Goal: Transaction & Acquisition: Register for event/course

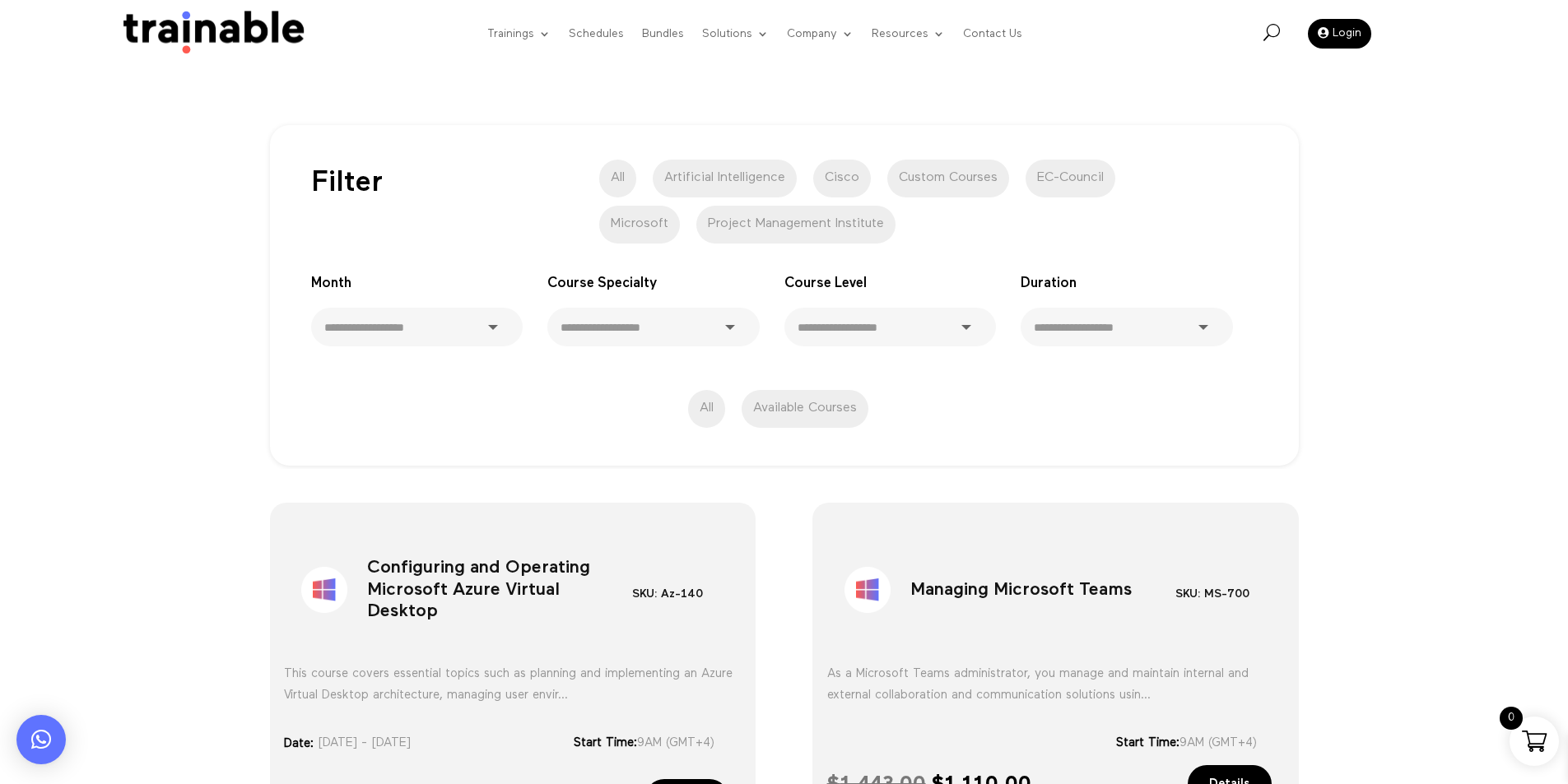
scroll to position [411, 0]
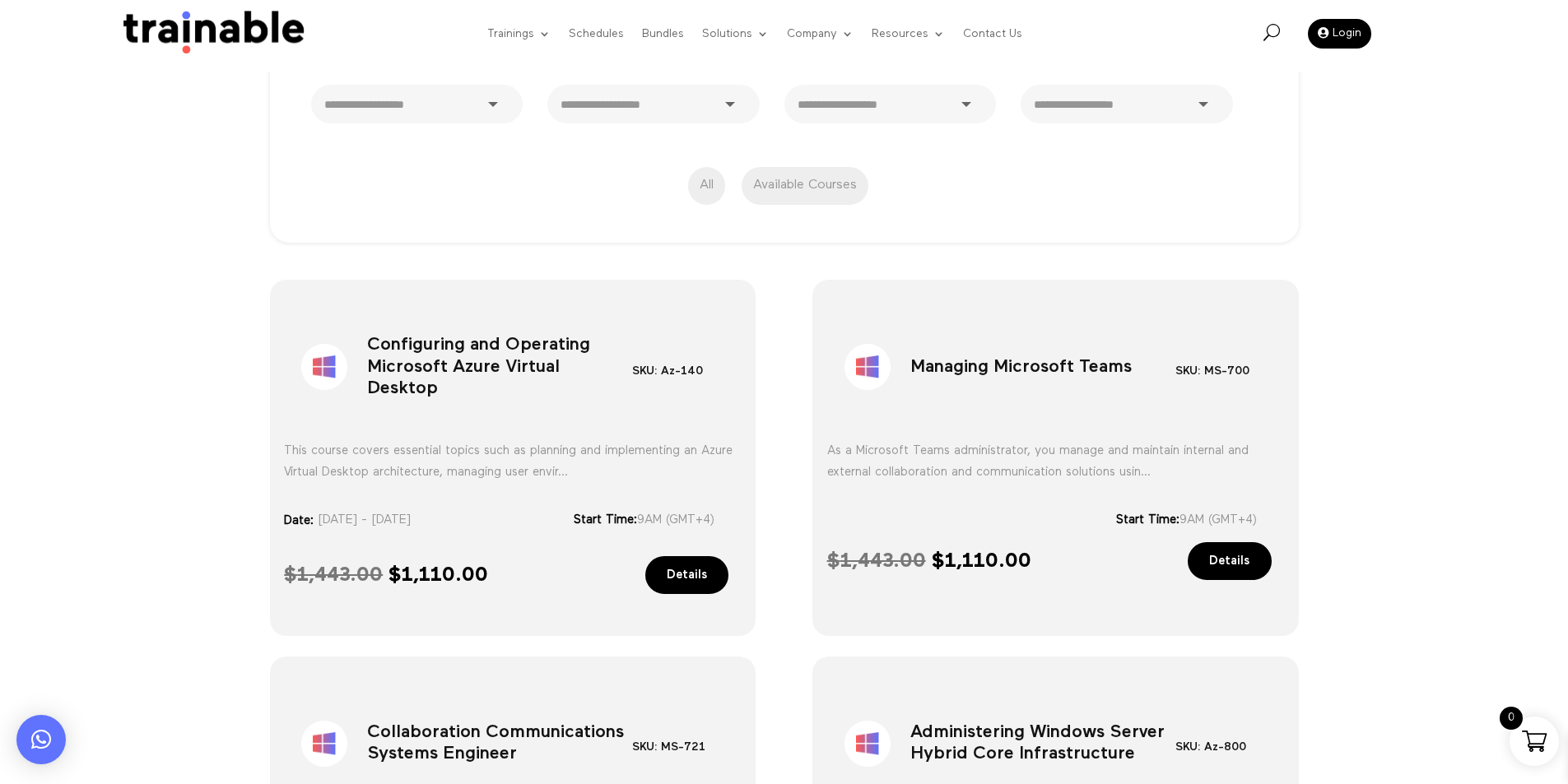
click at [382, 569] on span "$ 1,443.00" at bounding box center [334, 575] width 99 height 20
click at [435, 579] on span "$ 1,110.00" at bounding box center [438, 575] width 100 height 20
click at [435, 579] on span "$ 1,110.00" at bounding box center [438, 575] width 100 height 20
copy span "1,110.00 Current"
click at [957, 370] on h1 "Managing Microsoft Teams" at bounding box center [1043, 370] width 265 height 87
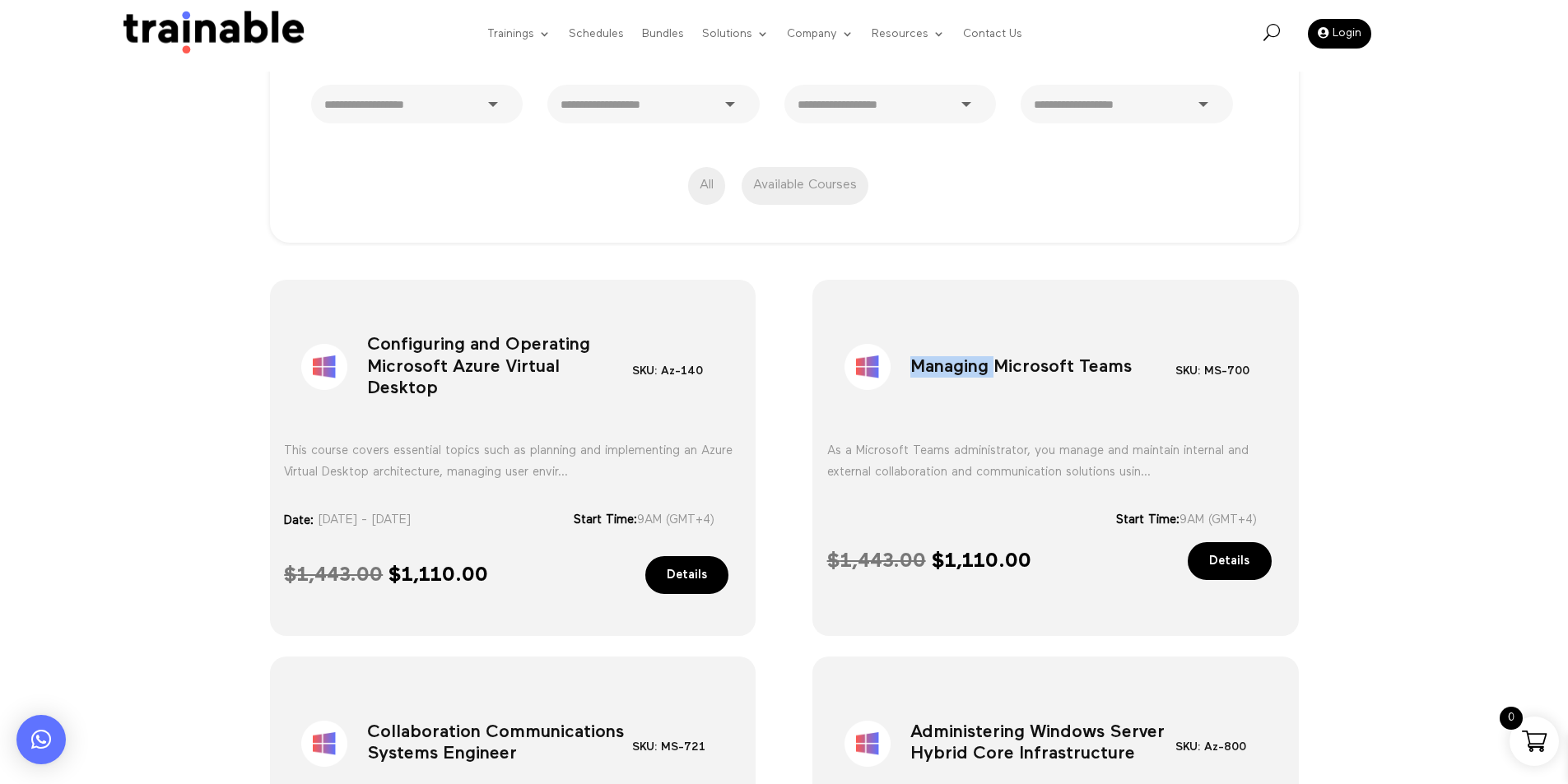
click at [957, 370] on h1 "Managing Microsoft Teams" at bounding box center [1043, 370] width 265 height 87
click at [814, 356] on div "Sale! Managing Microsoft Teams SKU: MS-700 Category: Microsoft As a Microsoft T…" at bounding box center [1055, 458] width 487 height 356
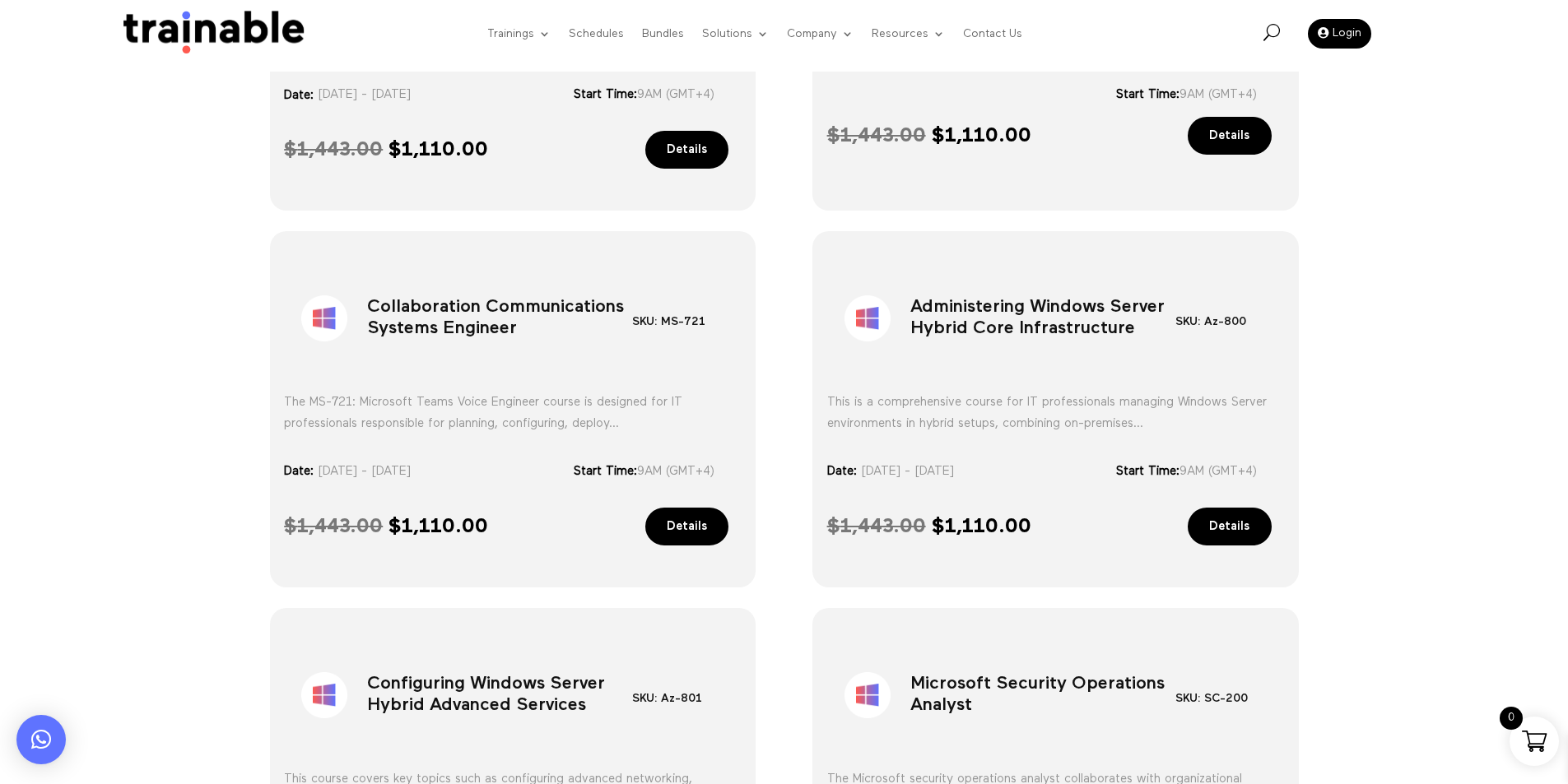
scroll to position [1234, 0]
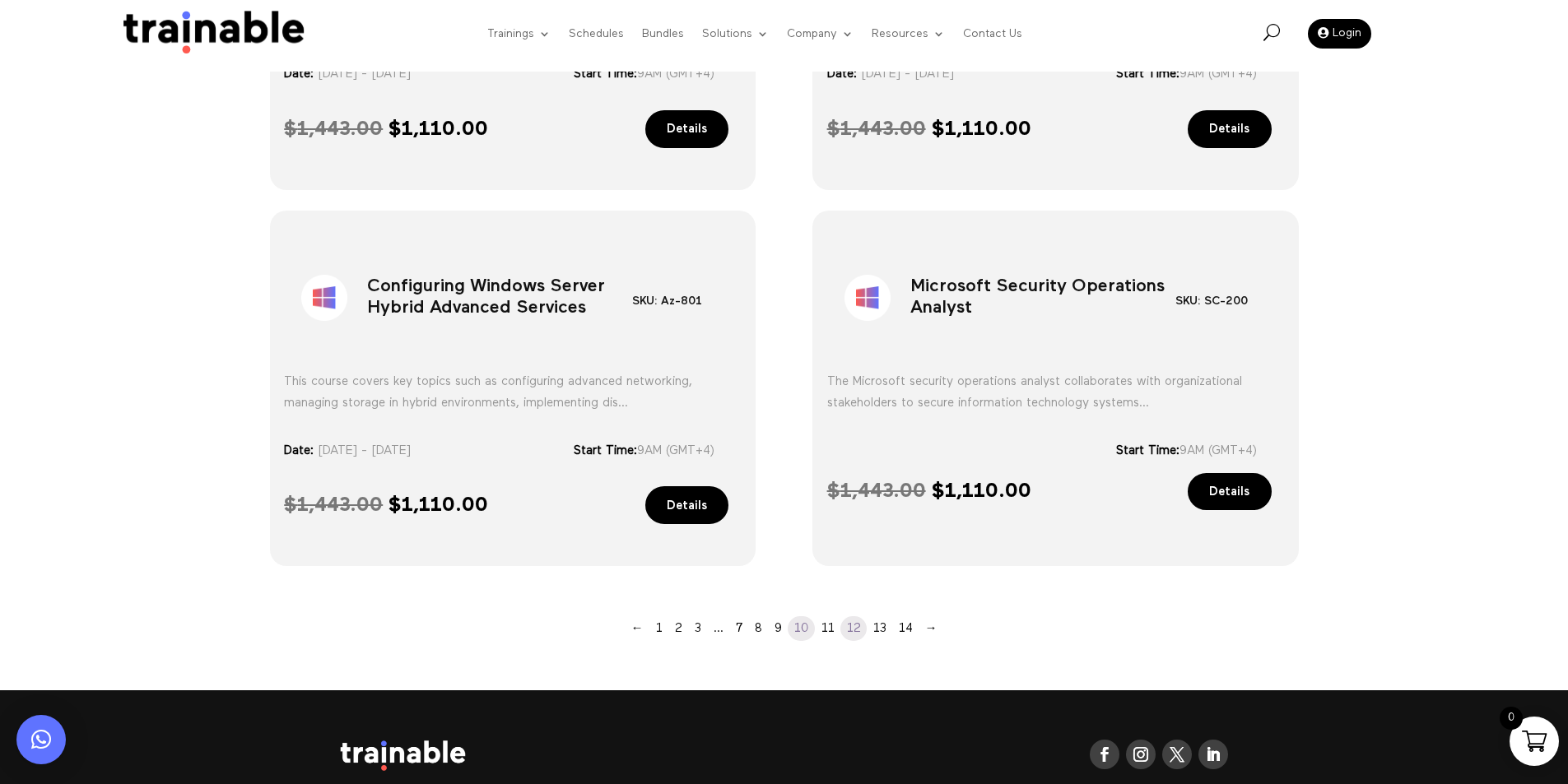
click at [853, 625] on link "12" at bounding box center [853, 629] width 26 height 25
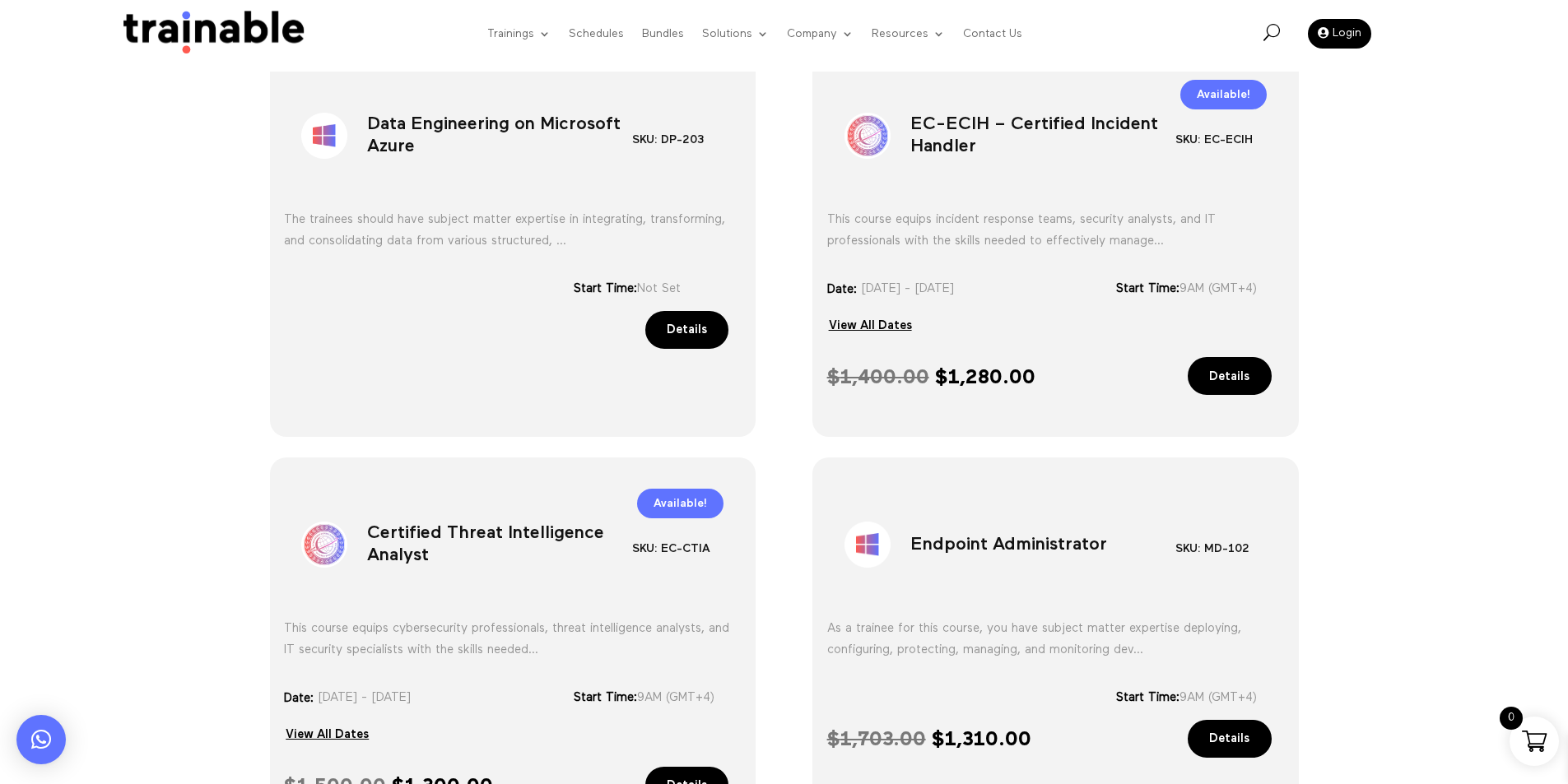
scroll to position [1185, 0]
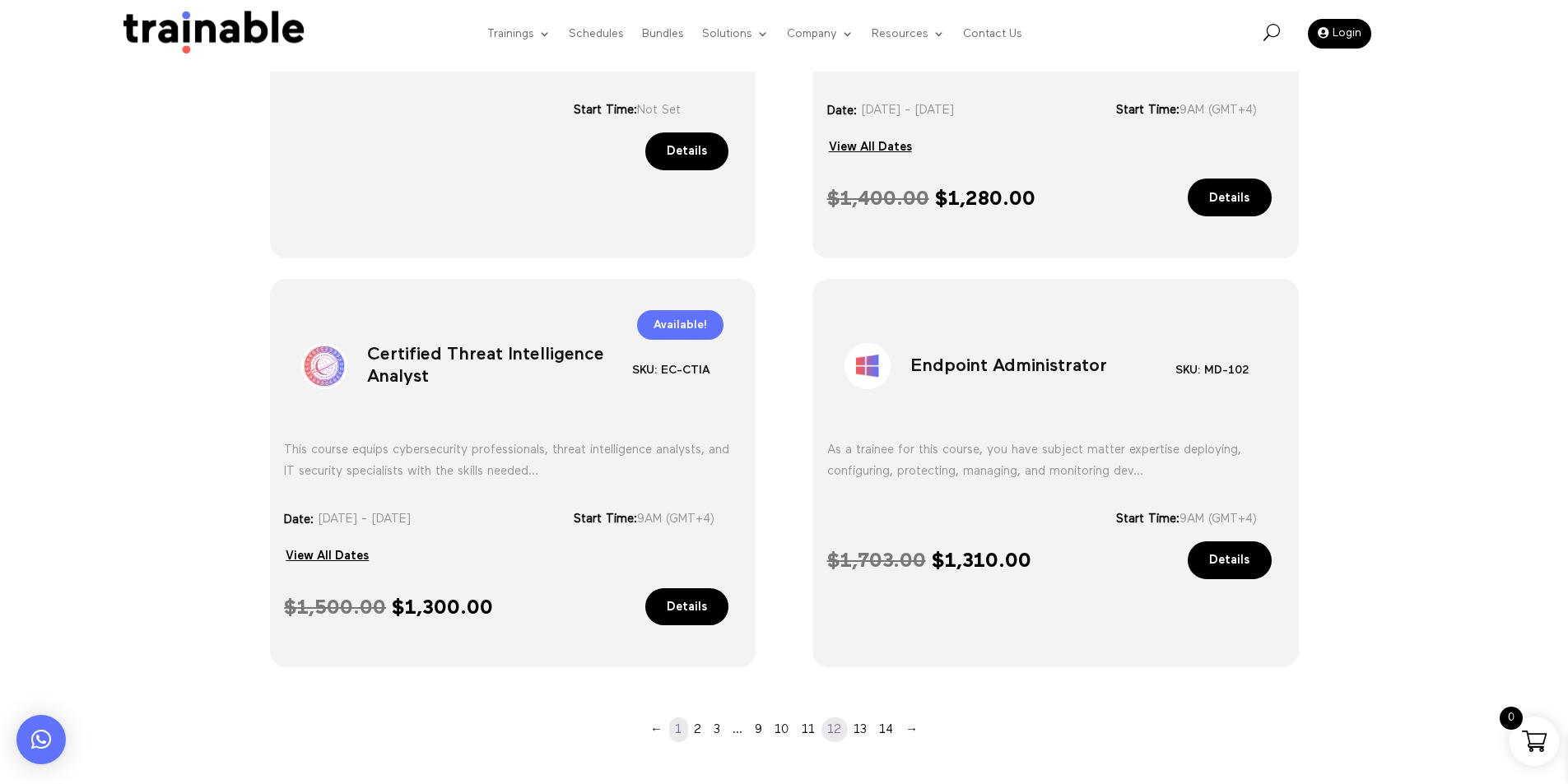
click at [681, 719] on link "1" at bounding box center [678, 730] width 19 height 25
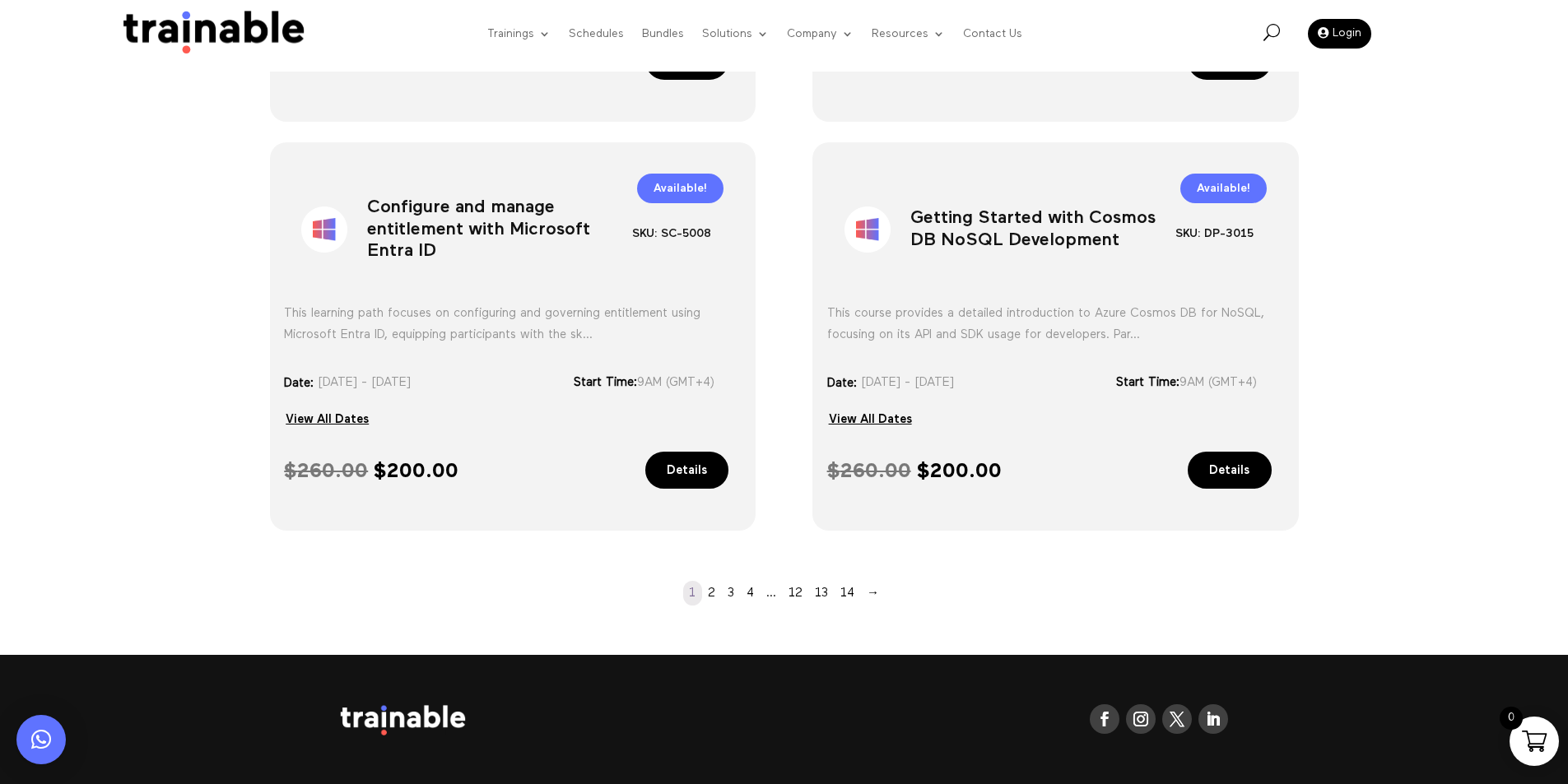
scroll to position [1399, 0]
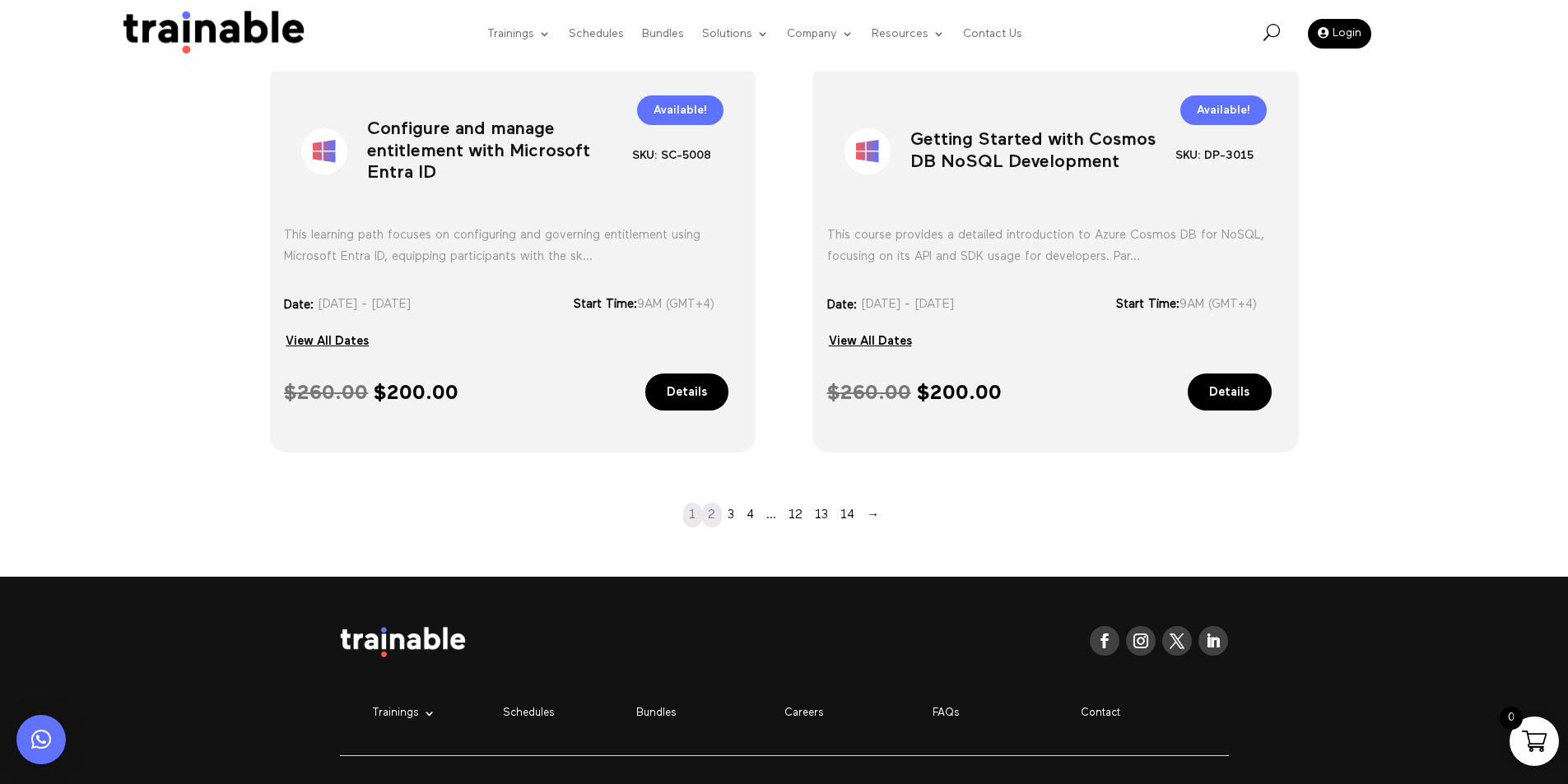
click at [714, 507] on link "2" at bounding box center [712, 516] width 20 height 25
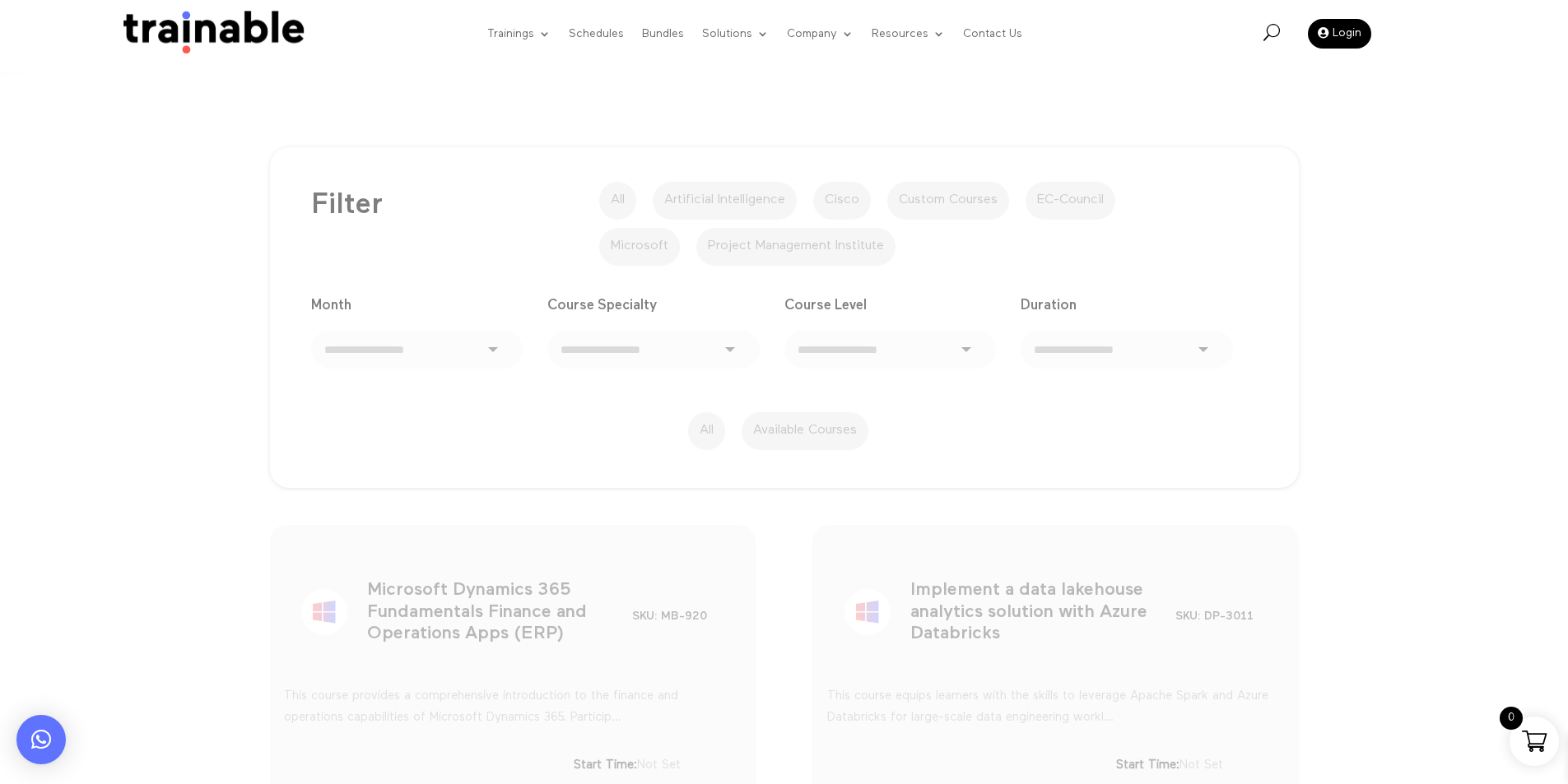
scroll to position [164, 0]
click at [991, 396] on div "**********" at bounding box center [785, 319] width 947 height 280
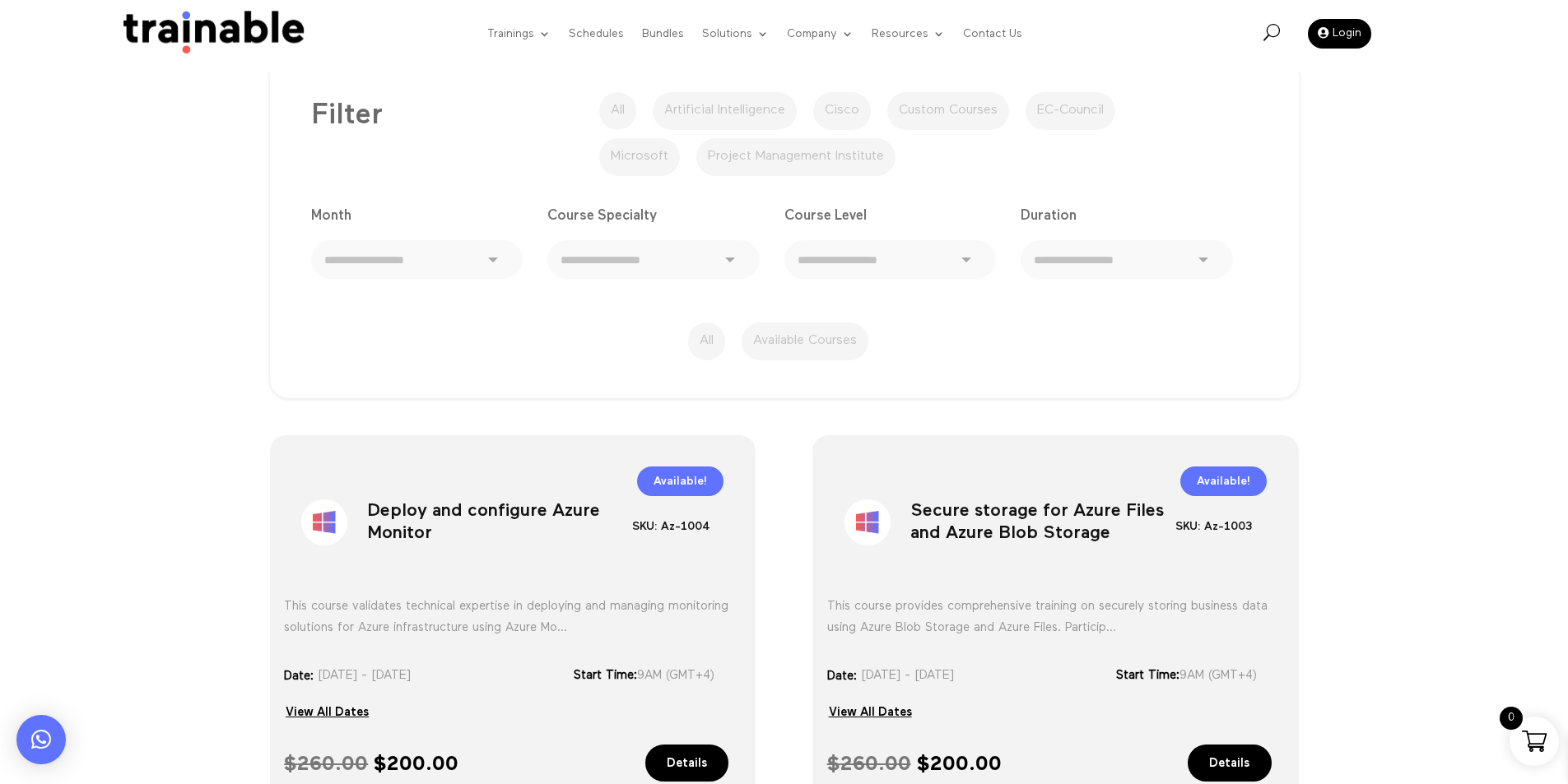
scroll to position [32, 0]
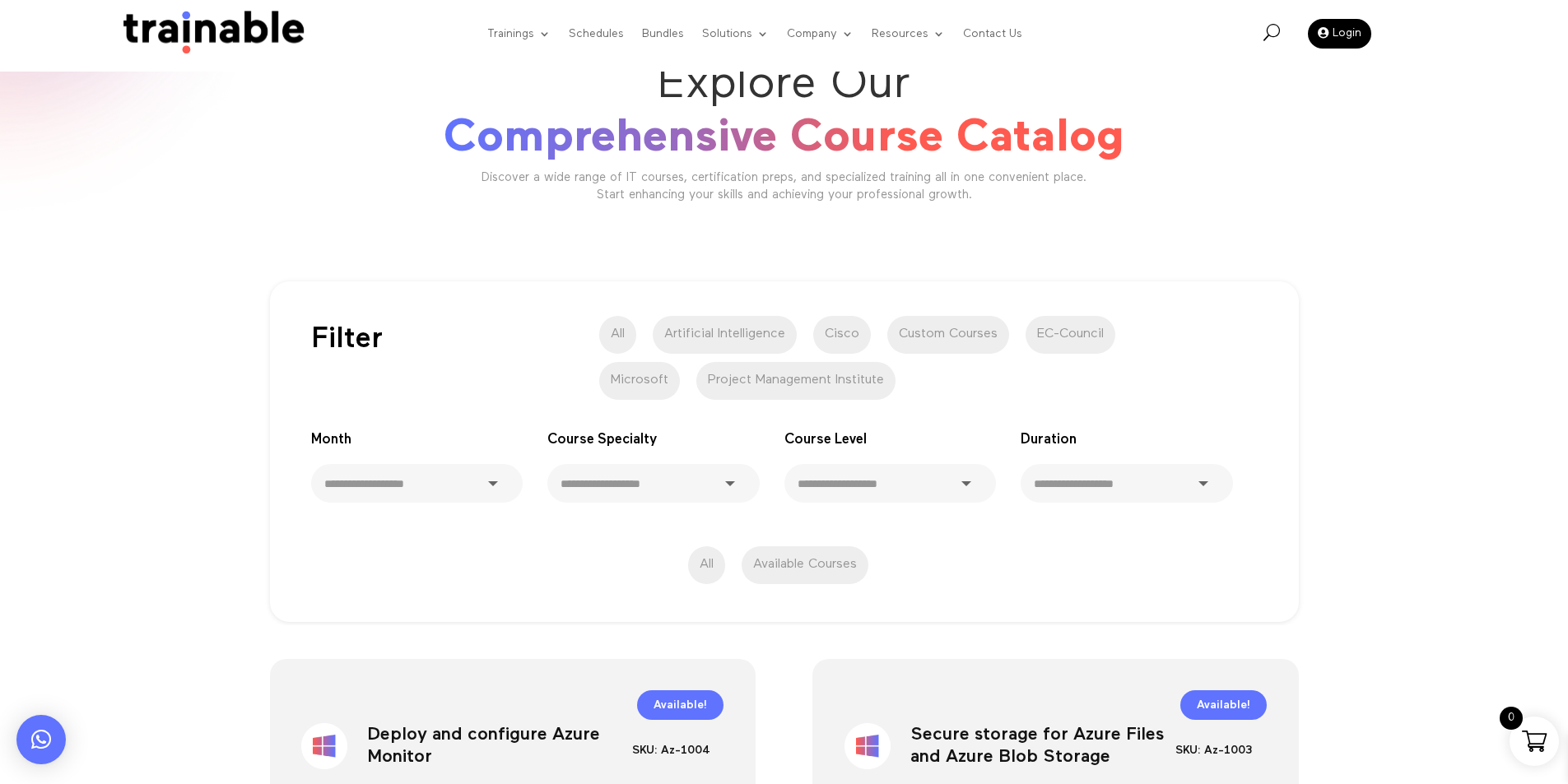
click at [674, 205] on div "Explore Our Comprehensive Course Catalog Discover a wide range of IT courses, c…" at bounding box center [784, 138] width 1037 height 175
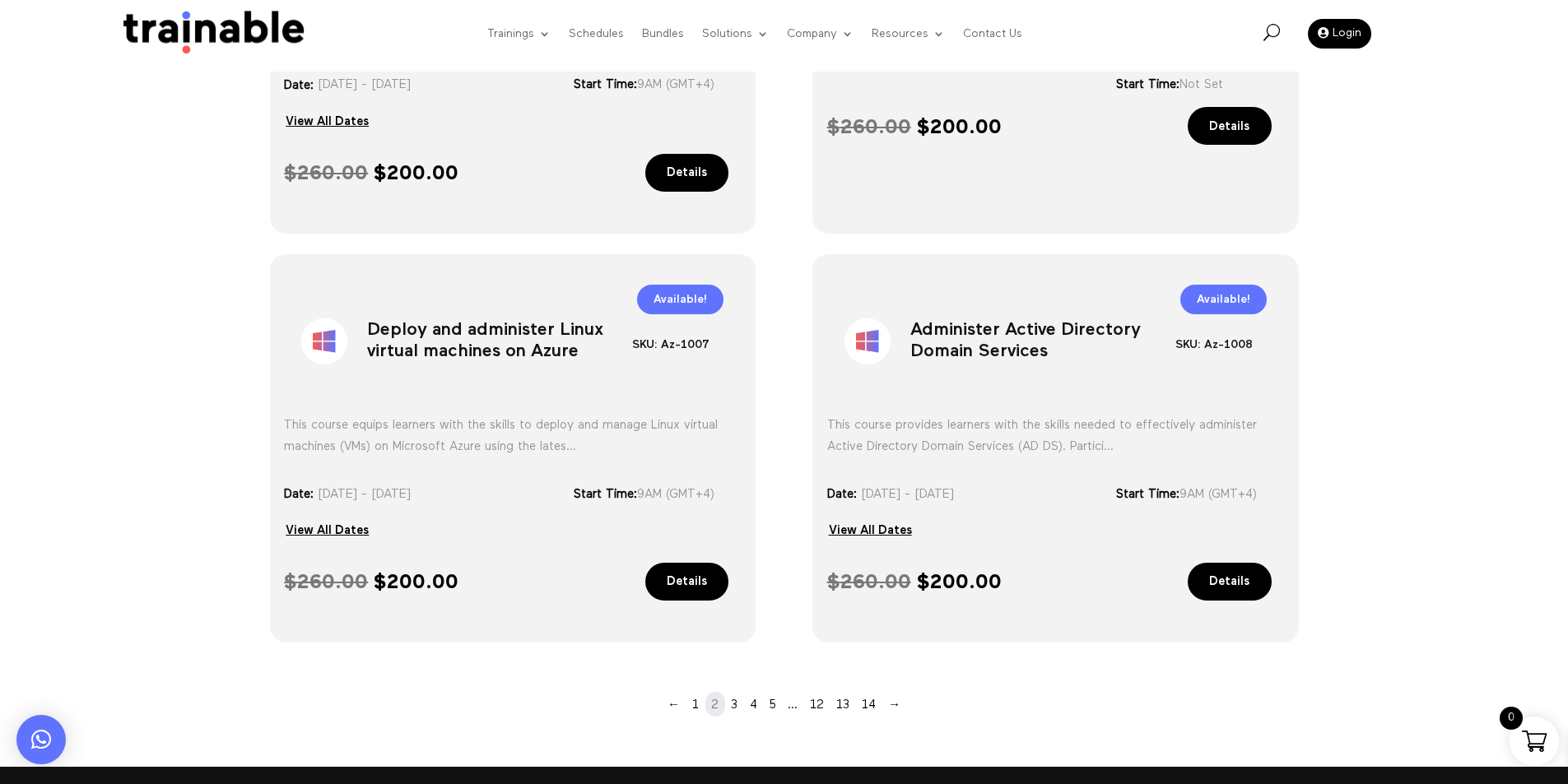
scroll to position [1349, 0]
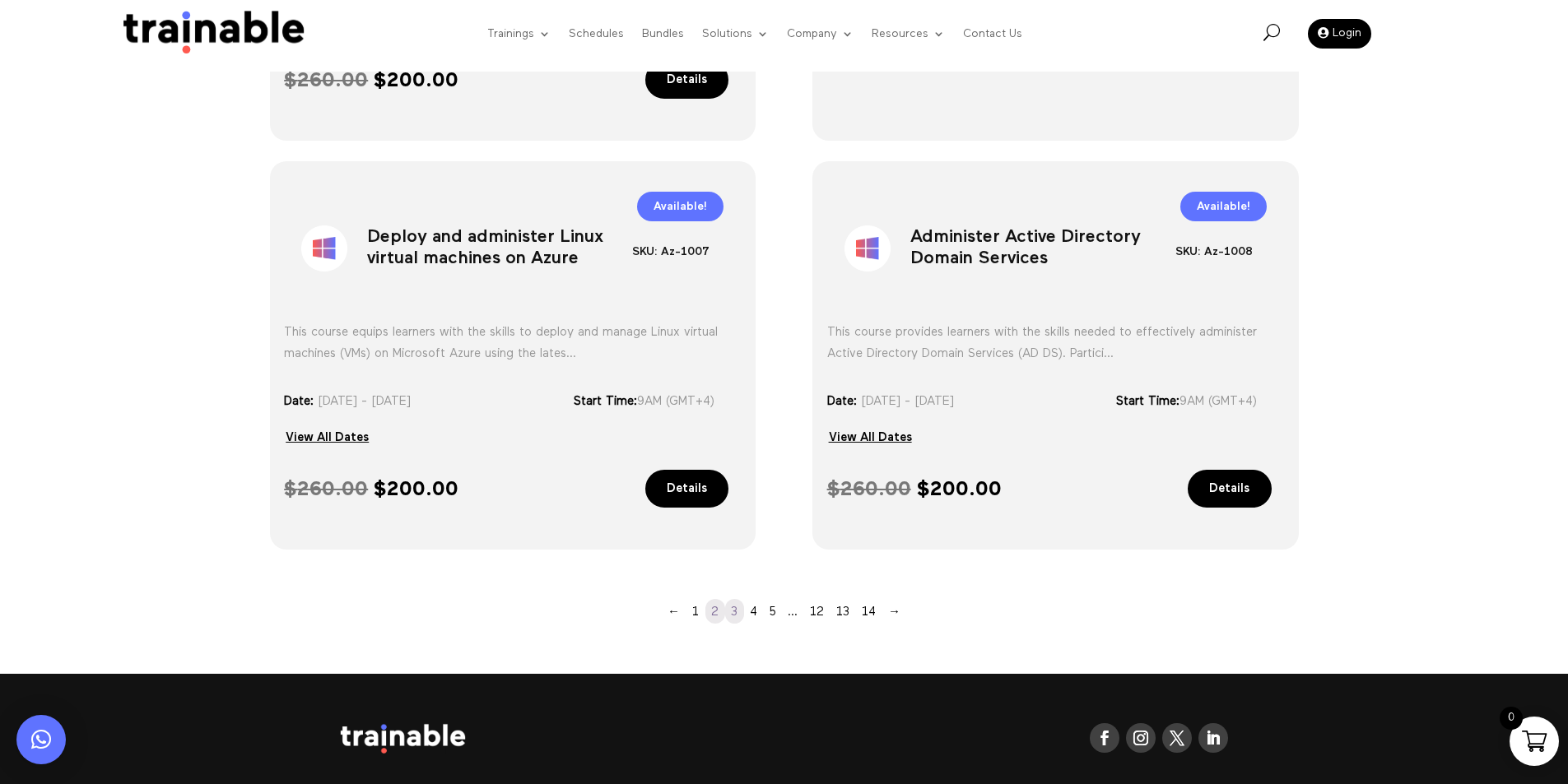
click at [729, 608] on link "3" at bounding box center [734, 611] width 19 height 25
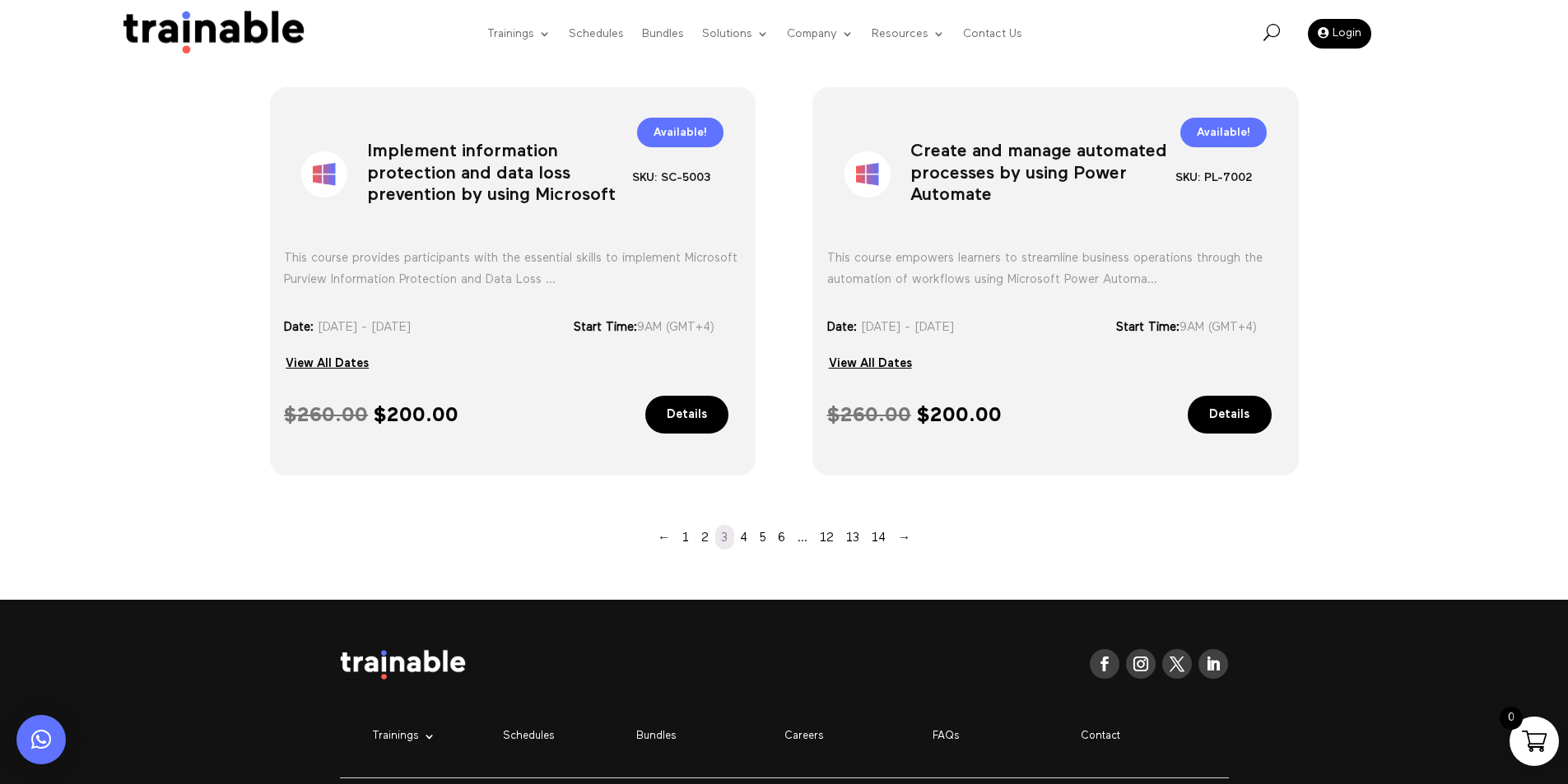
scroll to position [1431, 0]
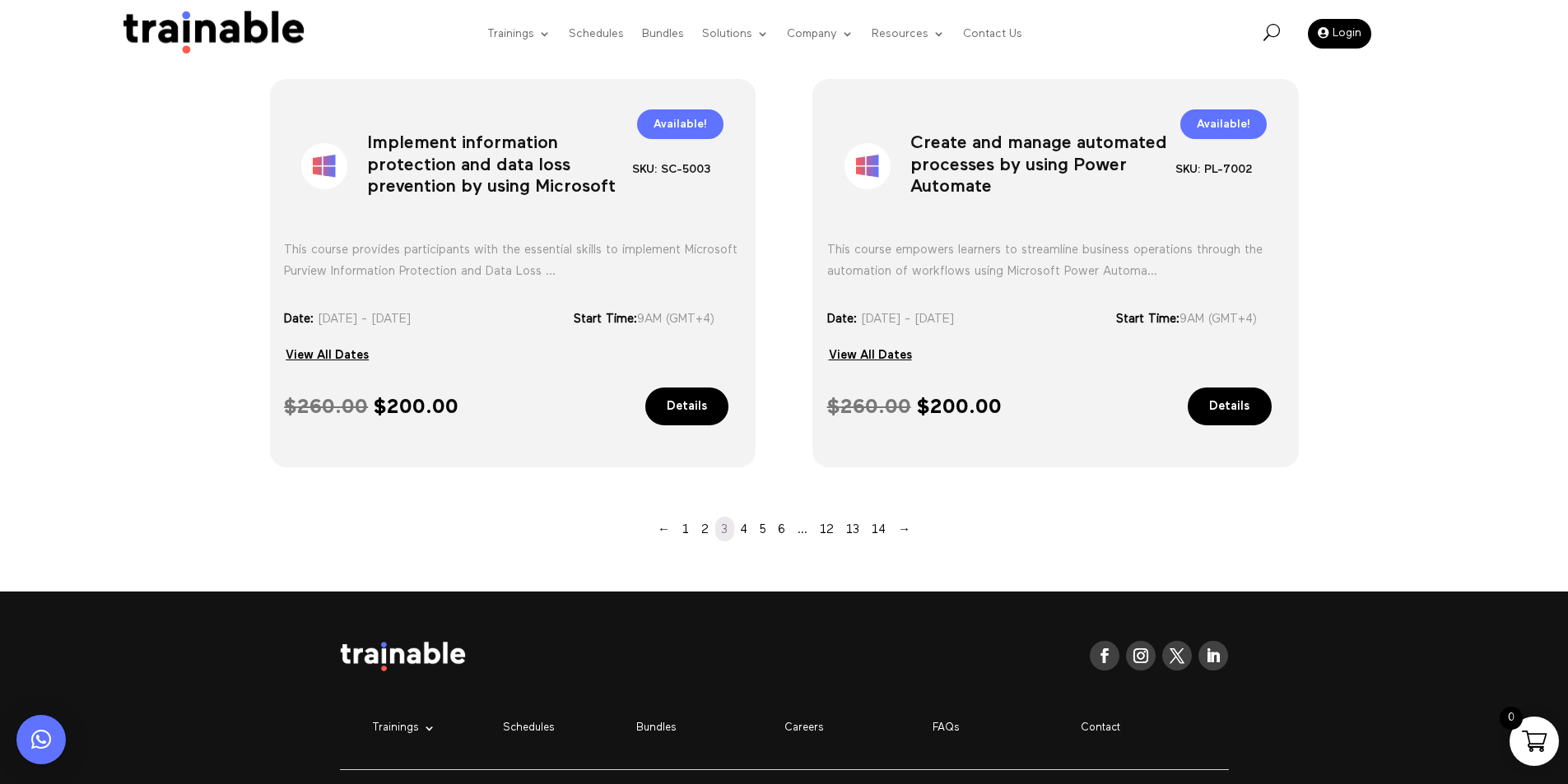
click at [1044, 390] on div "$ 260.00 Original price was: $ 260.00. $ 200.00 Current price is: $ 200.00. Det…" at bounding box center [1055, 417] width 457 height 60
click at [1037, 362] on div "View All Dates" at bounding box center [959, 355] width 264 height 25
drag, startPoint x: 1037, startPoint y: 362, endPoint x: 1005, endPoint y: 355, distance: 32.8
click at [984, 355] on div "View All Dates" at bounding box center [959, 355] width 264 height 25
click at [1065, 355] on div "View All Dates" at bounding box center [959, 355] width 264 height 25
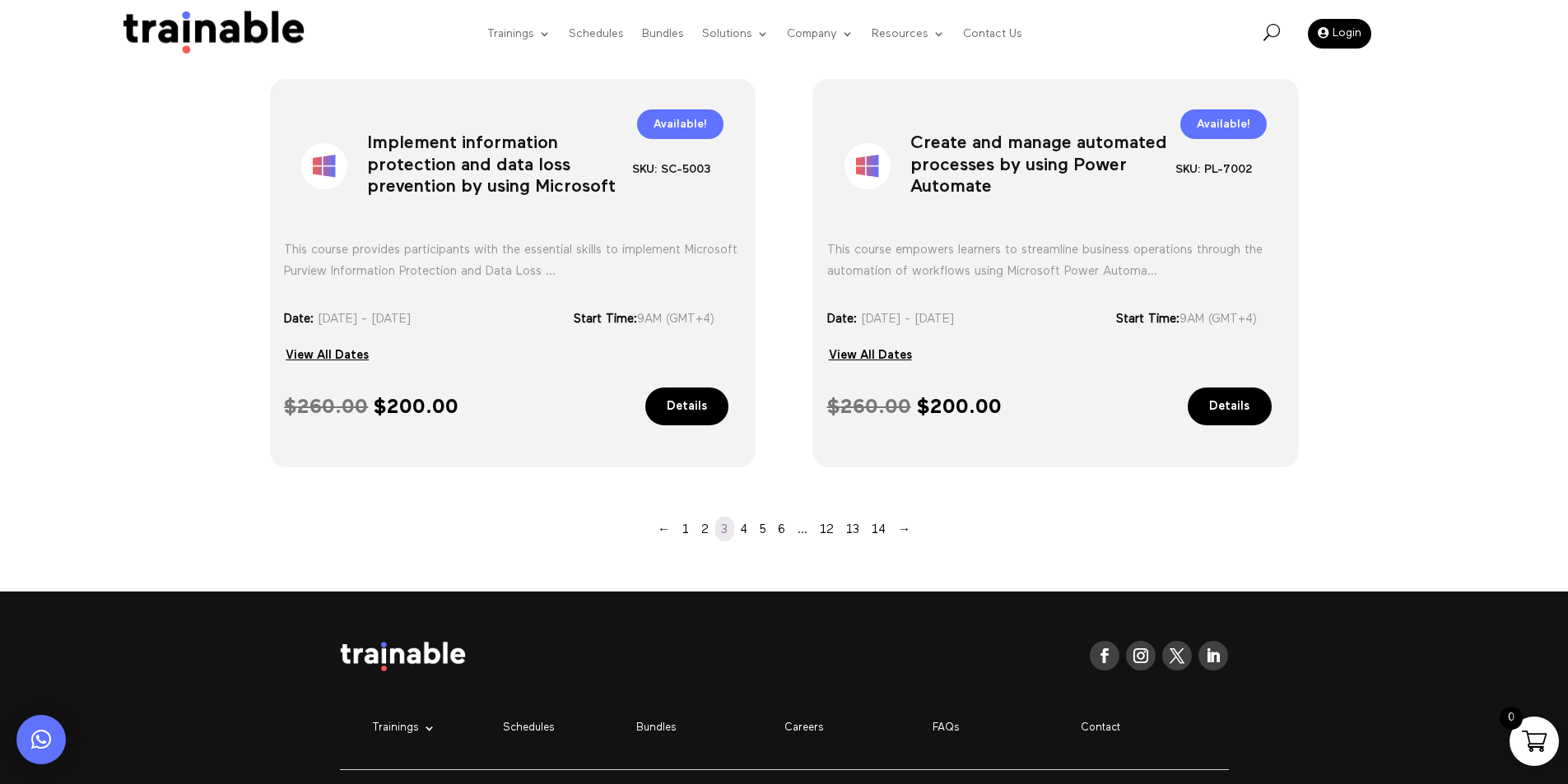
drag, startPoint x: 1065, startPoint y: 355, endPoint x: 1052, endPoint y: 351, distance: 13.6
click at [1032, 354] on div "View All Dates" at bounding box center [959, 355] width 264 height 25
click at [1059, 349] on div "View All Dates" at bounding box center [959, 355] width 264 height 25
click at [1009, 352] on div "View All Dates" at bounding box center [959, 355] width 264 height 25
click at [1075, 352] on div "View All Dates" at bounding box center [959, 355] width 264 height 25
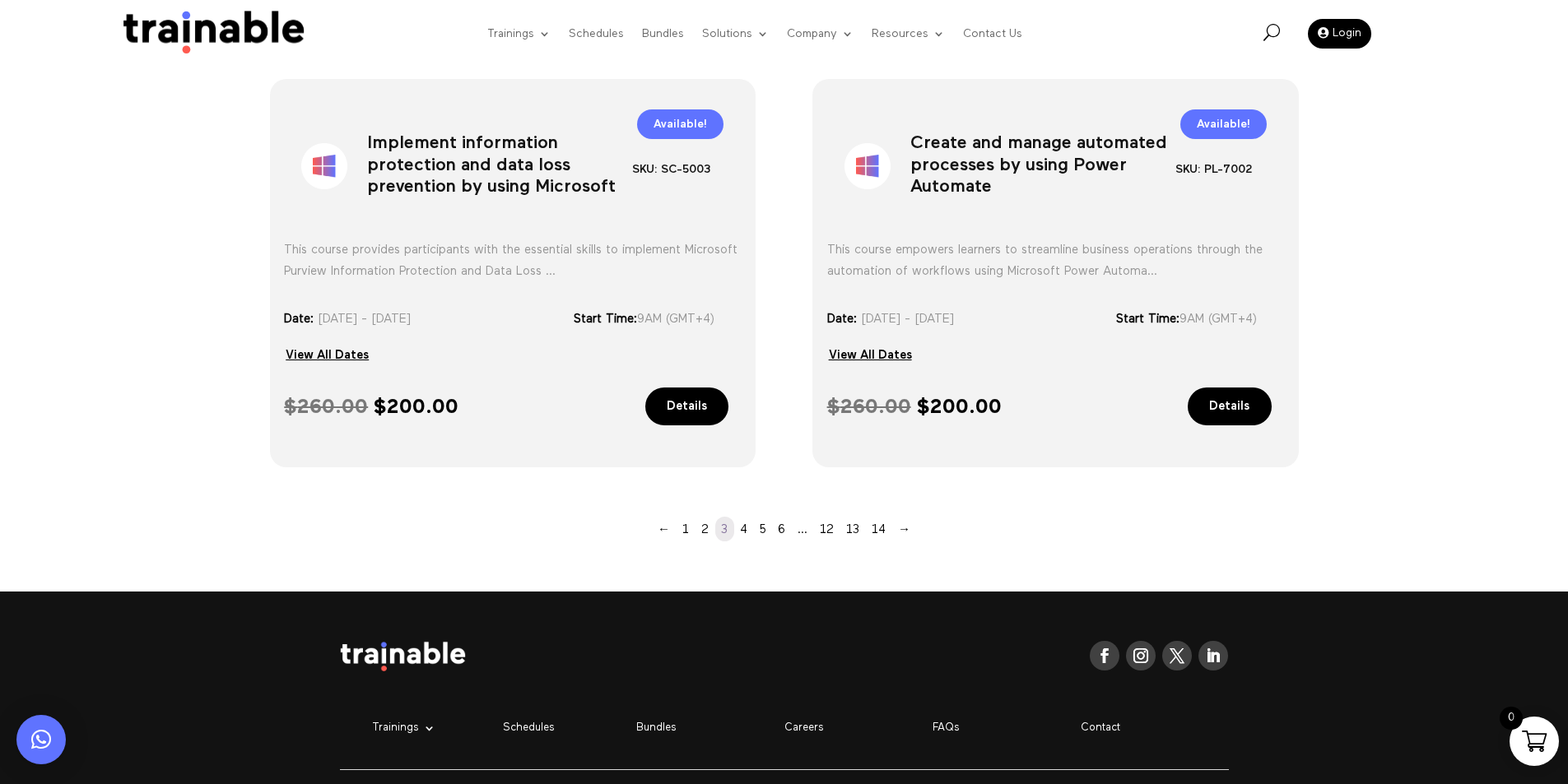
drag, startPoint x: 1076, startPoint y: 352, endPoint x: 1029, endPoint y: 350, distance: 47.0
click at [1029, 350] on div "View All Dates" at bounding box center [959, 355] width 264 height 25
click at [1090, 349] on div "View All Dates" at bounding box center [959, 355] width 264 height 25
drag, startPoint x: 1090, startPoint y: 349, endPoint x: 1014, endPoint y: 353, distance: 76.1
click at [1014, 353] on div "View All Dates" at bounding box center [959, 355] width 264 height 25
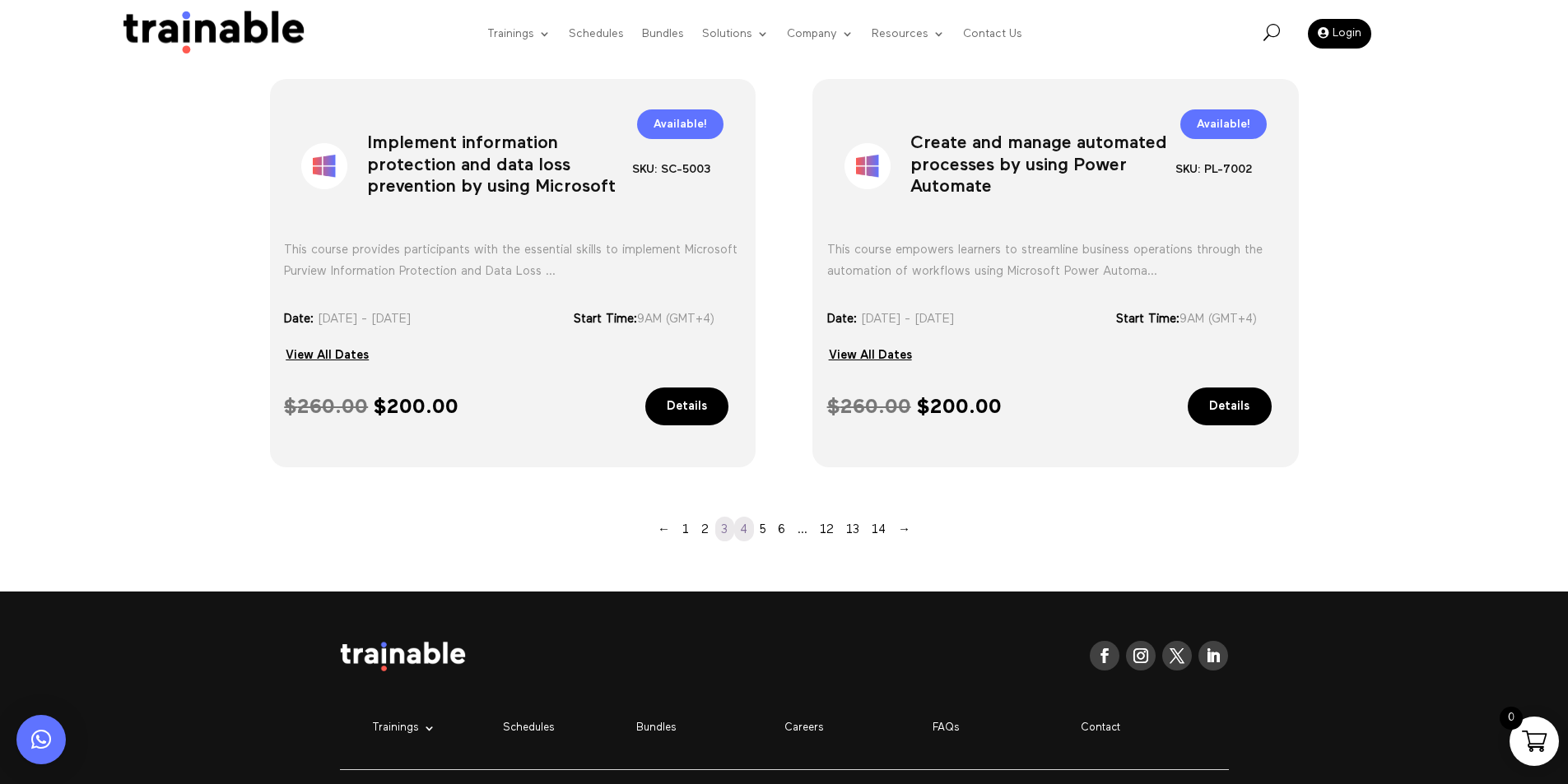
click at [745, 525] on link "4" at bounding box center [744, 530] width 20 height 25
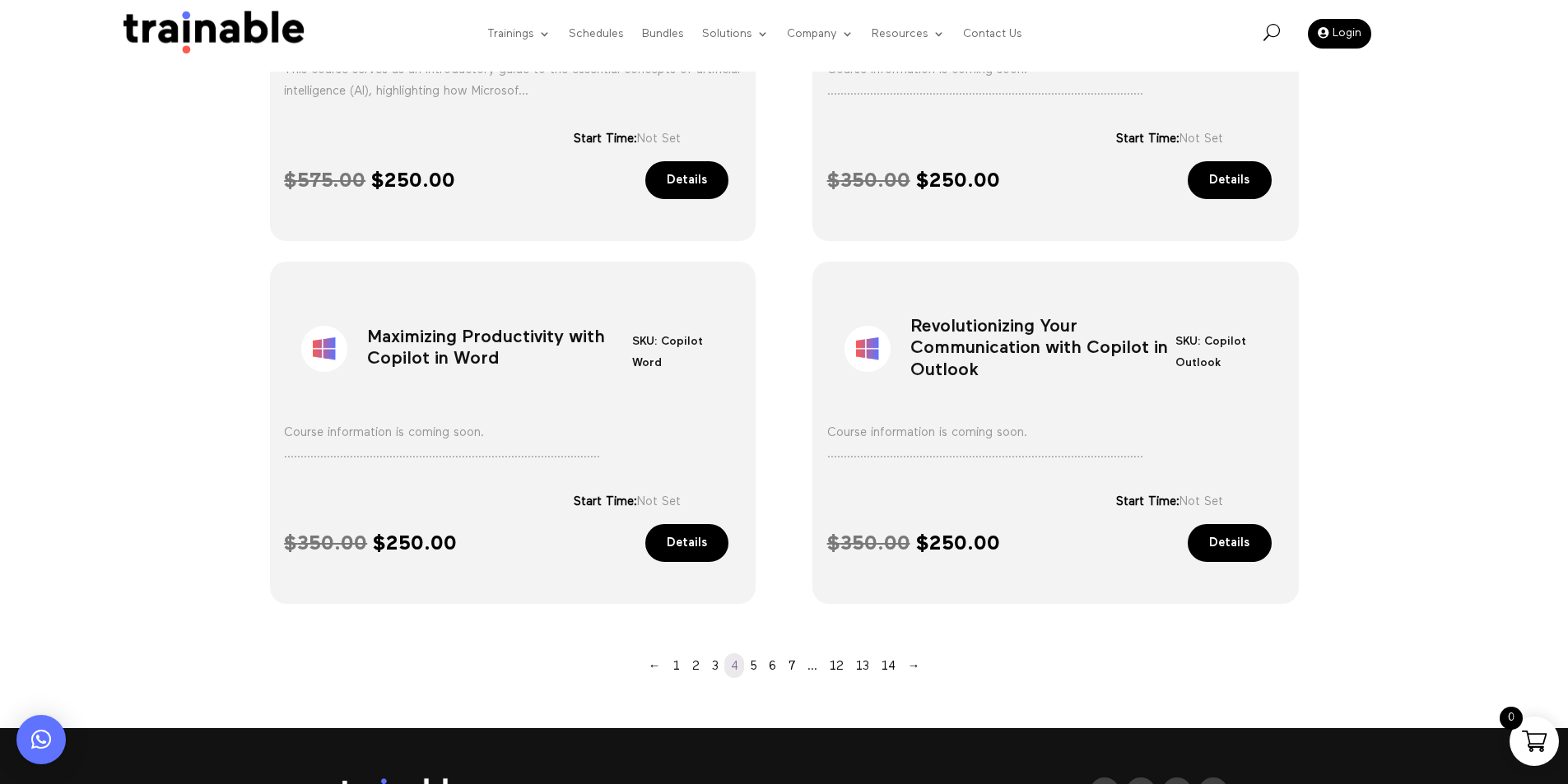
scroll to position [1185, 0]
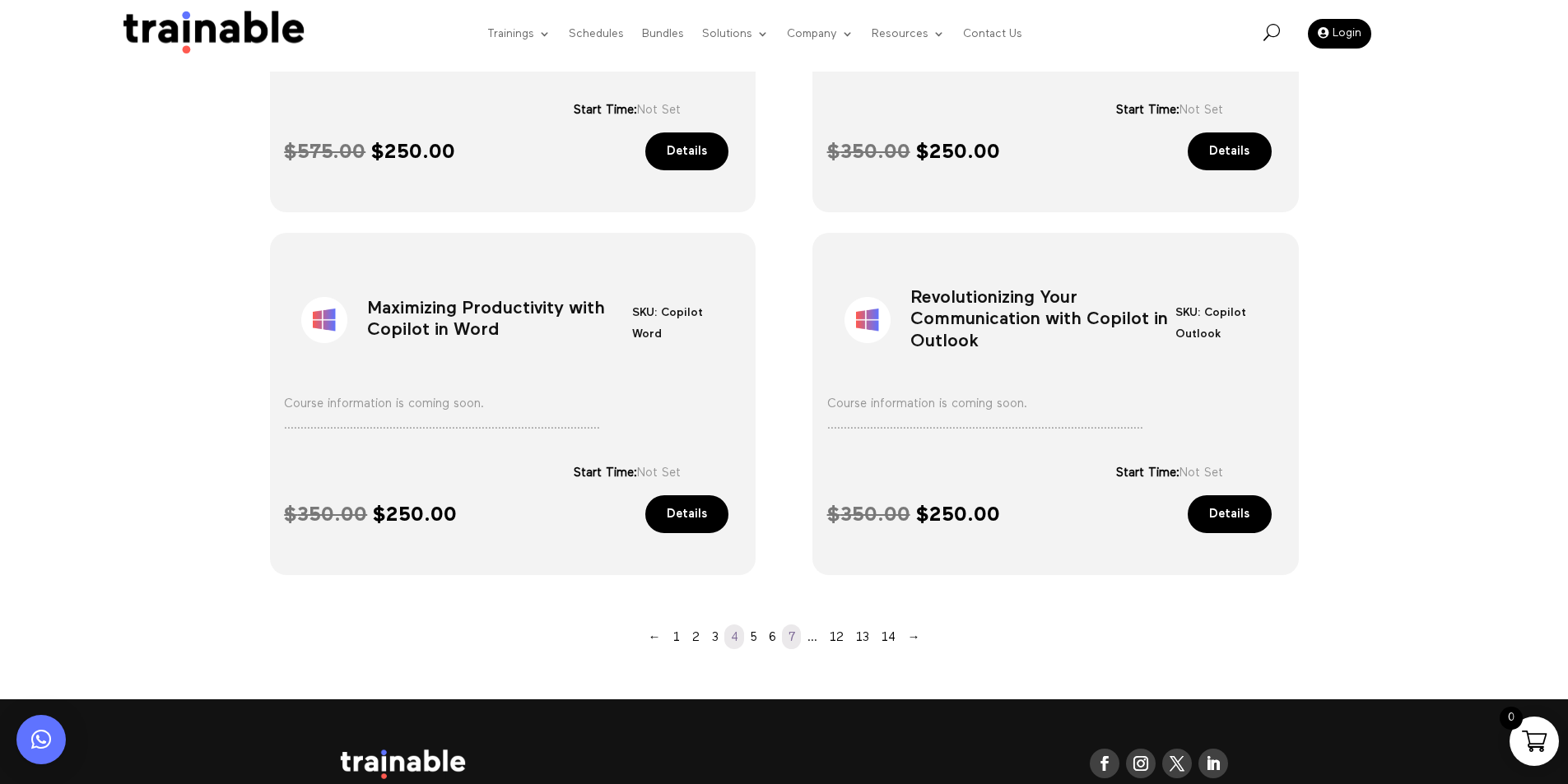
click at [786, 636] on link "7" at bounding box center [791, 637] width 19 height 25
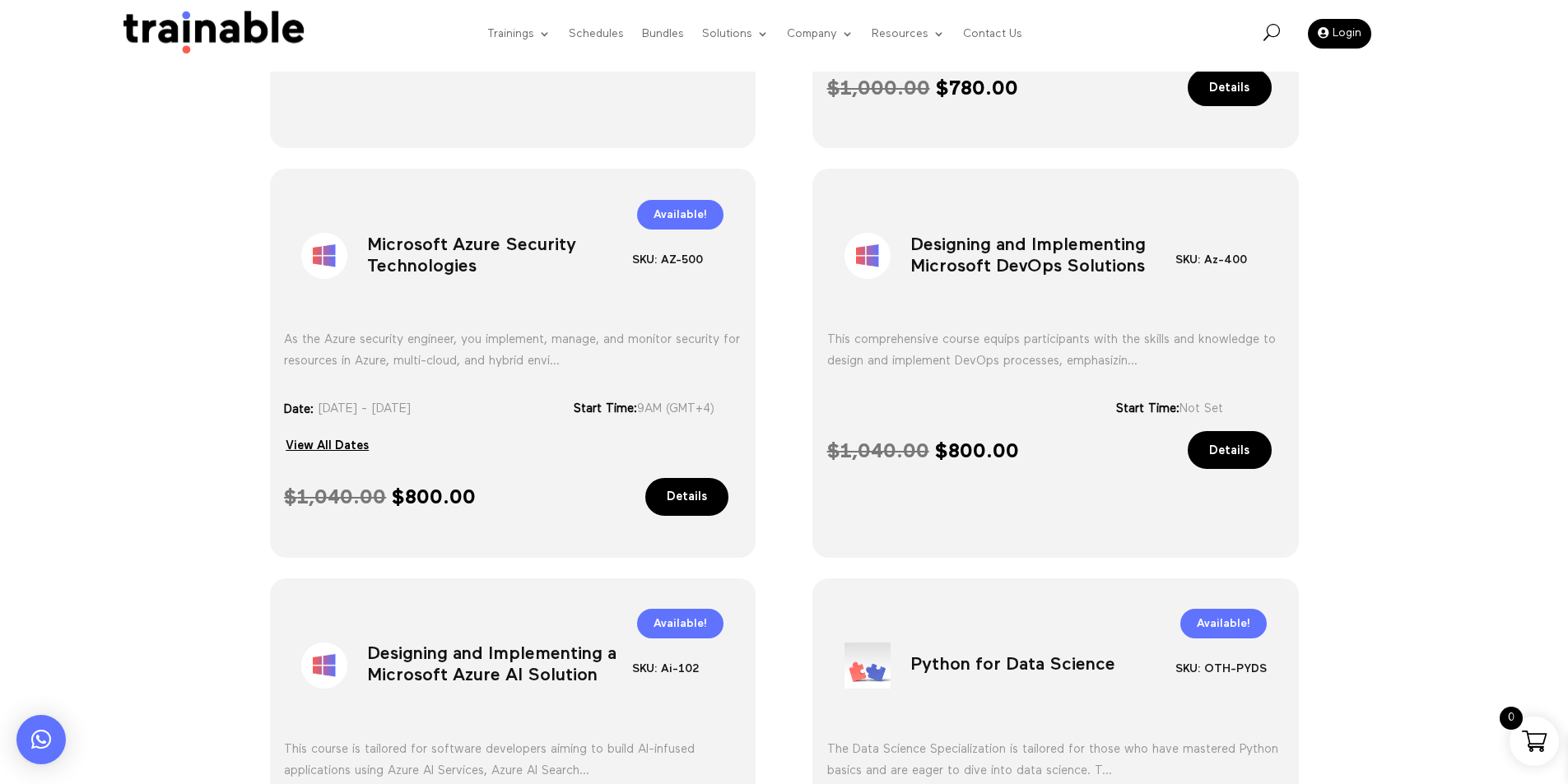
scroll to position [938, 0]
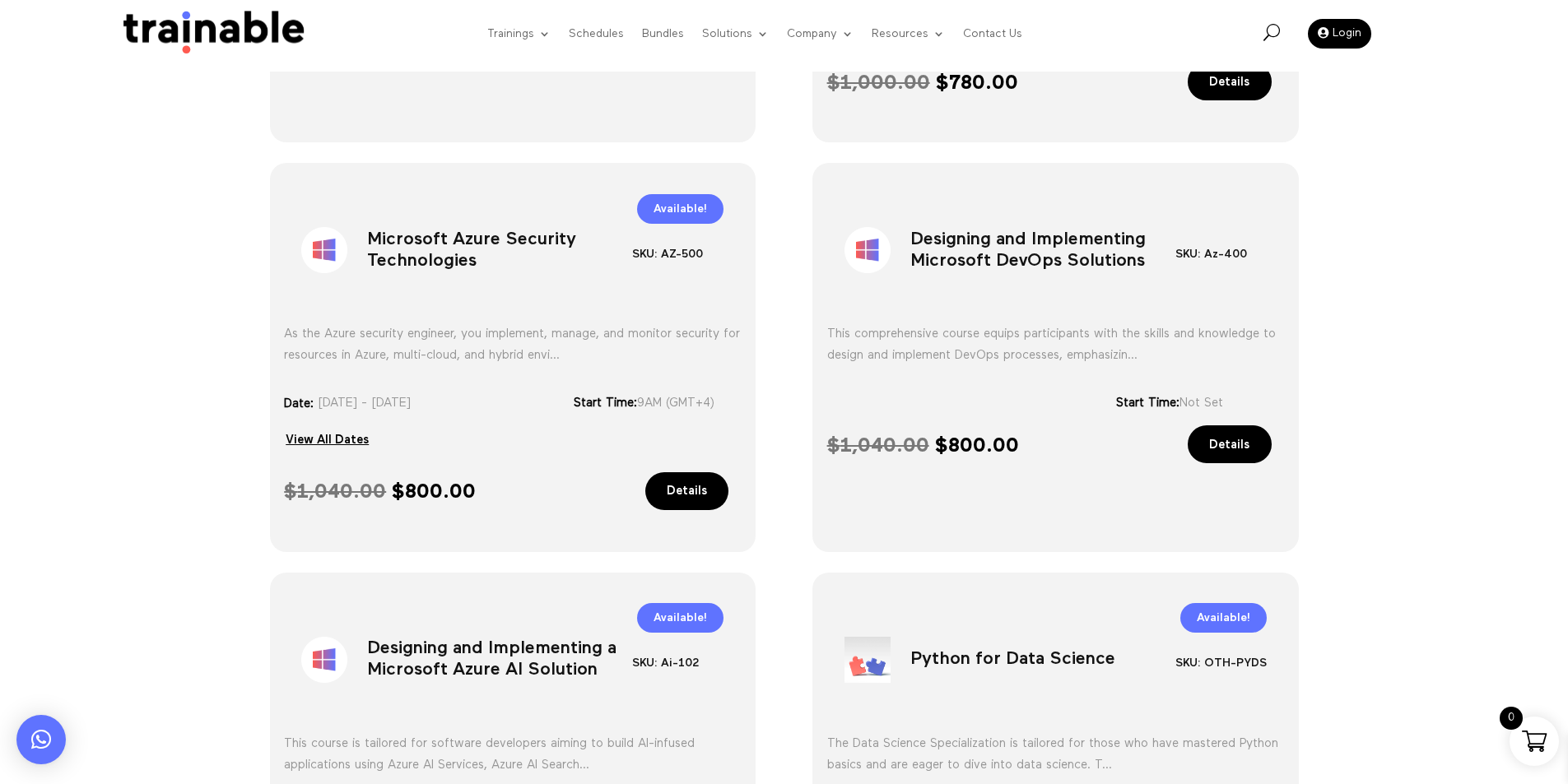
click at [676, 485] on link "Details" at bounding box center [687, 492] width 84 height 38
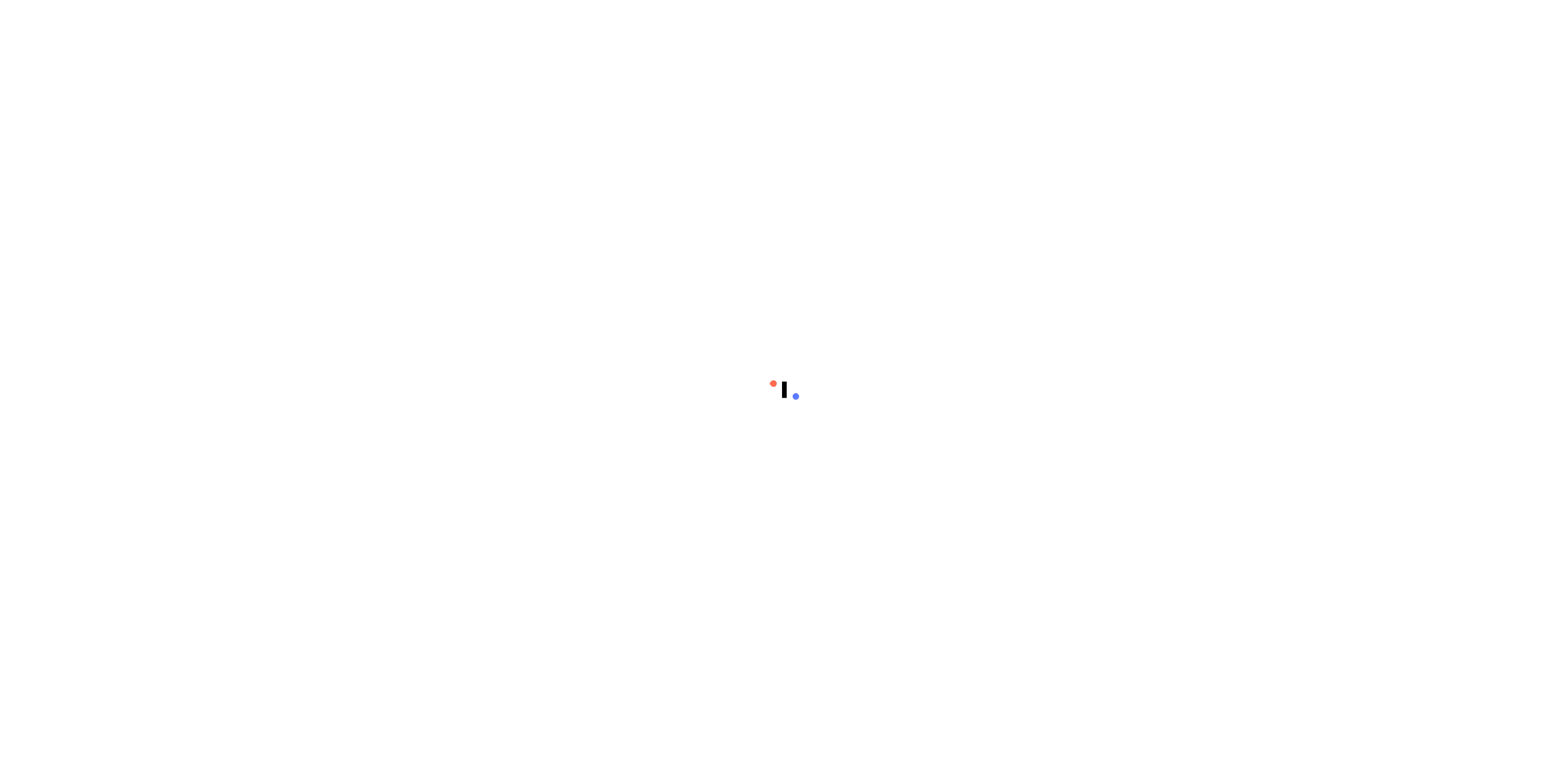
select select "**********"
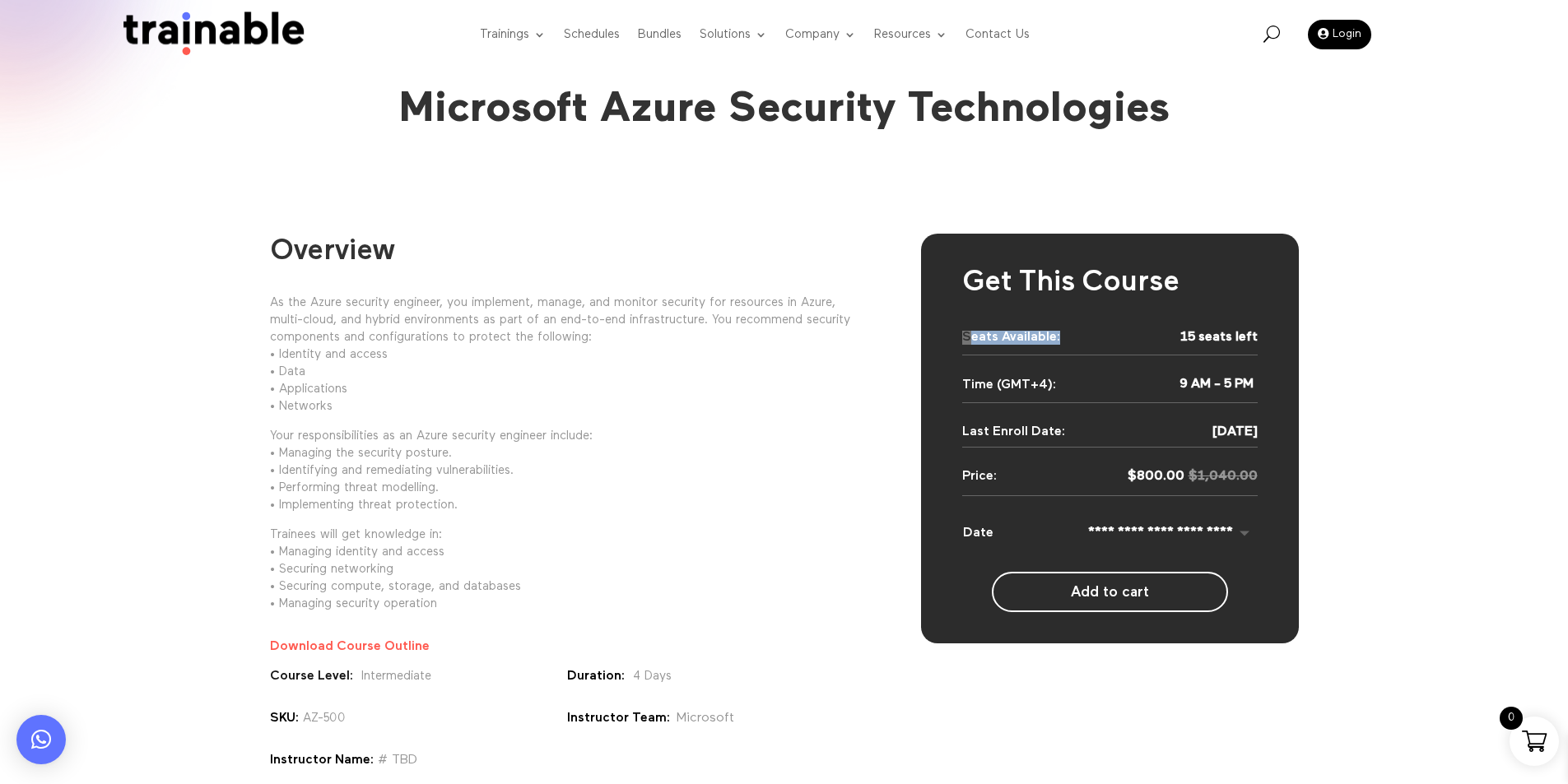
drag, startPoint x: 962, startPoint y: 338, endPoint x: 1253, endPoint y: 338, distance: 291.0
click at [1253, 330] on div "Seats Available: 15 seats left" at bounding box center [1110, 330] width 296 height 0
click at [1241, 329] on div "**********" at bounding box center [1109, 438] width 378 height 409
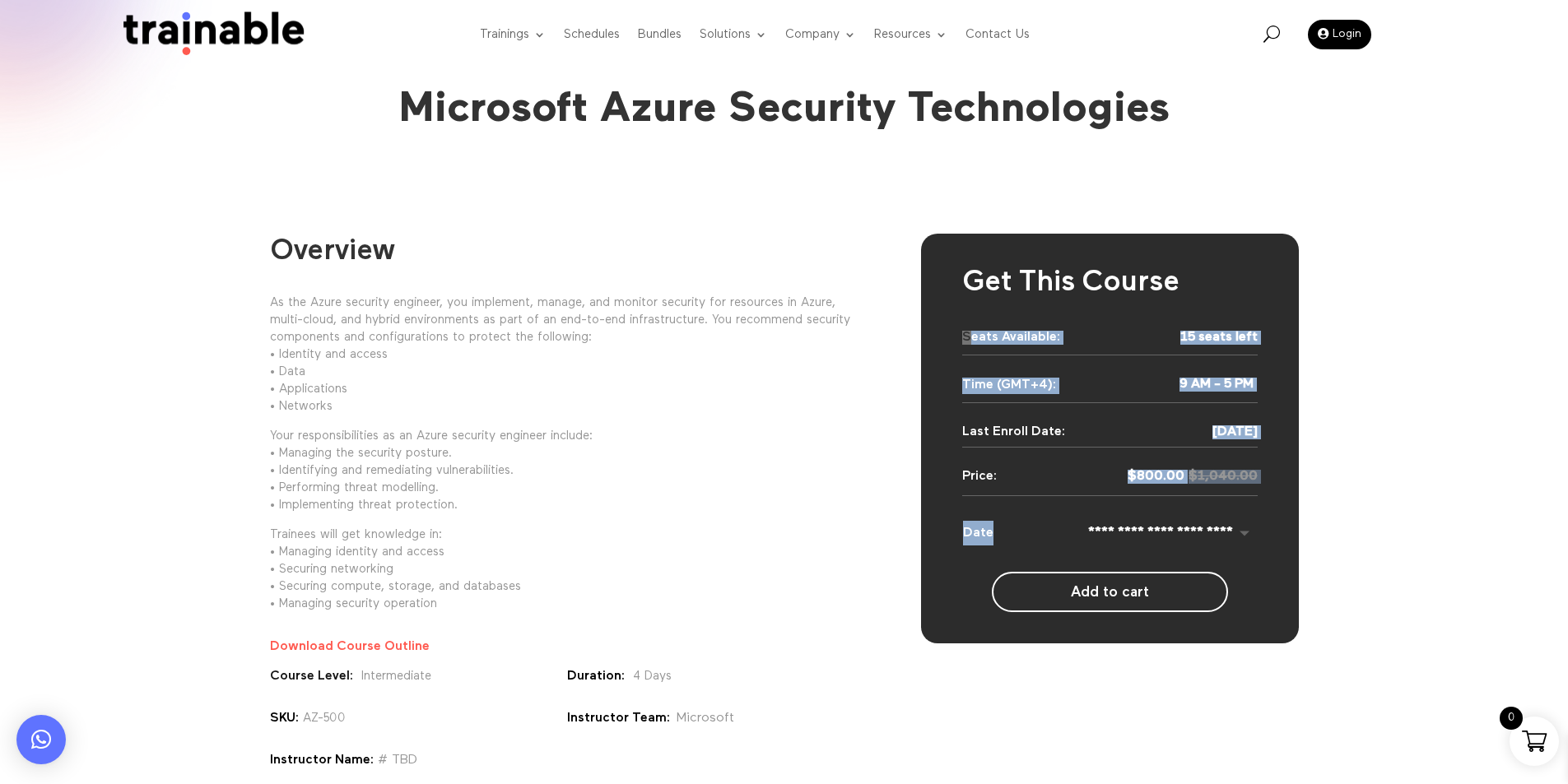
drag, startPoint x: 953, startPoint y: 332, endPoint x: 1262, endPoint y: 530, distance: 367.0
click at [1262, 530] on div "**********" at bounding box center [1109, 438] width 378 height 409
click at [971, 473] on p "$ 1,040.00 Original price was: $ 1,040.00. $ 800.00 Current price is: $ 800.00." at bounding box center [1110, 477] width 296 height 14
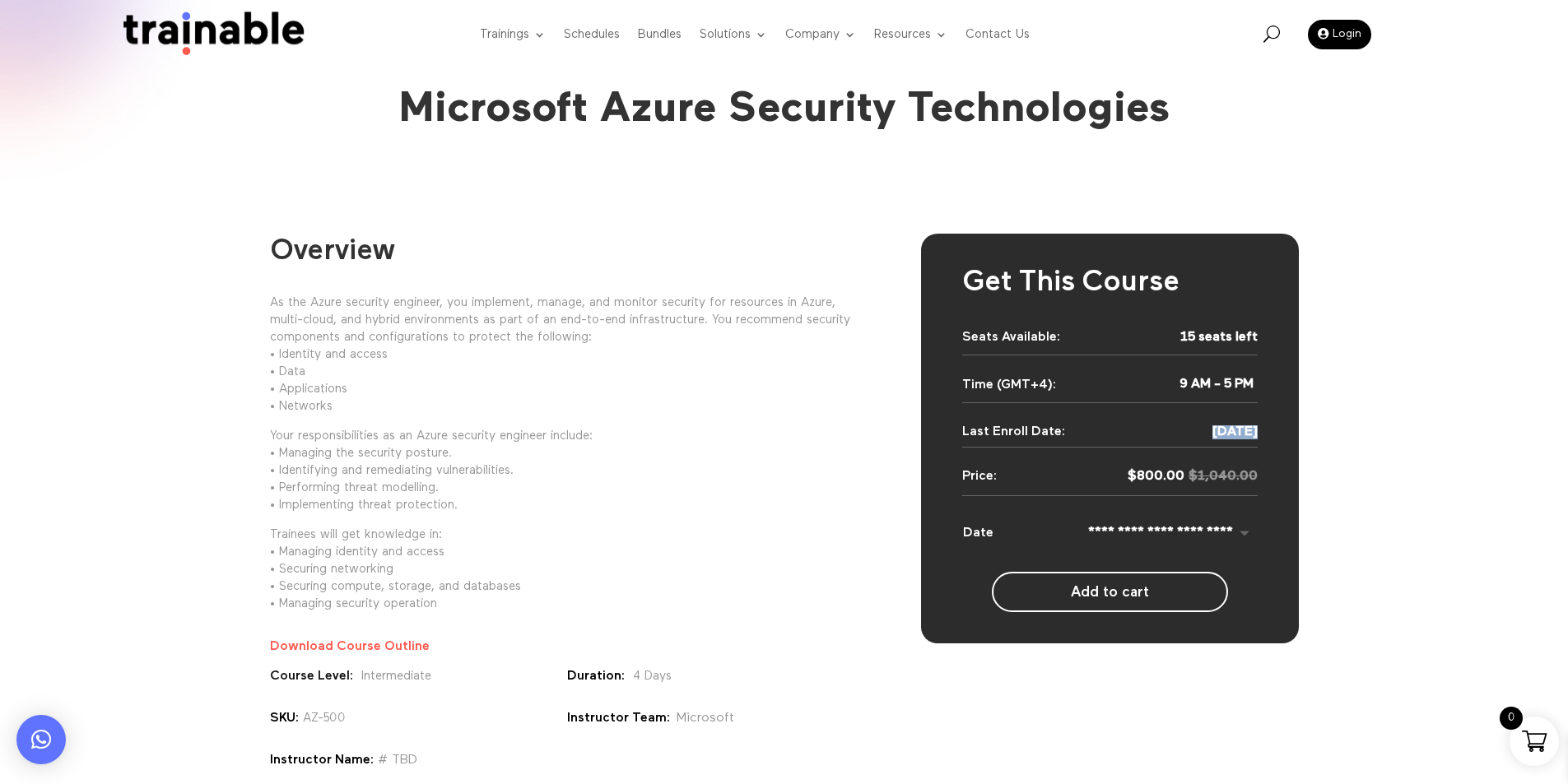
drag, startPoint x: 1037, startPoint y: 481, endPoint x: 984, endPoint y: 376, distance: 117.6
click at [985, 376] on div "**********" at bounding box center [1109, 438] width 378 height 409
click at [986, 364] on div "**********" at bounding box center [1109, 438] width 378 height 409
click at [994, 391] on div "26/Apr/2025" at bounding box center [1110, 408] width 296 height 61
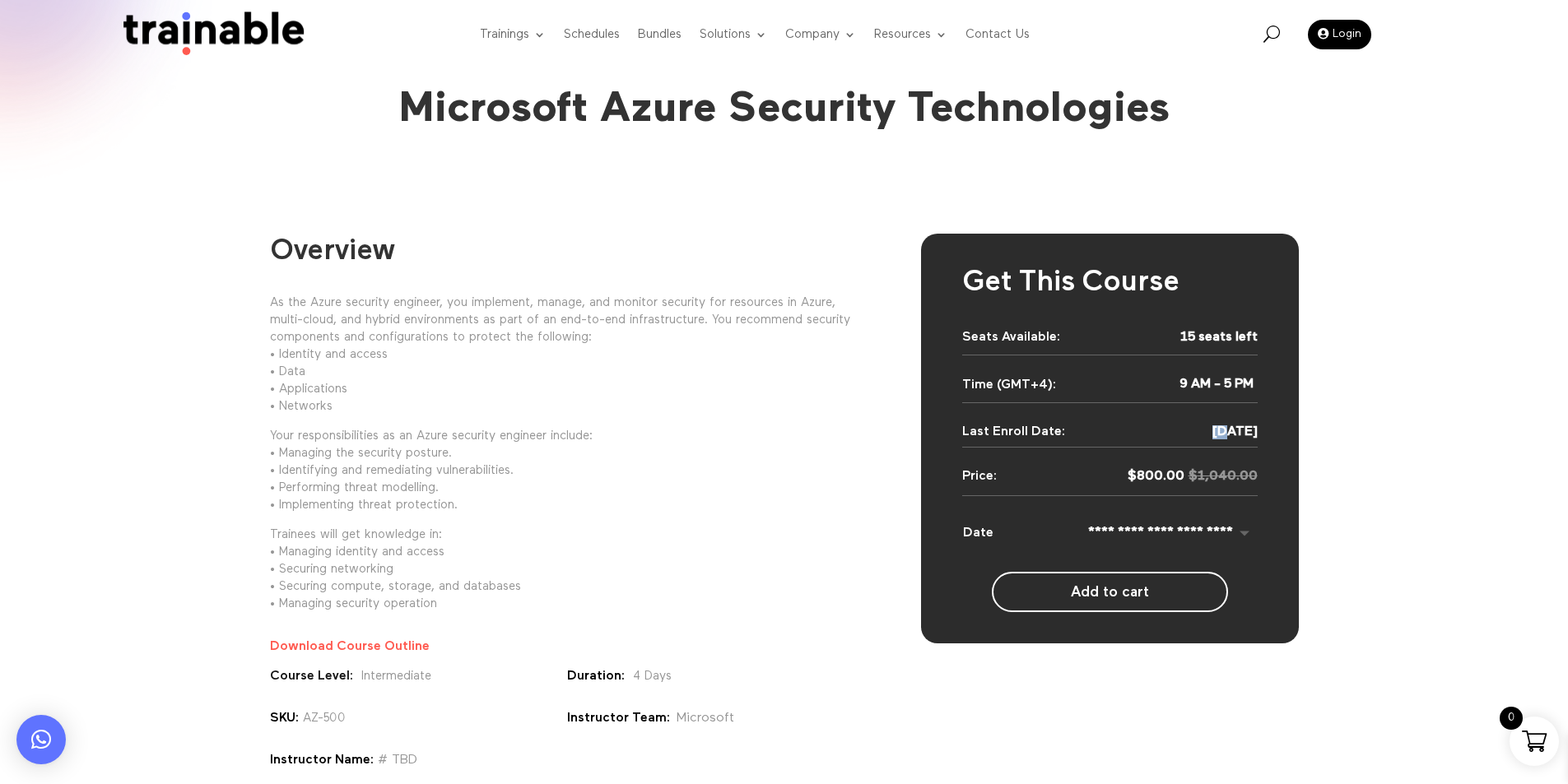
click at [995, 386] on div "26/Apr/2025" at bounding box center [1110, 408] width 296 height 61
click at [976, 383] on div "26/Apr/2025" at bounding box center [1110, 408] width 296 height 61
drag, startPoint x: 966, startPoint y: 378, endPoint x: 1036, endPoint y: 378, distance: 70.0
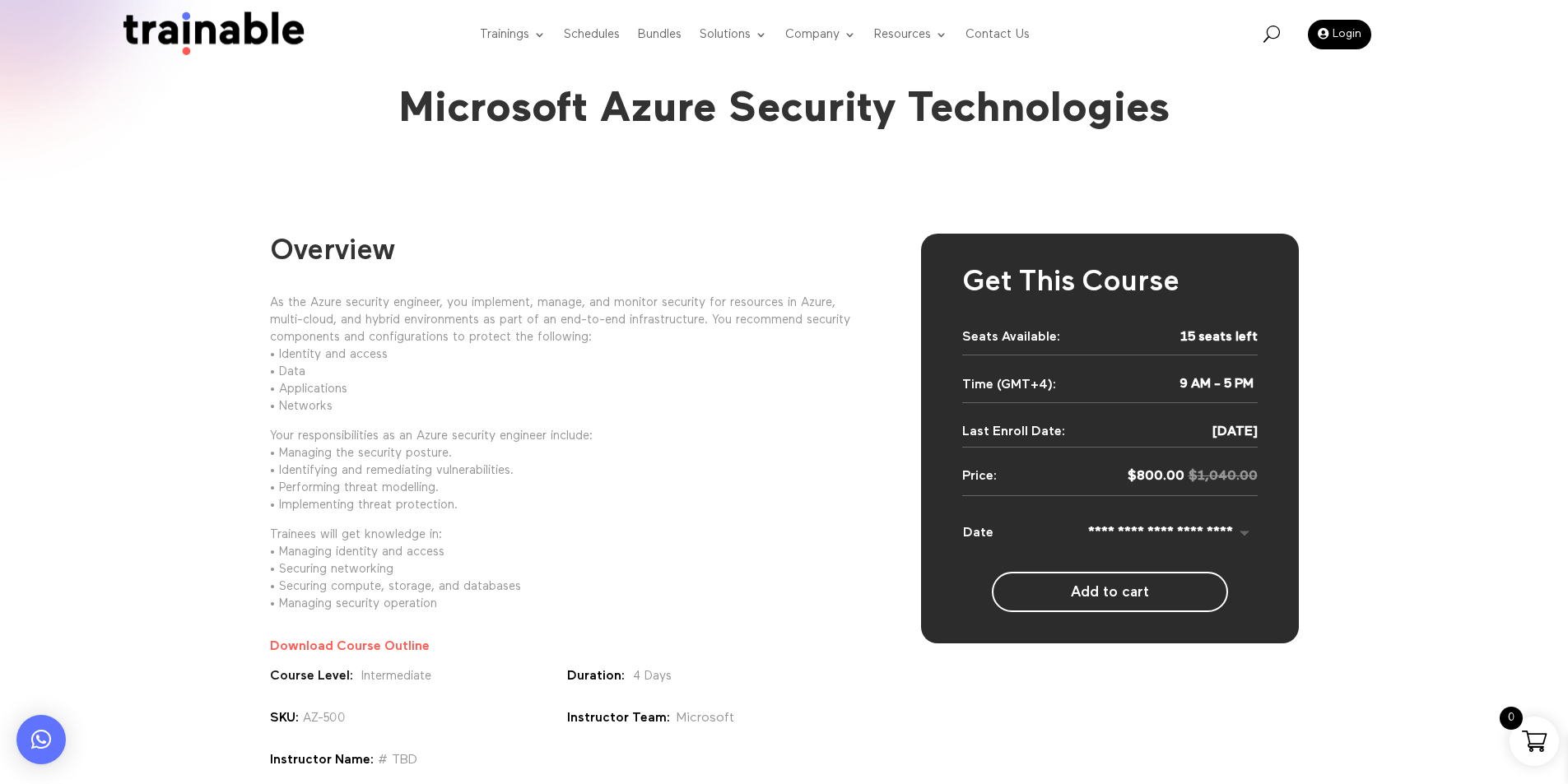
click at [1036, 378] on div "26/Apr/2025" at bounding box center [1110, 408] width 296 height 61
drag, startPoint x: 963, startPoint y: 326, endPoint x: 1068, endPoint y: 333, distance: 105.2
click at [1068, 333] on div "**********" at bounding box center [1109, 438] width 378 height 409
click at [1029, 333] on div "Seats Available:" at bounding box center [1011, 337] width 98 height 14
drag, startPoint x: 962, startPoint y: 334, endPoint x: 1054, endPoint y: 335, distance: 92.0
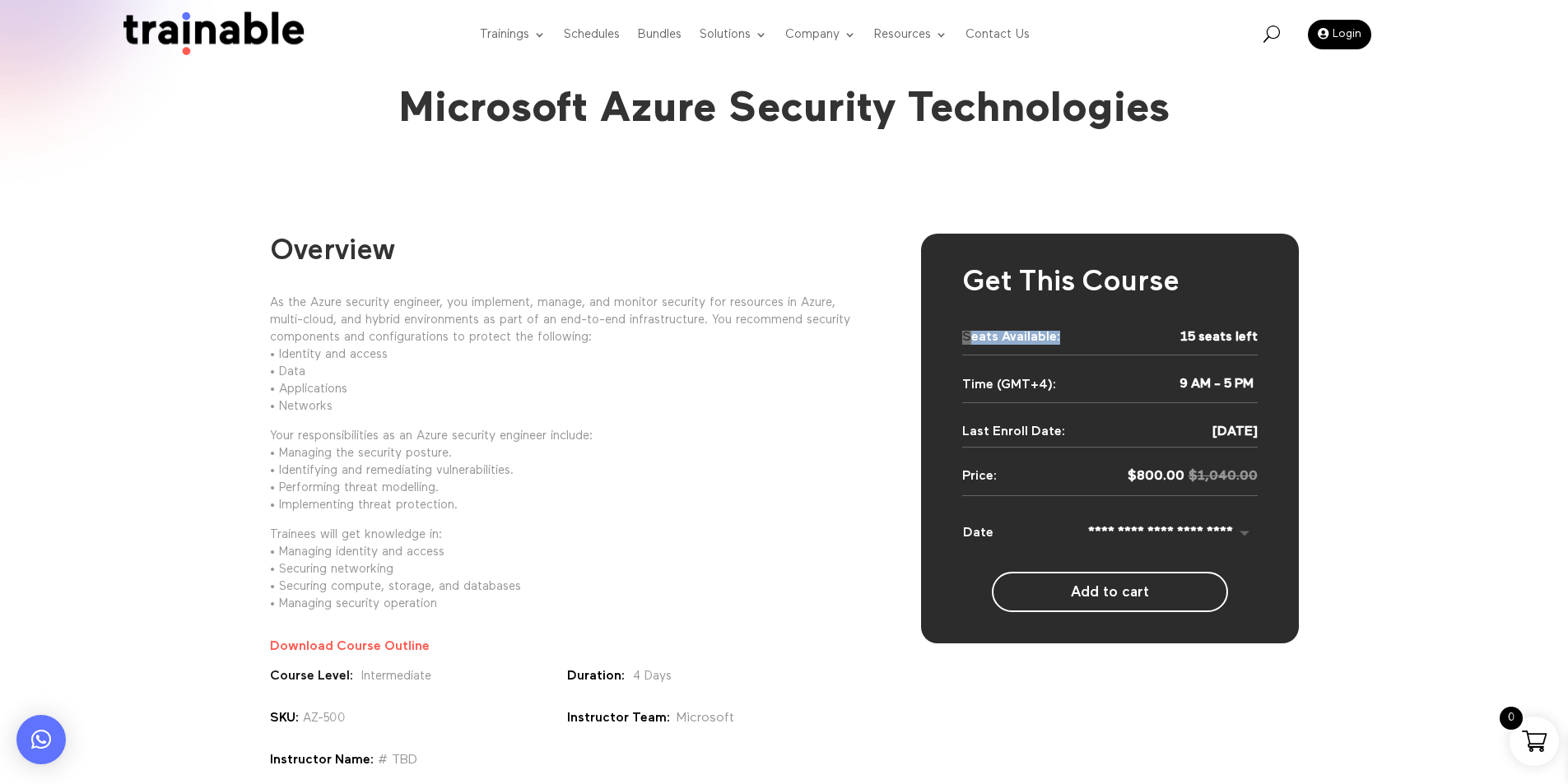
click at [1054, 335] on div "Seats Available:" at bounding box center [1011, 337] width 98 height 14
click at [953, 211] on div "Overview As the Azure security engineer, you implement, manage, and monitor sec…" at bounding box center [784, 563] width 1568 height 725
drag, startPoint x: 953, startPoint y: 211, endPoint x: 1142, endPoint y: 290, distance: 204.8
click at [896, 205] on div "Overview As the Azure security engineer, you implement, manage, and monitor sec…" at bounding box center [784, 563] width 1568 height 725
click at [1133, 588] on button "Add to cart" at bounding box center [1109, 592] width 236 height 40
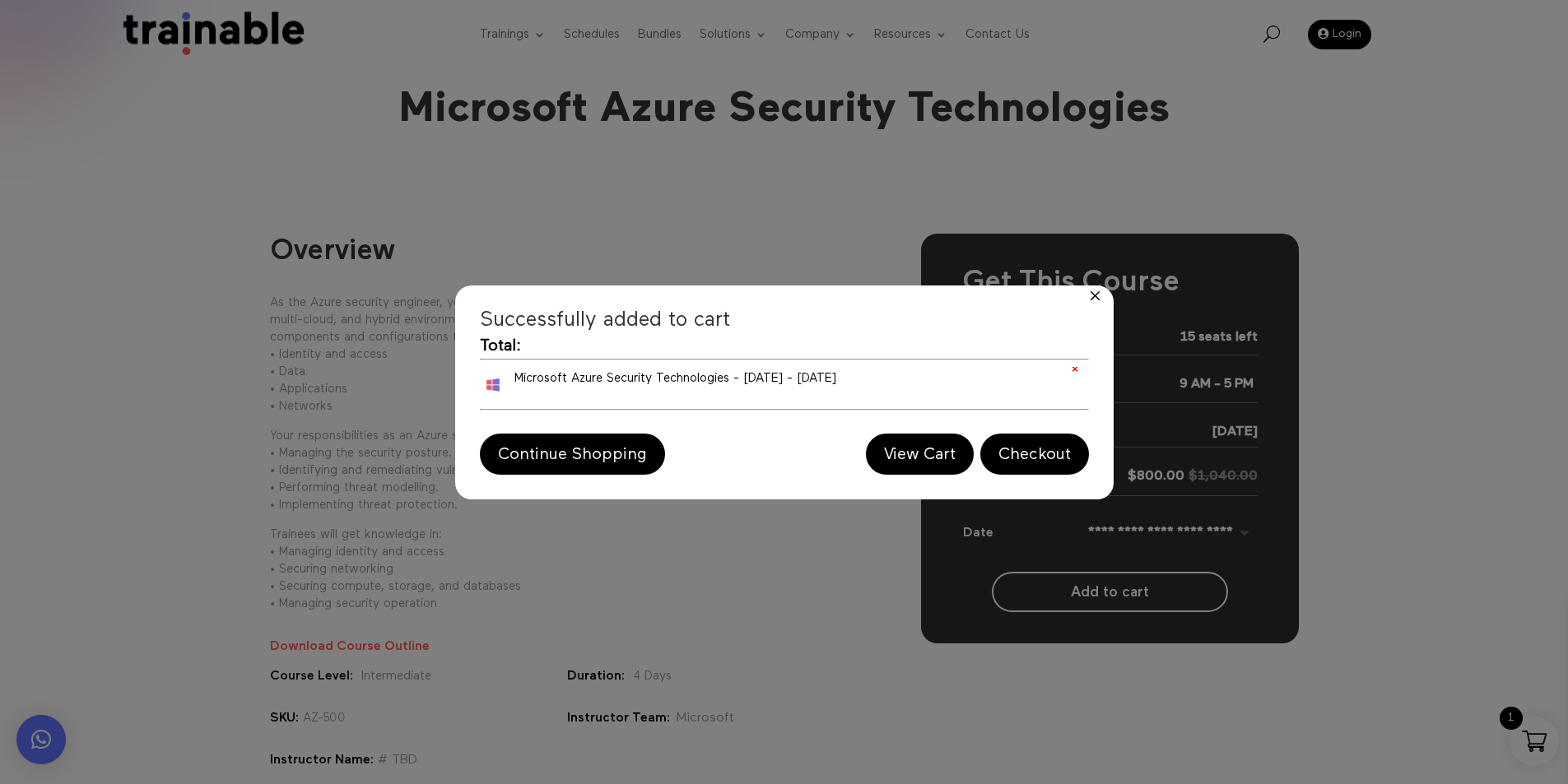
click at [1070, 368] on link "×" at bounding box center [1075, 368] width 12 height 12
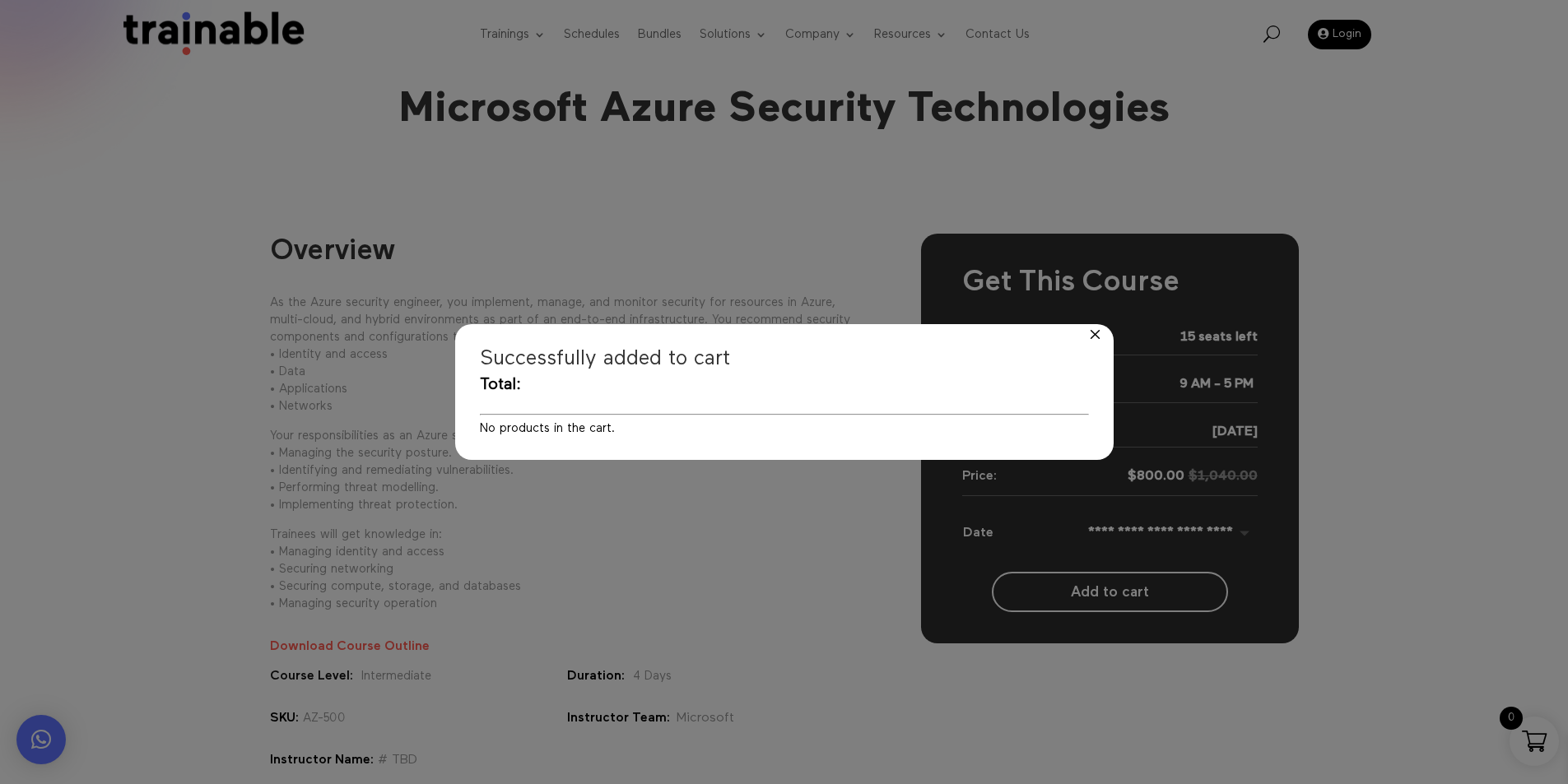
click at [1097, 339] on div at bounding box center [1095, 336] width 37 height 23
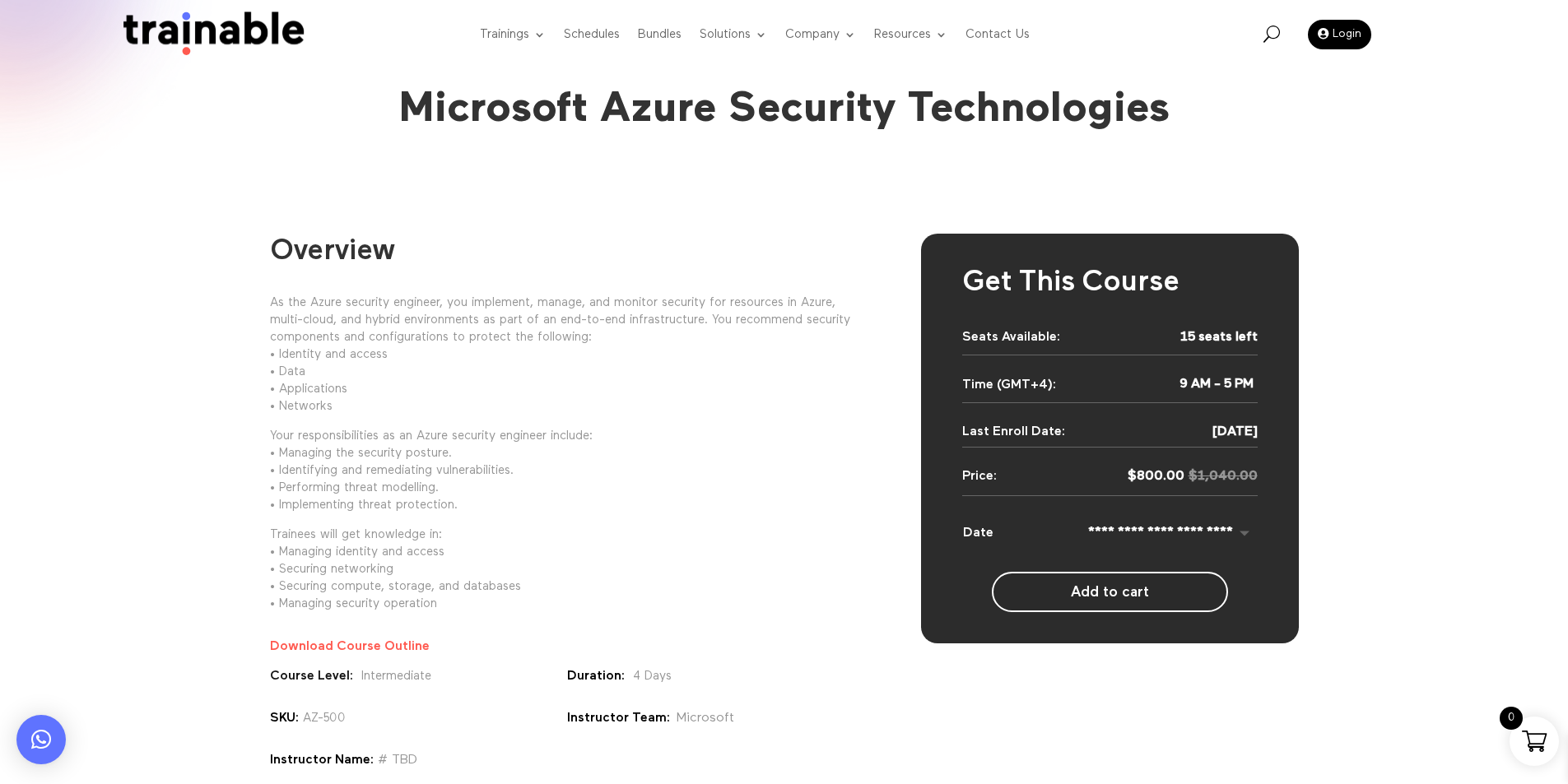
click at [1139, 589] on button "Add to cart" at bounding box center [1109, 592] width 236 height 40
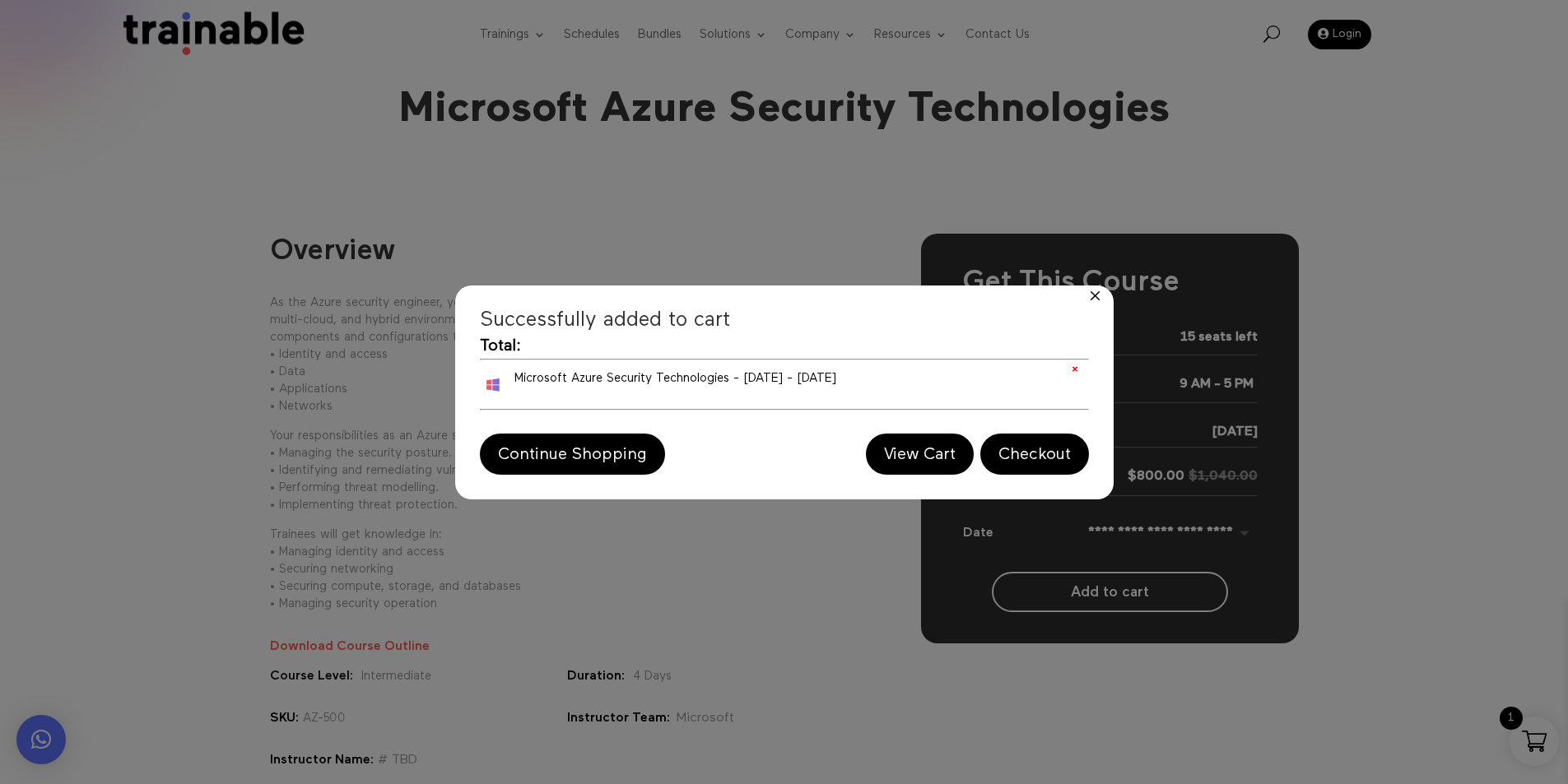
click at [1073, 370] on link "×" at bounding box center [1075, 368] width 12 height 12
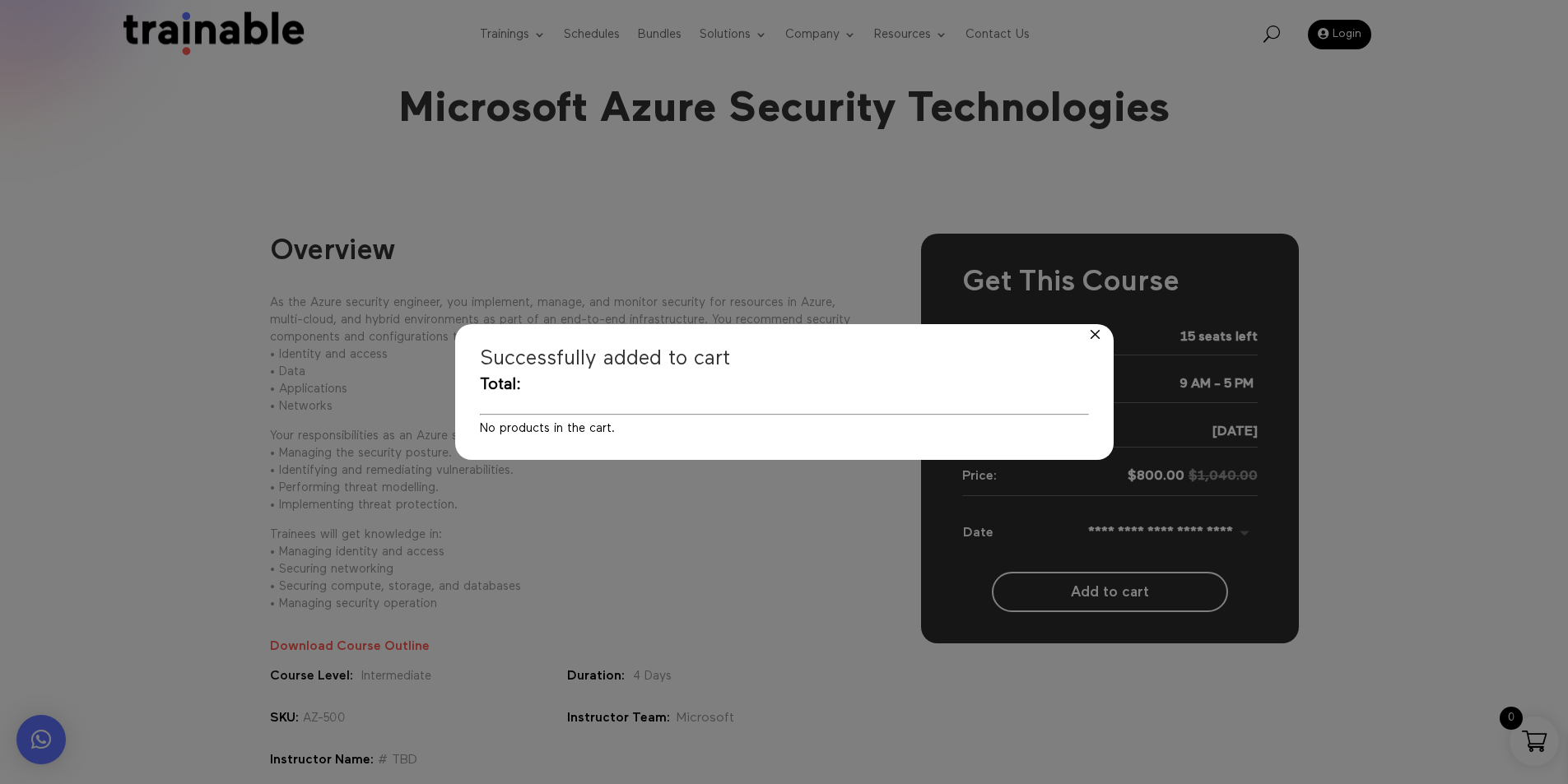
click at [1094, 331] on div at bounding box center [1095, 336] width 37 height 23
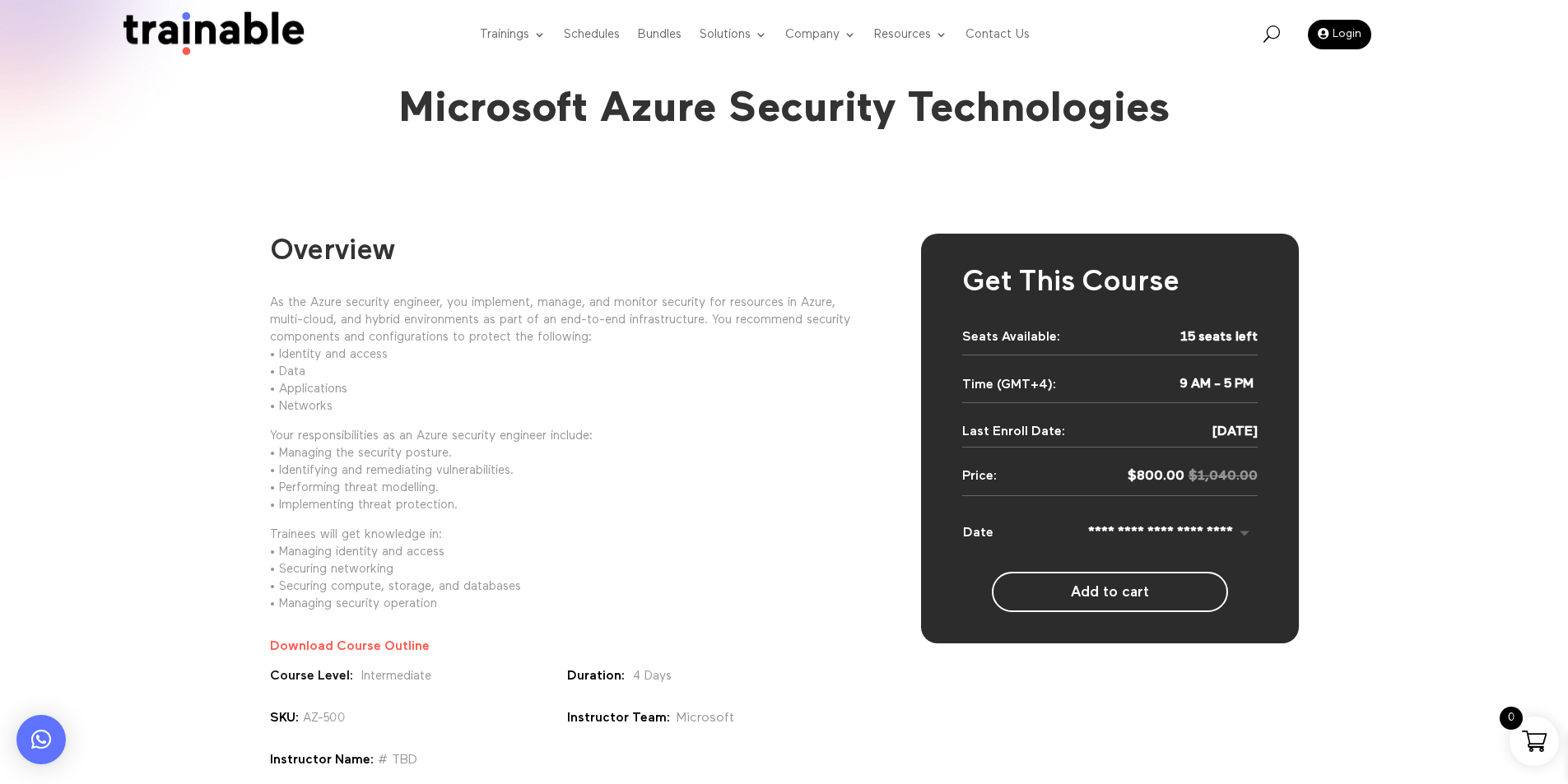
click at [235, 45] on img at bounding box center [208, 35] width 199 height 47
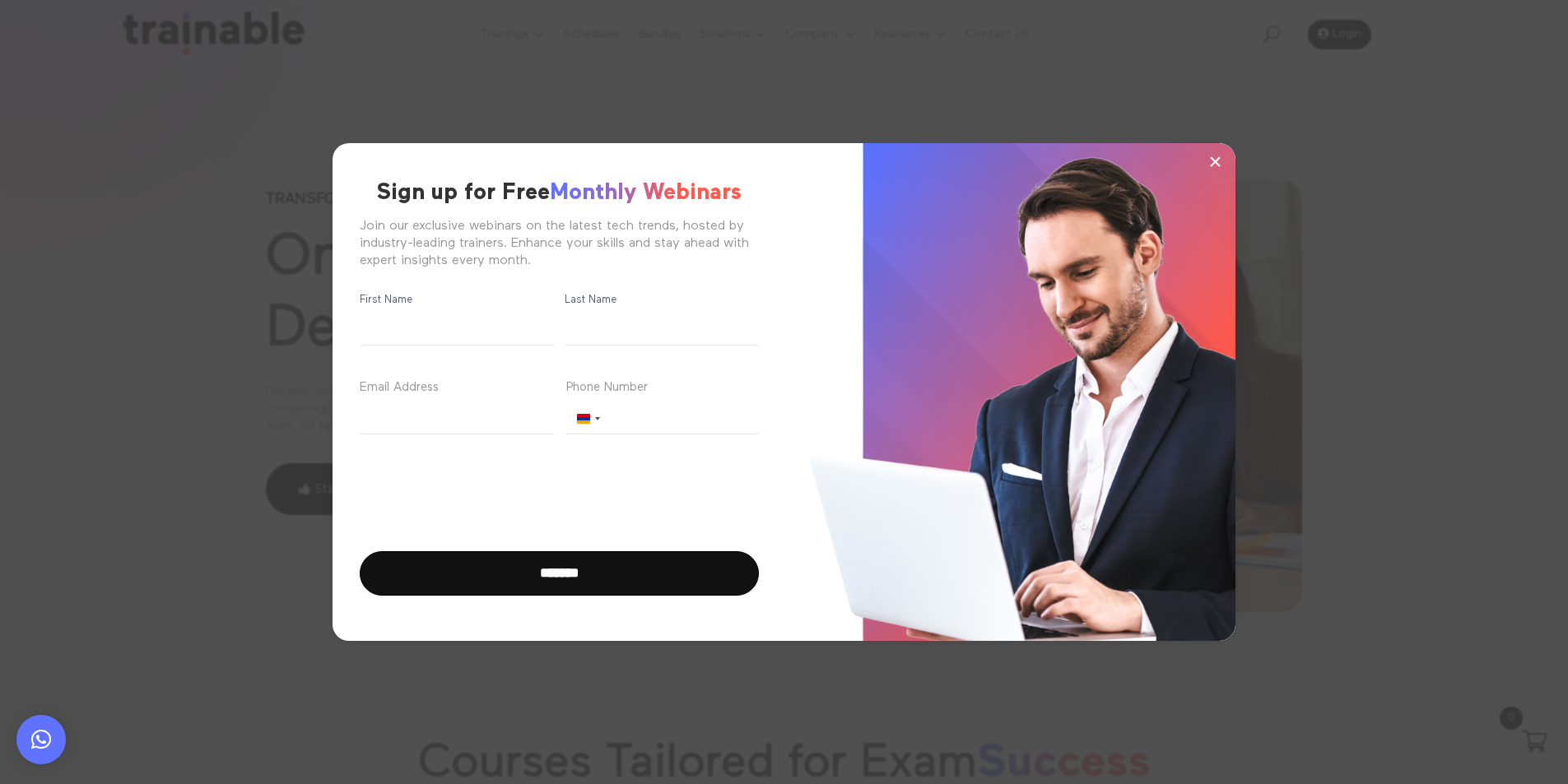
click at [1215, 160] on span "×" at bounding box center [1214, 161] width 14 height 25
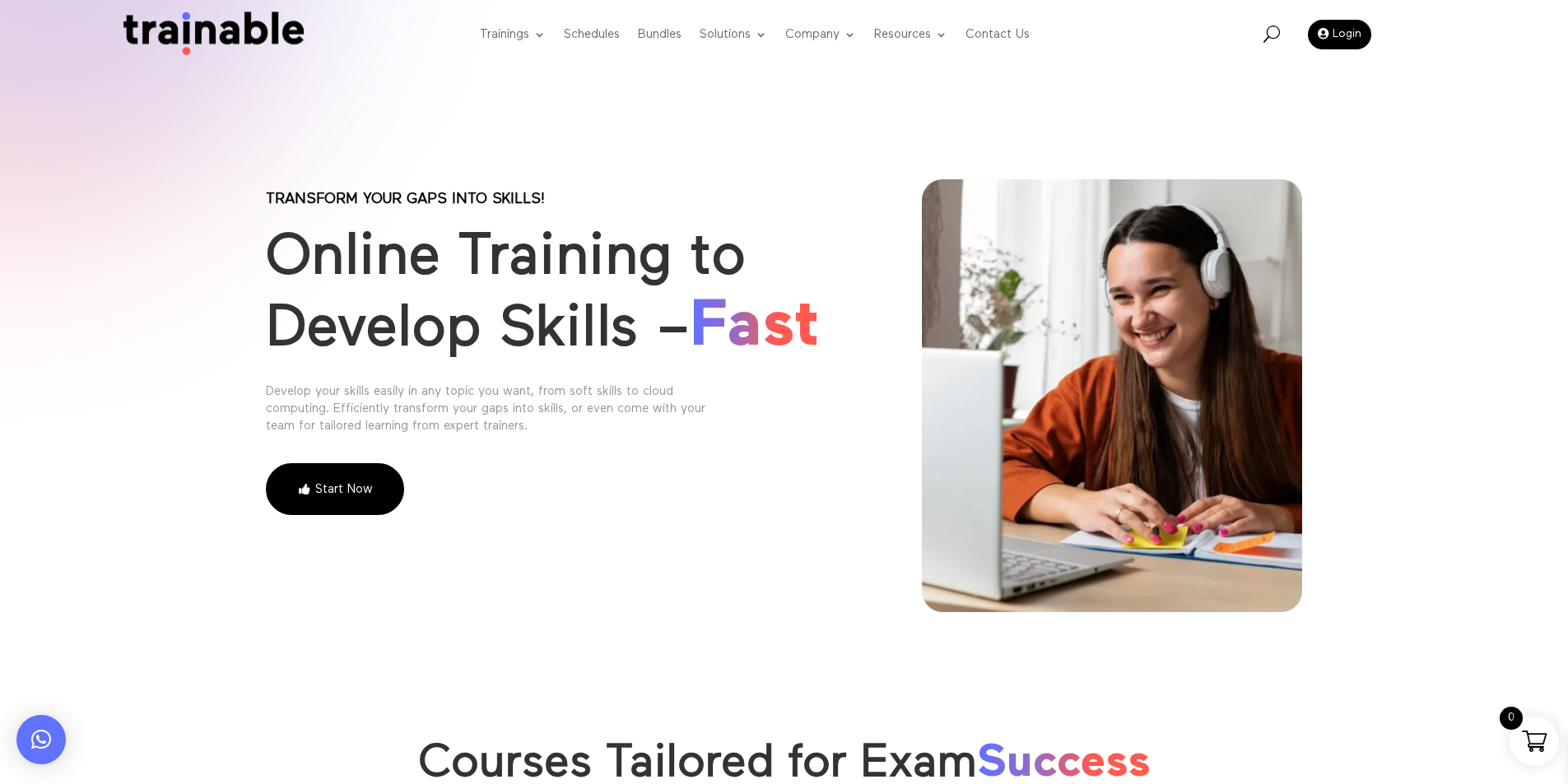
click at [192, 23] on img at bounding box center [208, 35] width 199 height 47
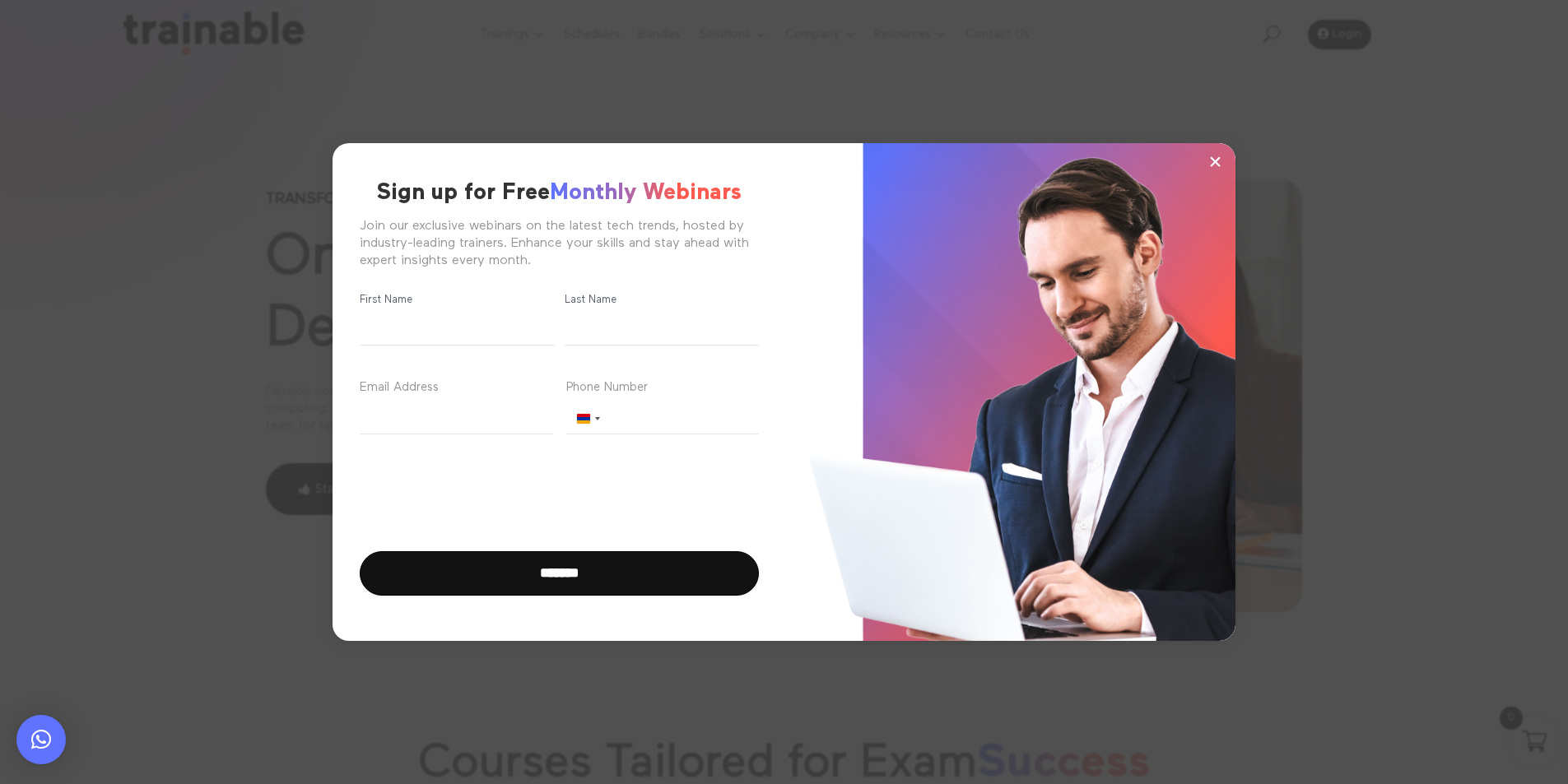
click at [1213, 163] on span "×" at bounding box center [1214, 161] width 14 height 25
click at [1218, 157] on span "×" at bounding box center [1214, 161] width 14 height 25
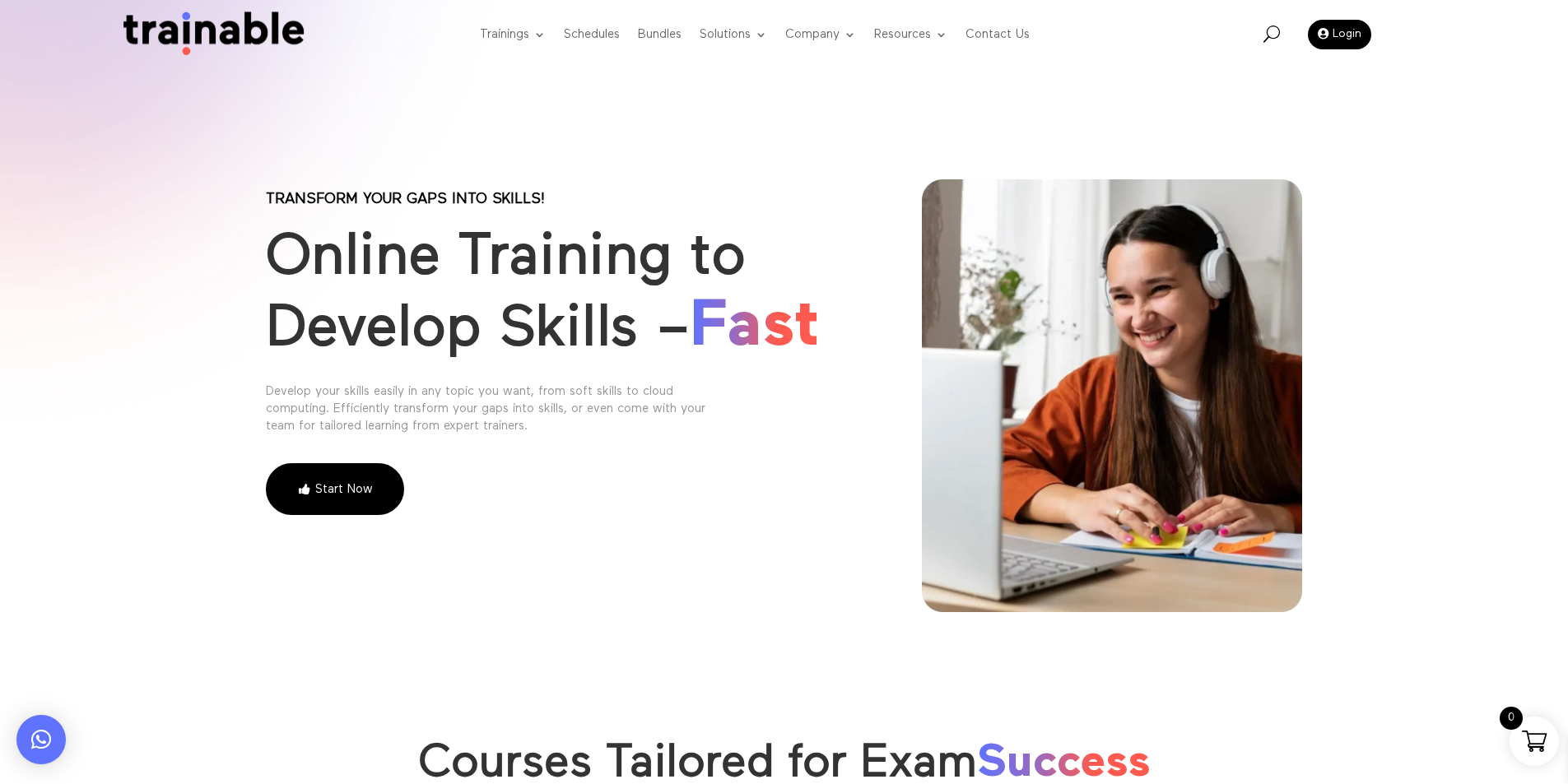
click at [513, 31] on div "× Sign up for Free Monthly Webinars Join our exclusive webinars on the latest t…" at bounding box center [784, 392] width 1568 height 784
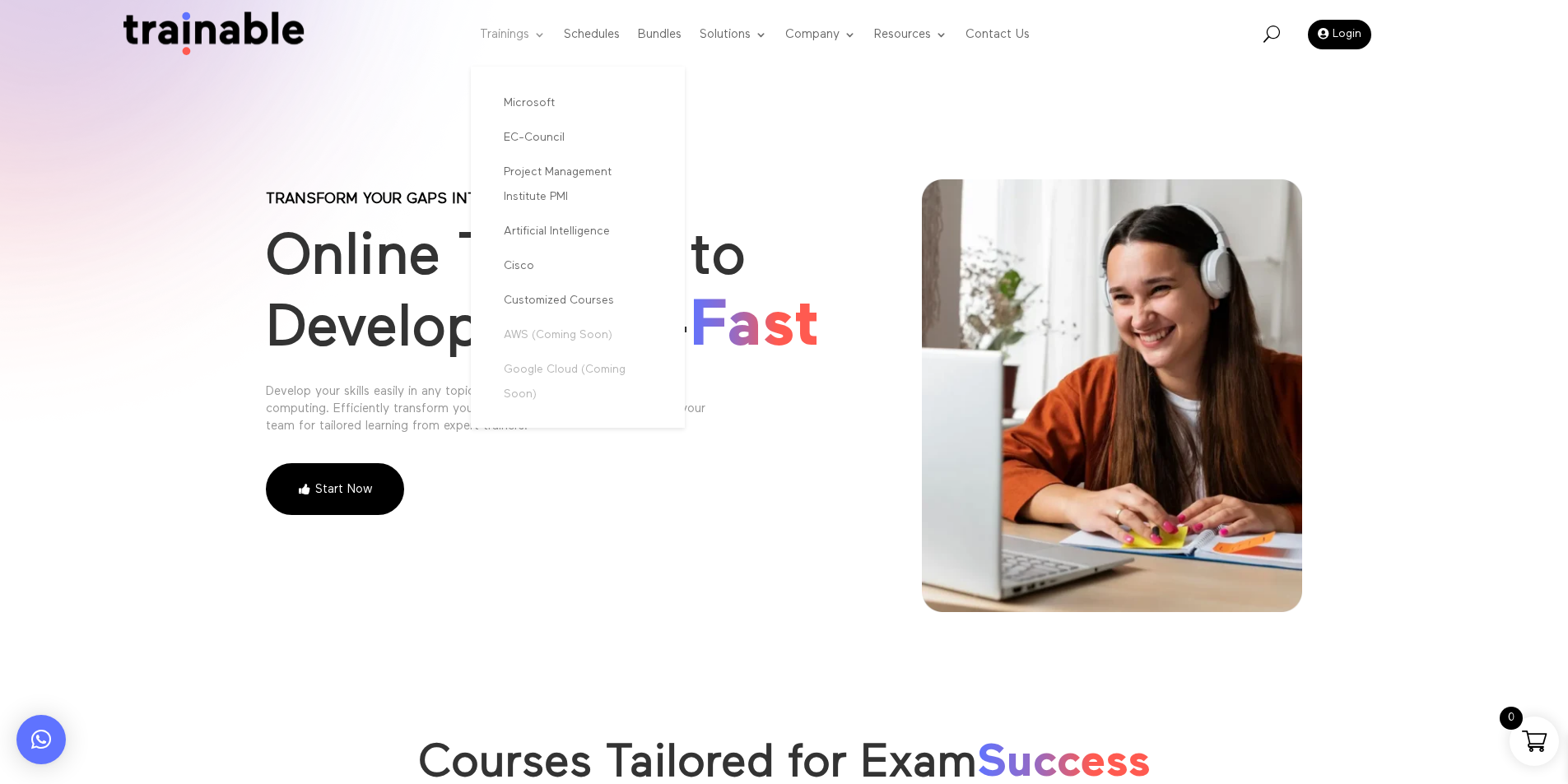
click at [512, 42] on link "Trainings" at bounding box center [513, 35] width 66 height 65
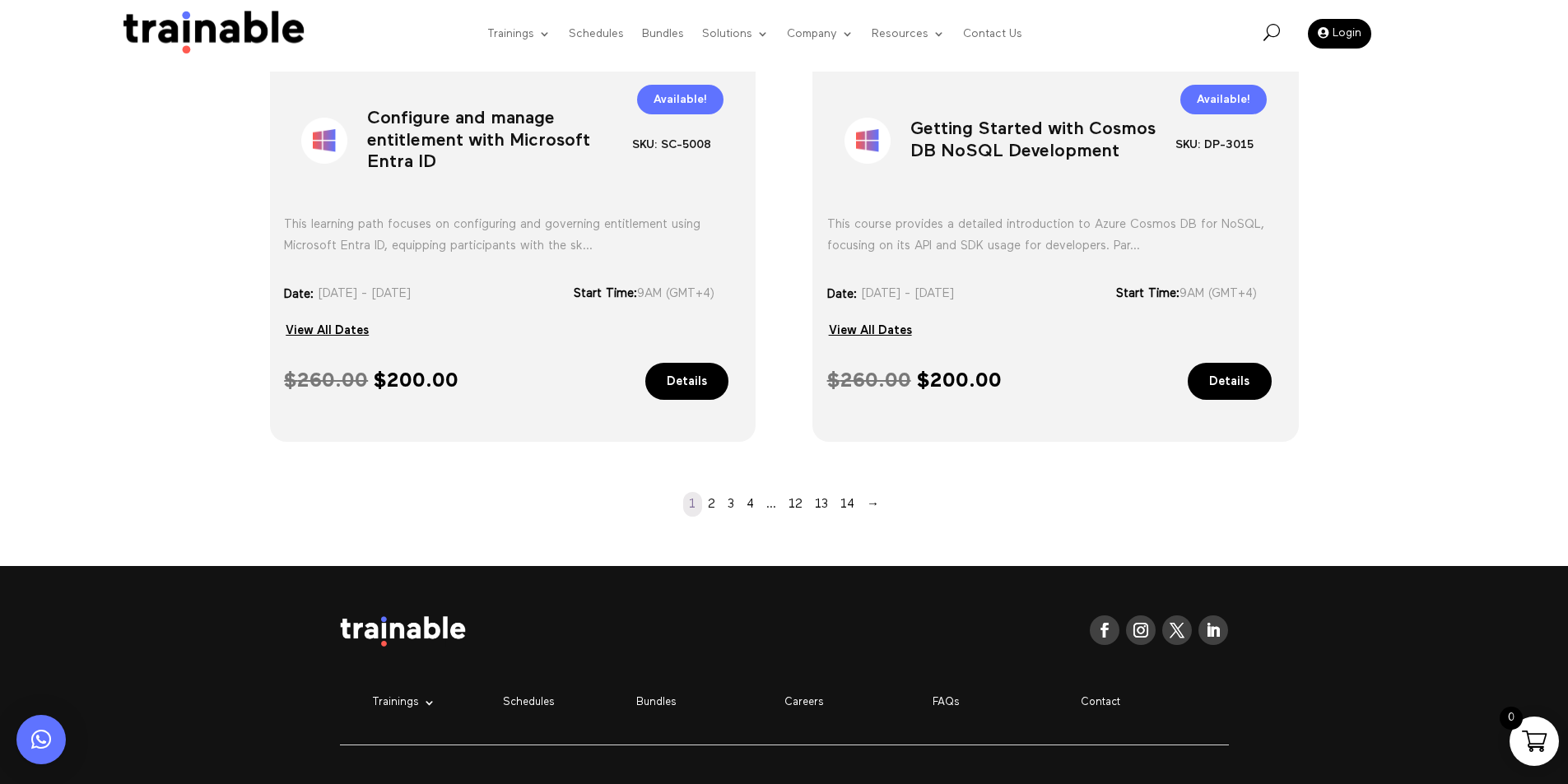
scroll to position [1504, 0]
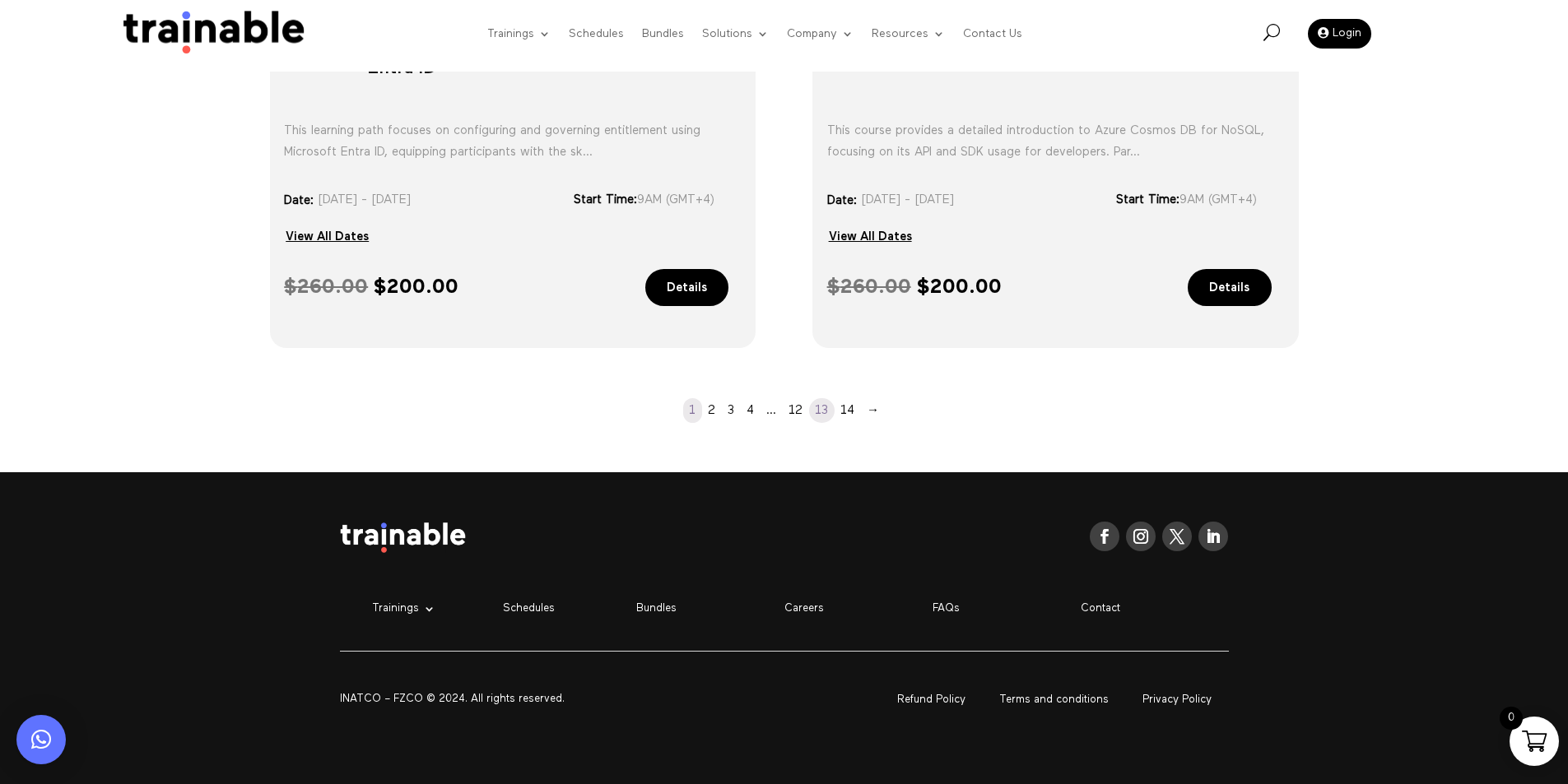
click at [826, 410] on link "13" at bounding box center [821, 411] width 26 height 25
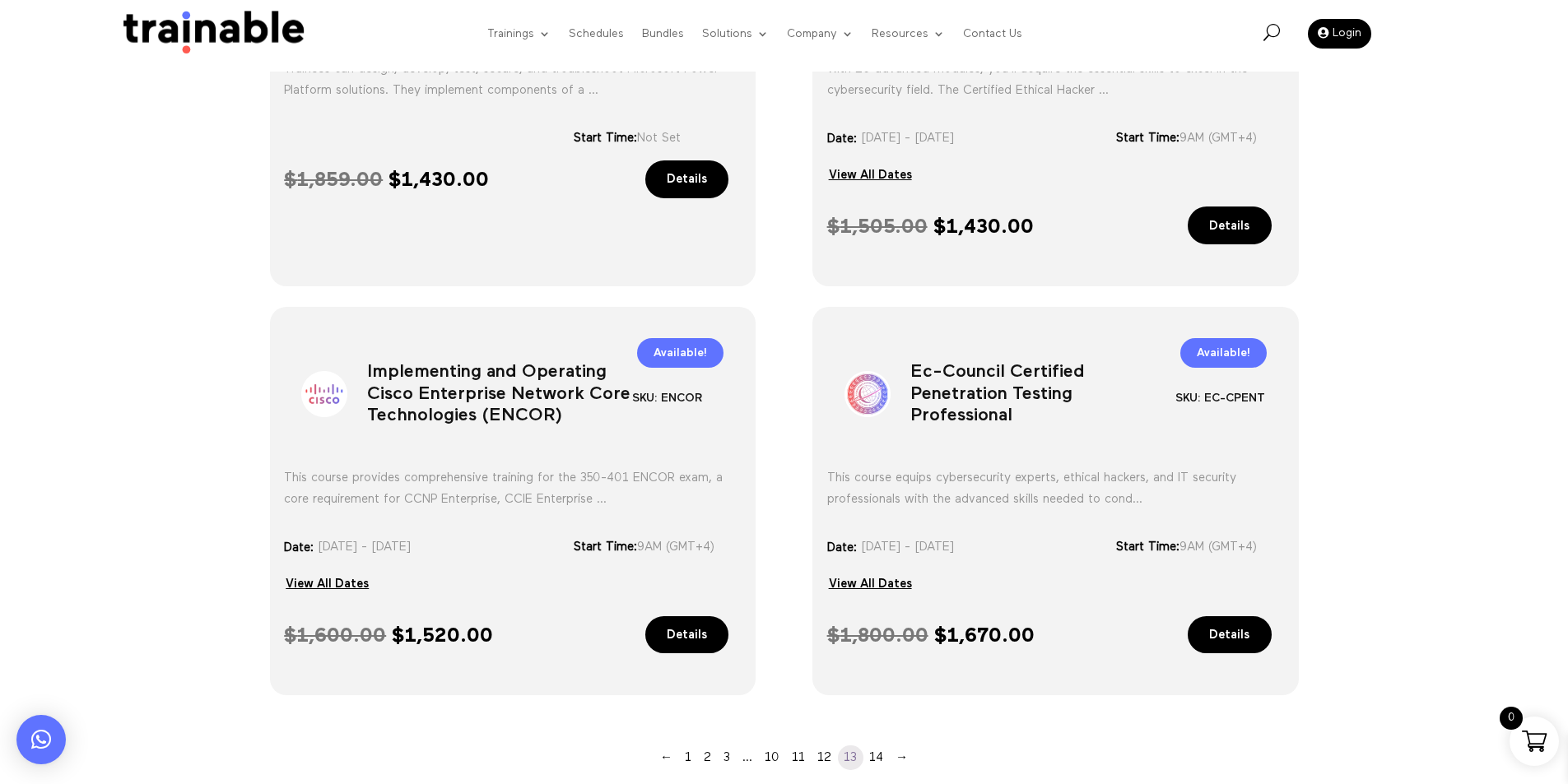
scroll to position [1349, 0]
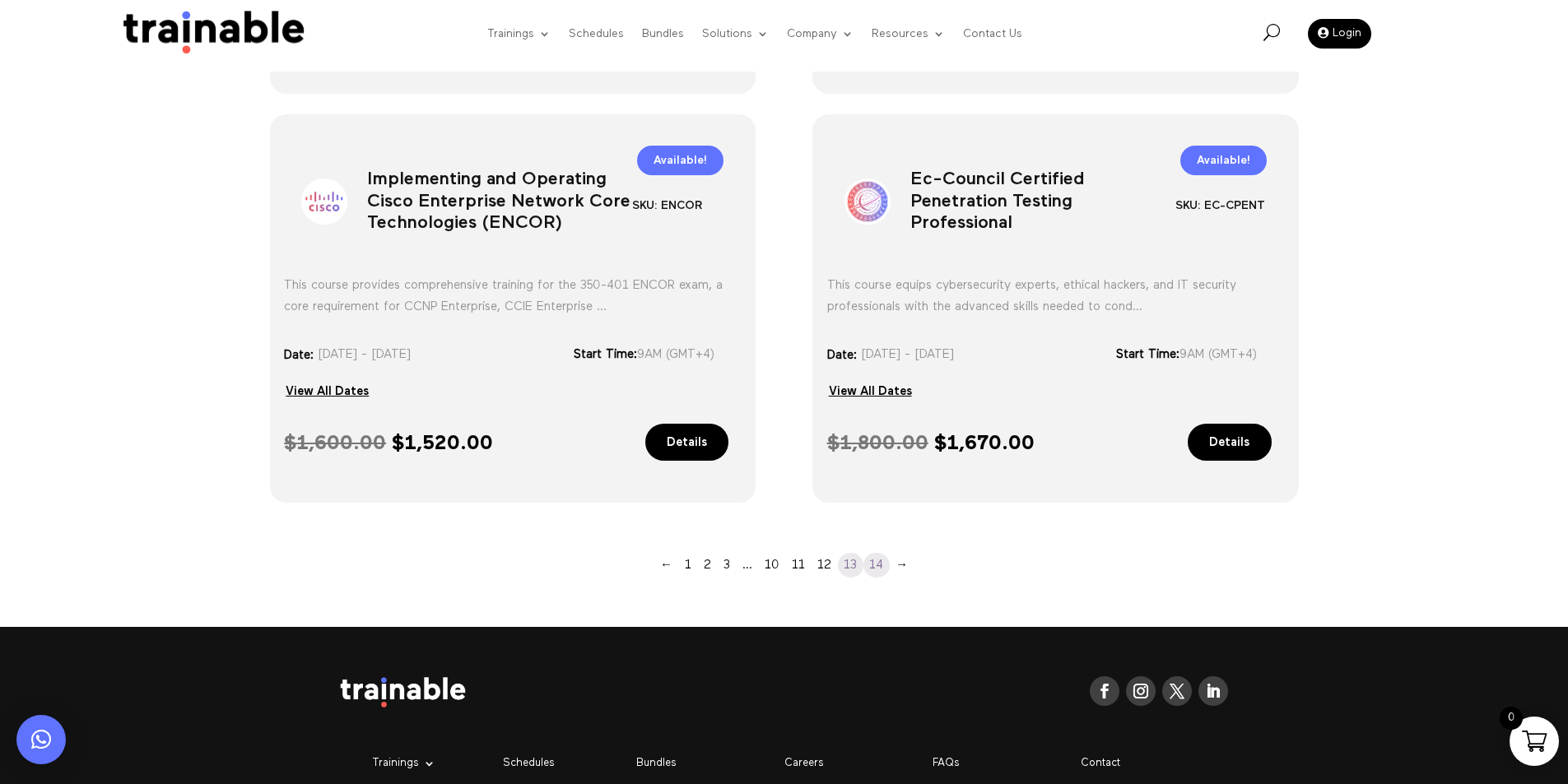
click at [872, 568] on link "14" at bounding box center [877, 565] width 26 height 25
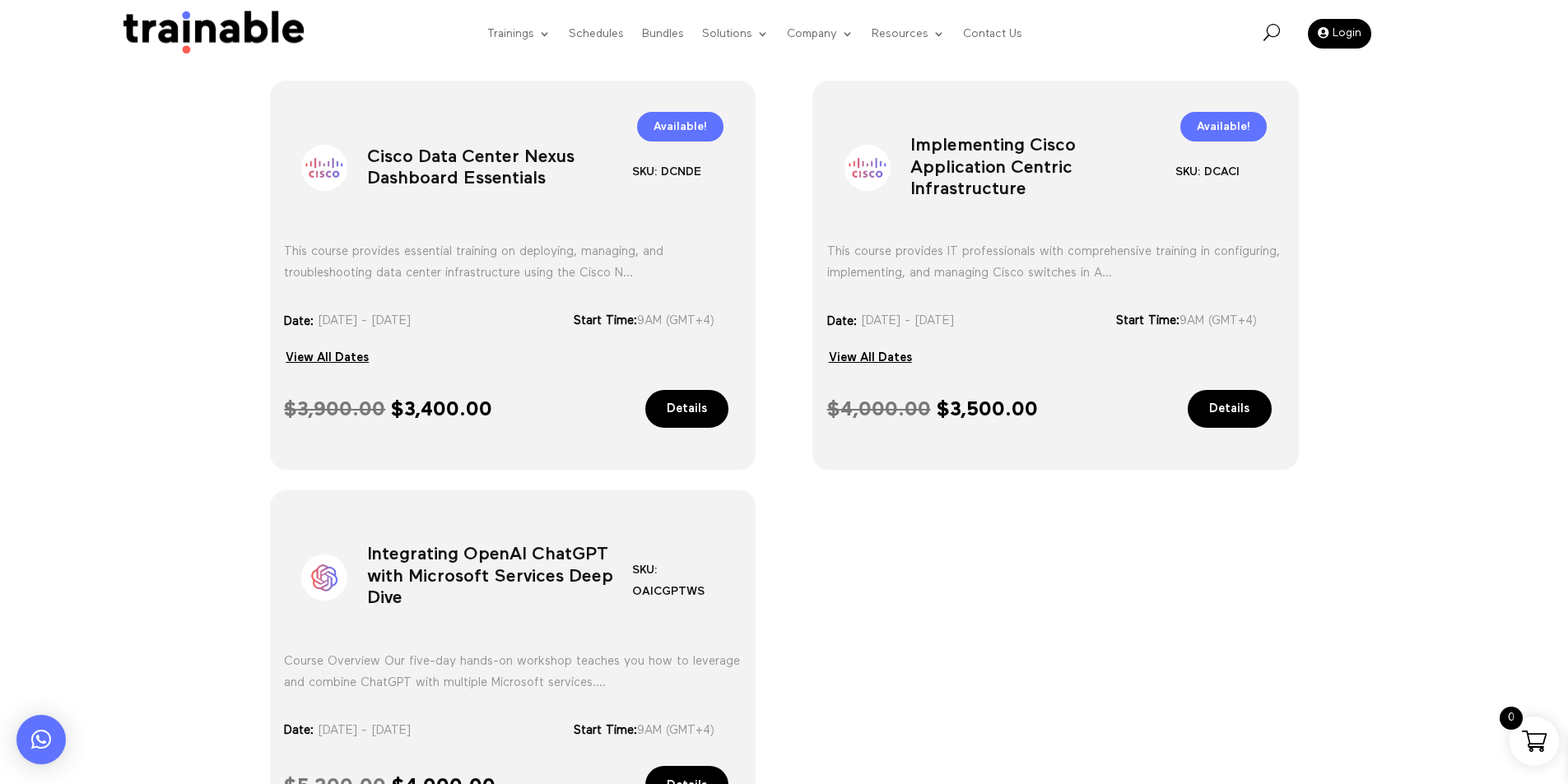
scroll to position [1266, 0]
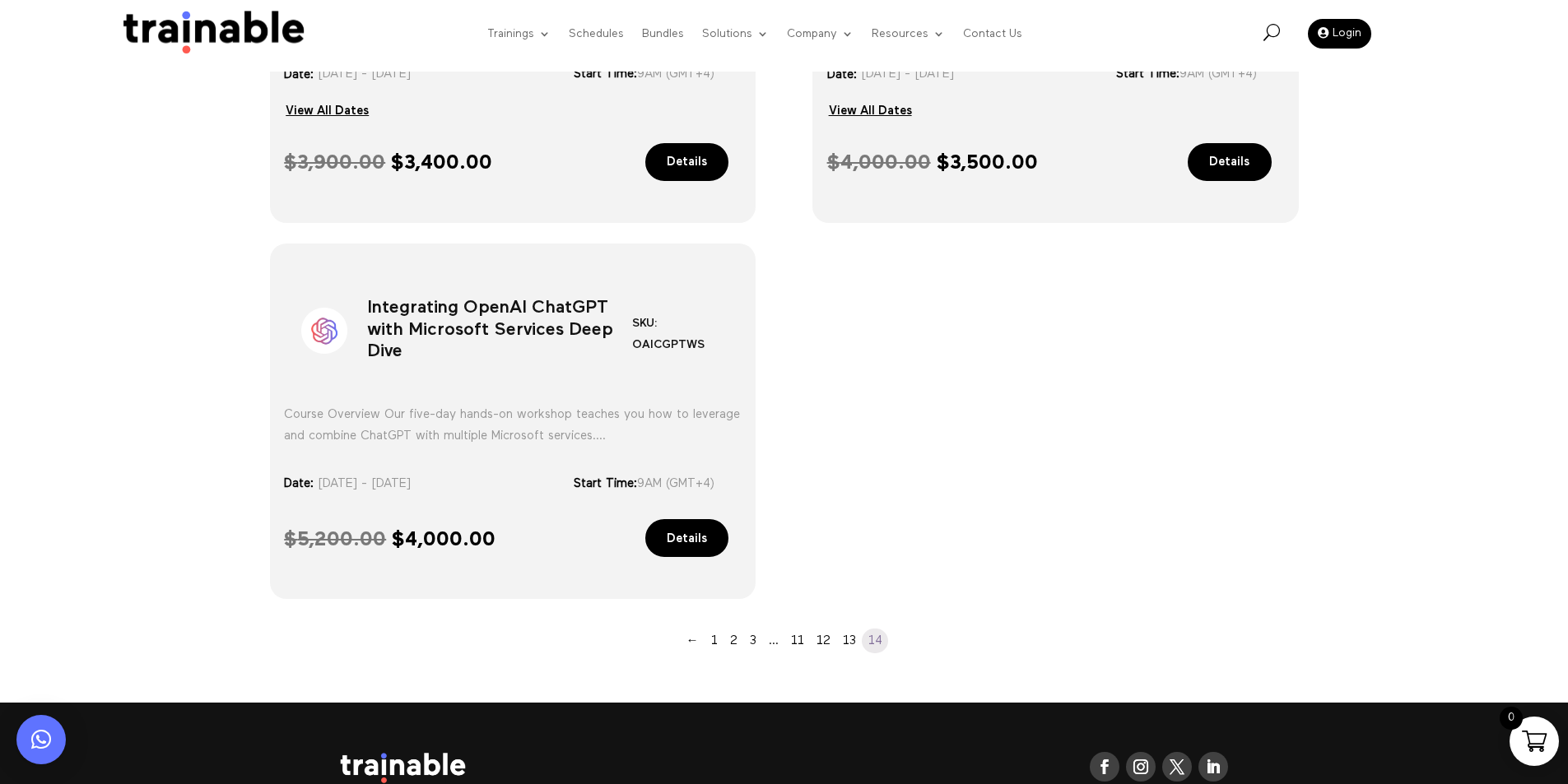
click at [391, 304] on h1 "Integrating OpenAI ChatGPT with Microsoft Services Deep Dive" at bounding box center [499, 335] width 265 height 87
click at [677, 31] on link "Bundles" at bounding box center [663, 34] width 42 height 63
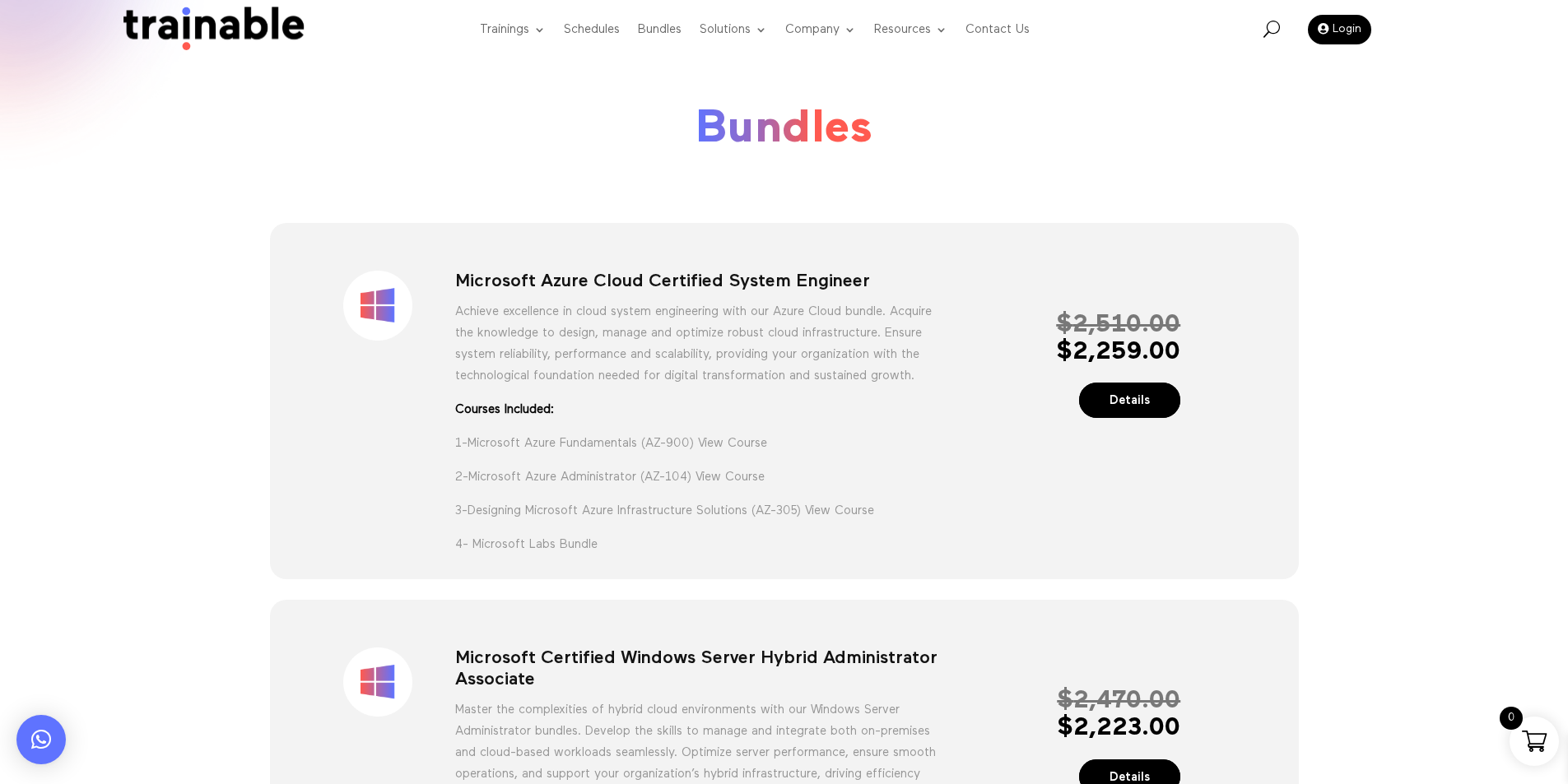
scroll to position [83, 0]
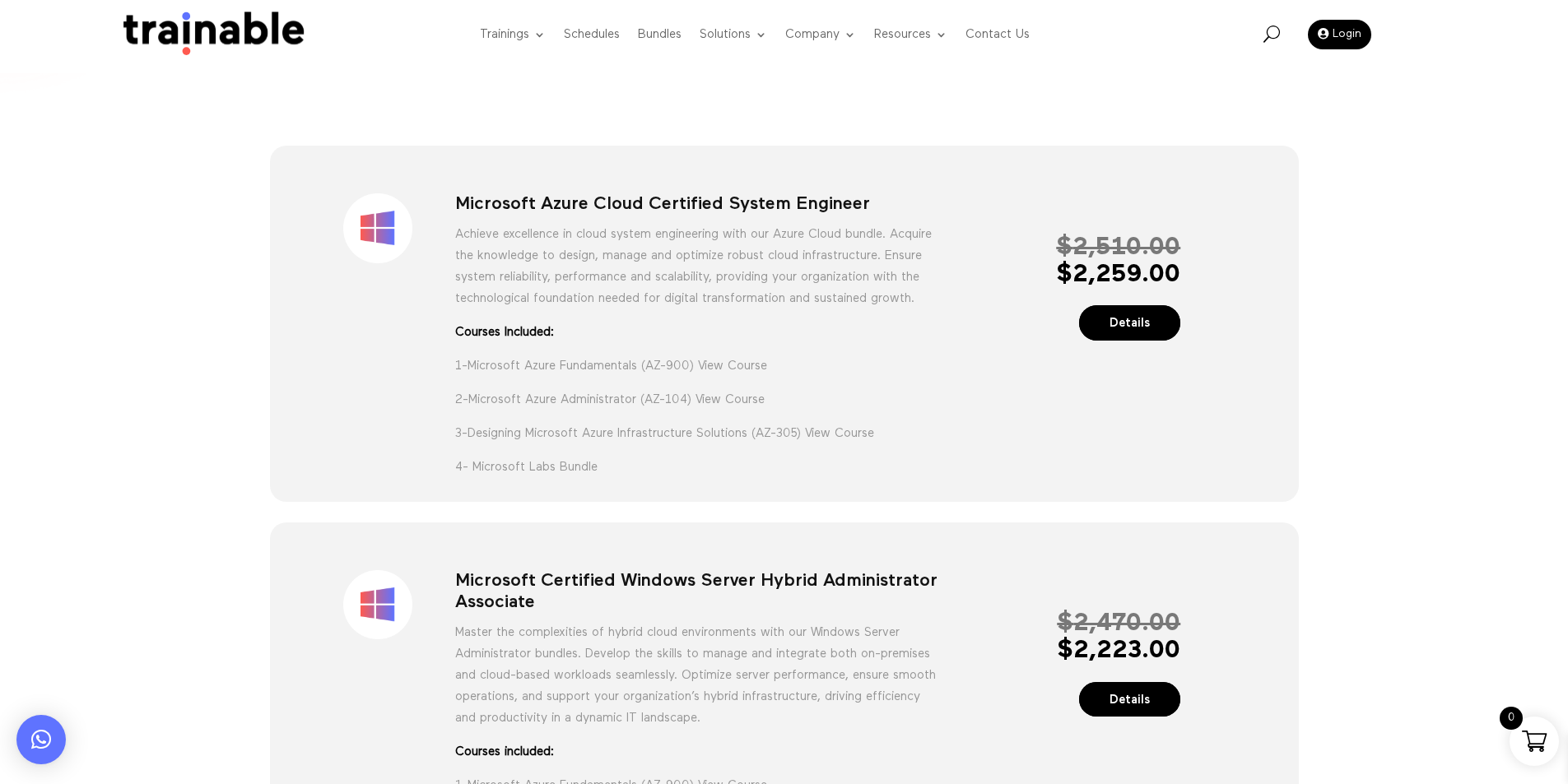
click at [639, 478] on p "4- Microsoft Labs Bundle" at bounding box center [697, 468] width 484 height 21
click at [671, 478] on p "4- Microsoft Labs Bundle" at bounding box center [697, 468] width 484 height 21
click at [321, 229] on div "Sale!" at bounding box center [378, 232] width 154 height 78
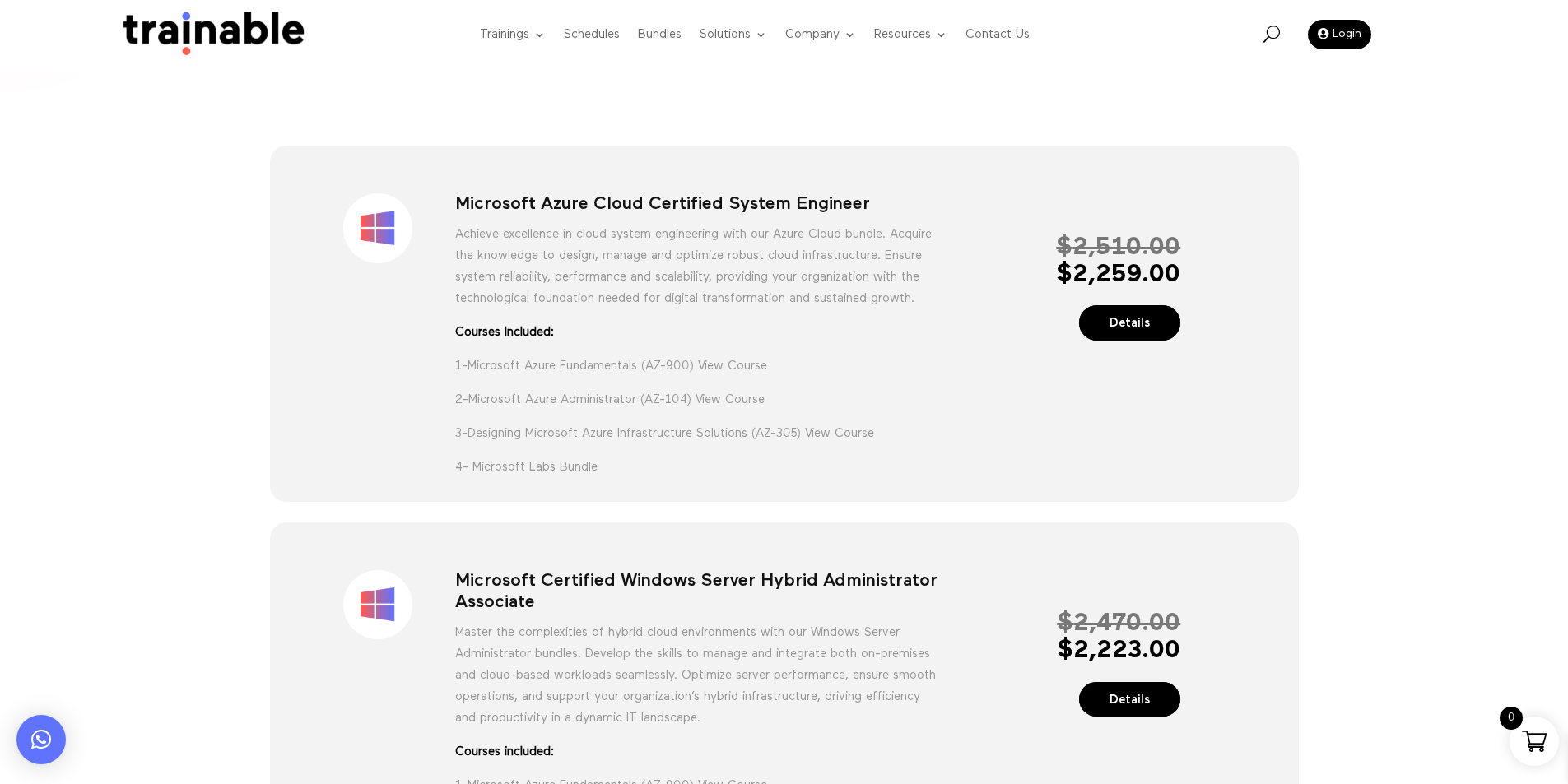
click at [347, 93] on h1 "Bundles" at bounding box center [784, 53] width 1037 height 96
click at [573, 501] on div "Sale! Microsoft Azure Cloud Certified System Engineer Achieve excellence in clo…" at bounding box center [784, 323] width 1029 height 355
drag, startPoint x: 573, startPoint y: 508, endPoint x: 571, endPoint y: 487, distance: 21.1
click at [571, 500] on div "Sale! Microsoft Azure Cloud Certified System Engineer Achieve excellence in clo…" at bounding box center [784, 323] width 1029 height 355
click at [572, 478] on p "4- Microsoft Labs Bundle" at bounding box center [697, 468] width 484 height 21
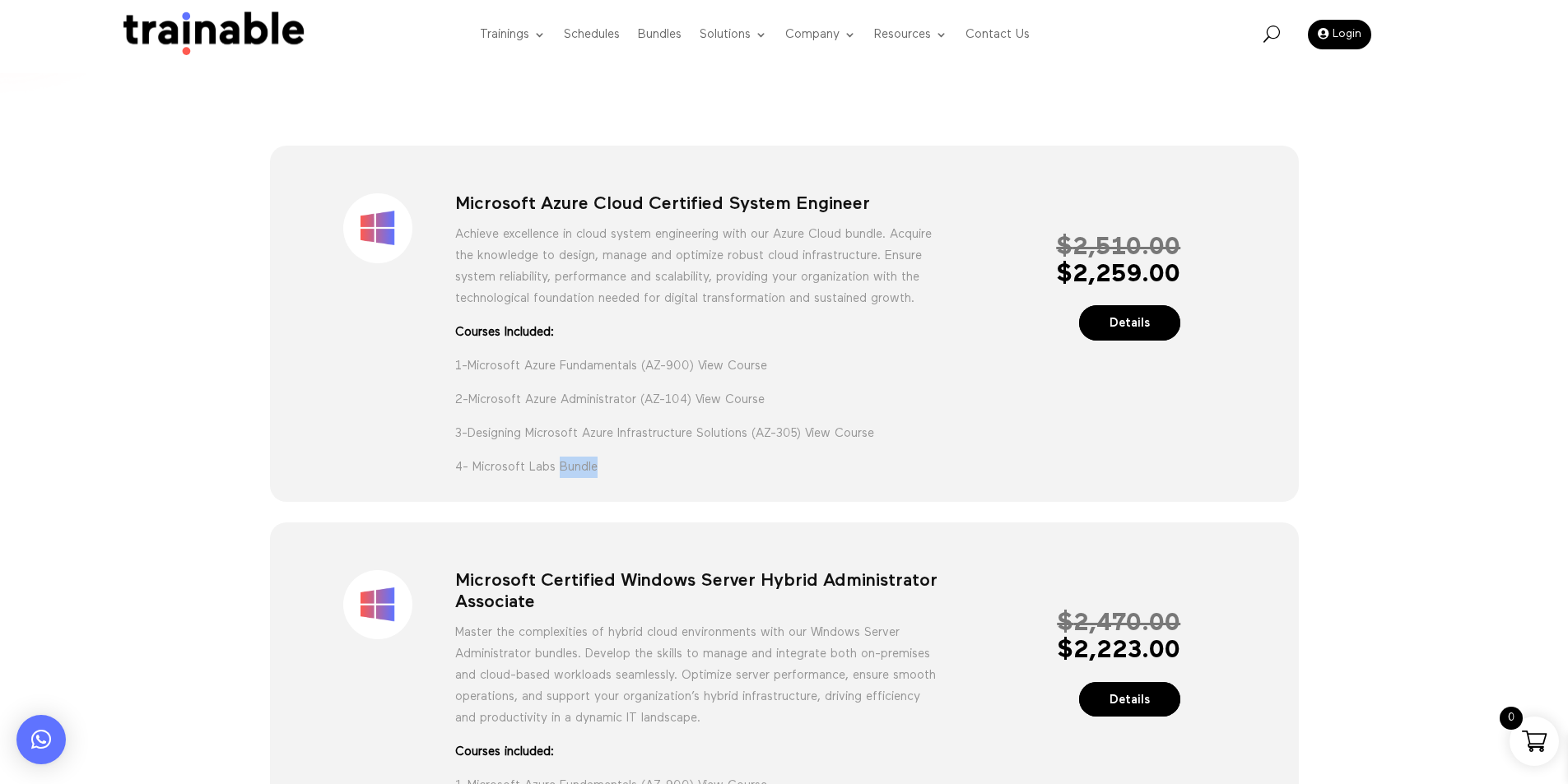
click at [572, 478] on p "4- Microsoft Labs Bundle" at bounding box center [697, 468] width 484 height 21
click at [656, 478] on p "4- Microsoft Labs Bundle" at bounding box center [697, 468] width 484 height 21
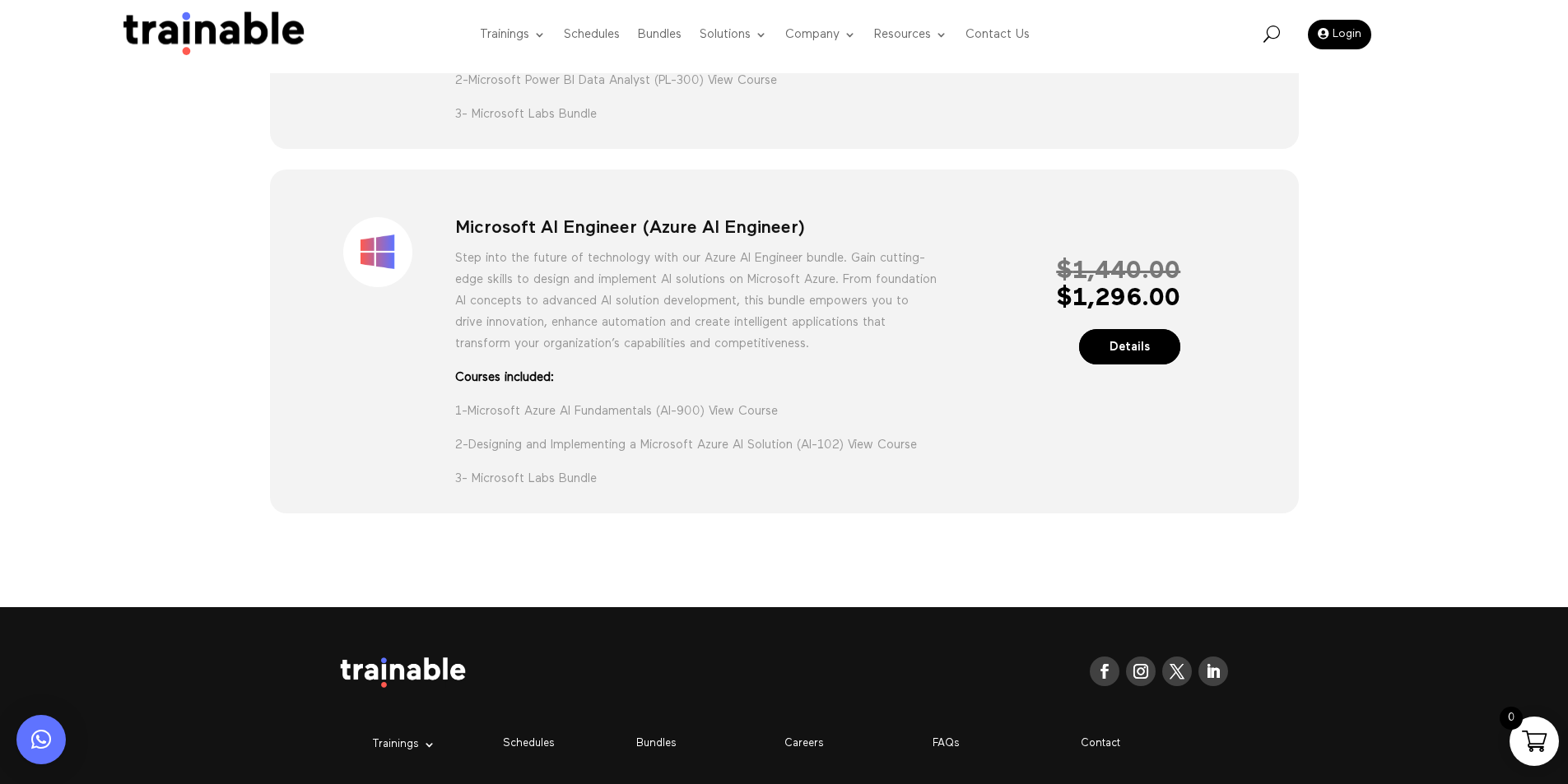
scroll to position [2058, 0]
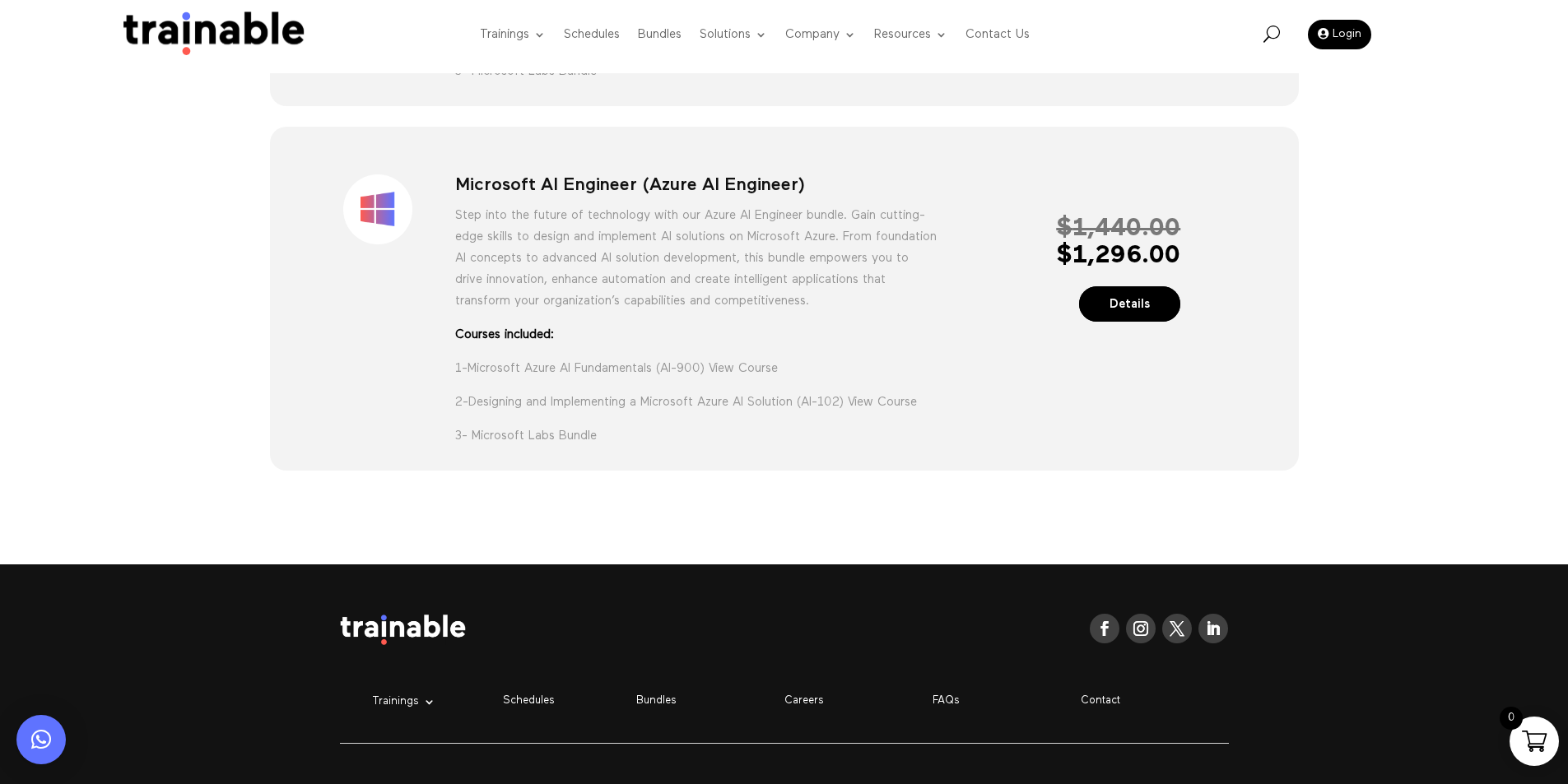
click at [576, 425] on p "2- Designing and Implementing a Microsoft Azure AI Solution (AI-102) View Course" at bounding box center [697, 408] width 484 height 34
click at [575, 447] on p "3- Microsoft Labs Bundle" at bounding box center [697, 436] width 484 height 21
drag, startPoint x: 384, startPoint y: 298, endPoint x: 378, endPoint y: 260, distance: 38.5
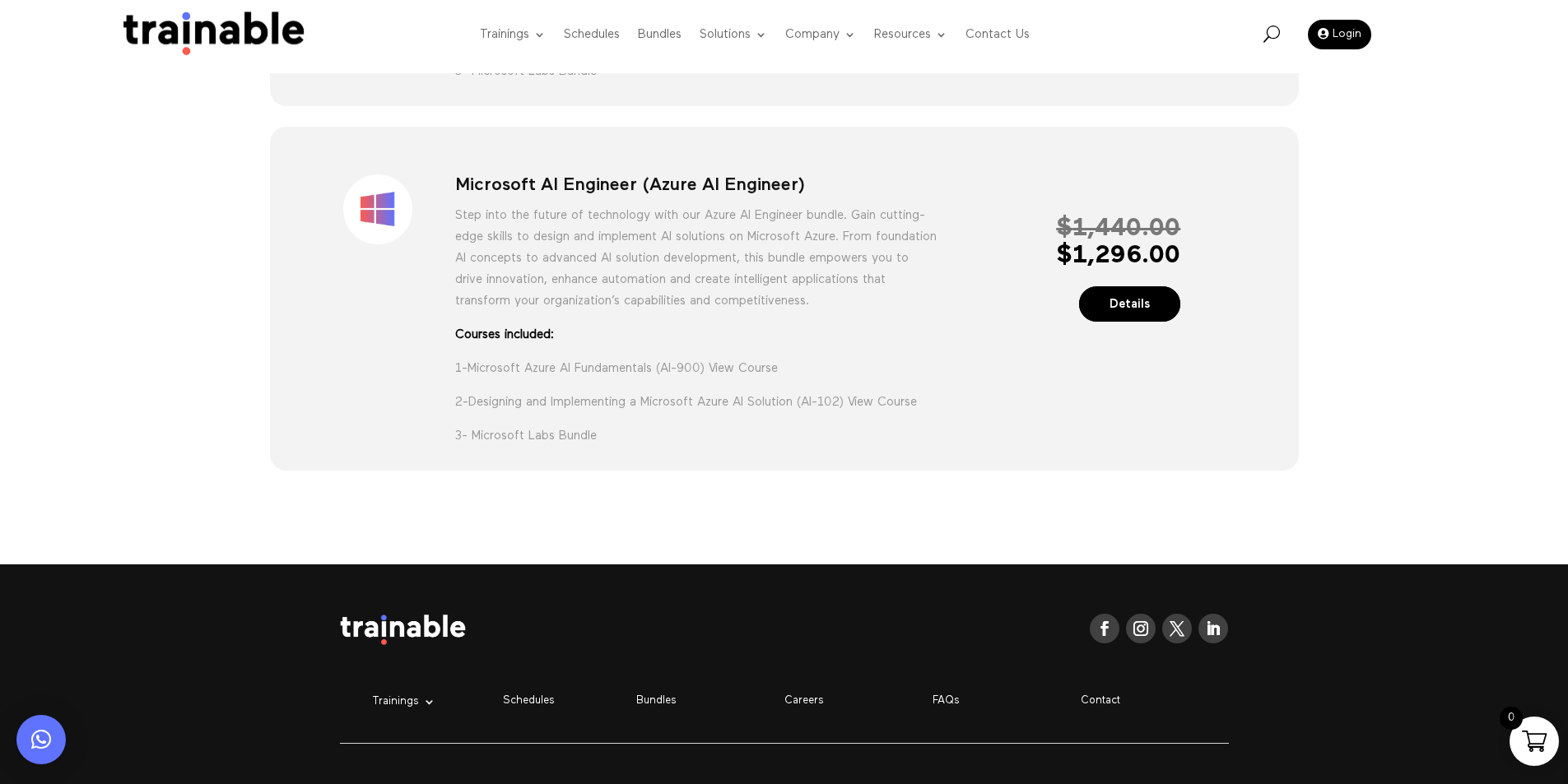
click at [379, 284] on div "Sale! Microsoft AI Engineer (Azure AI Engineer) Step into the future of technol…" at bounding box center [784, 301] width 967 height 298
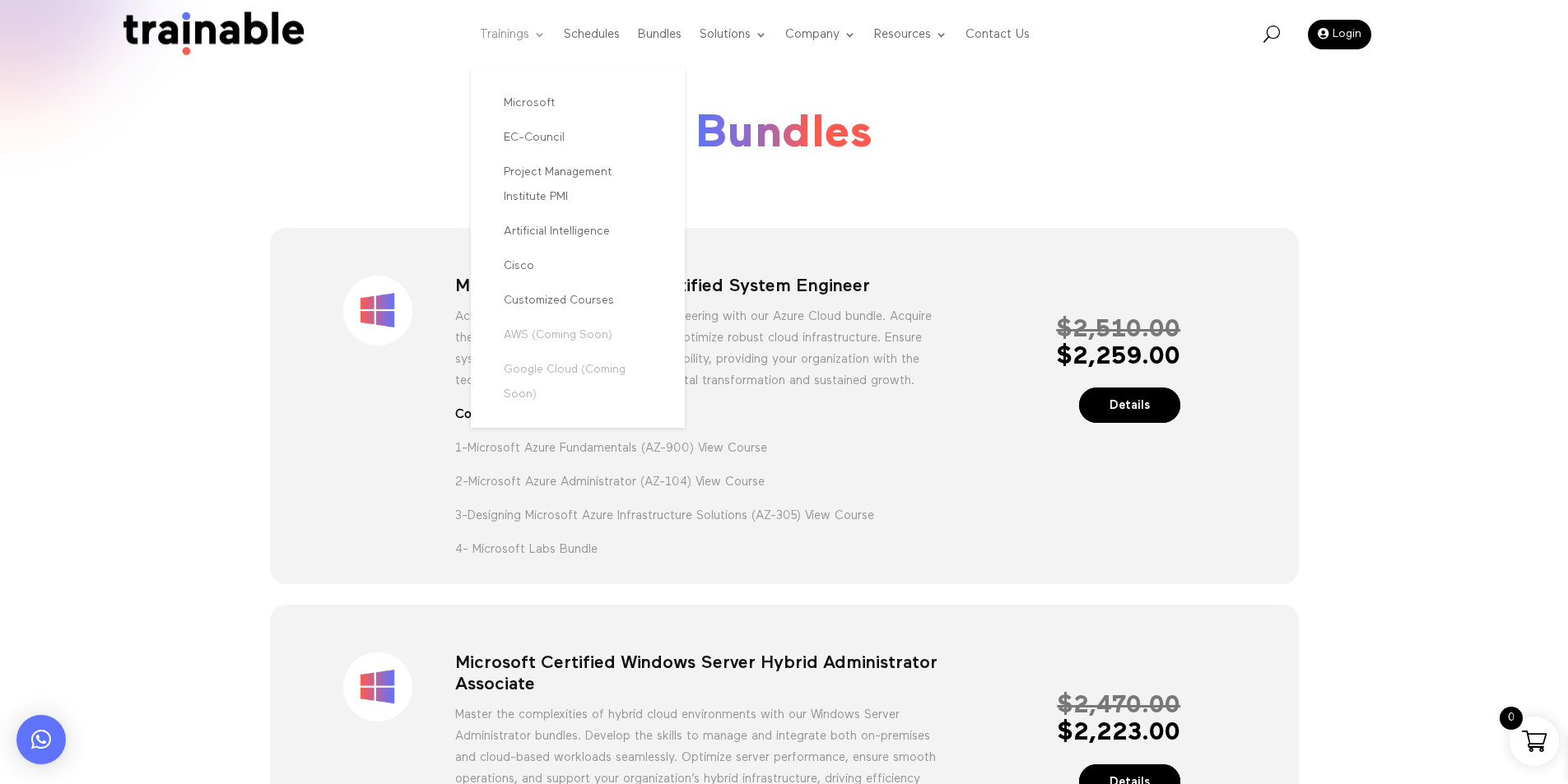
click at [502, 40] on link "Trainings" at bounding box center [513, 35] width 66 height 65
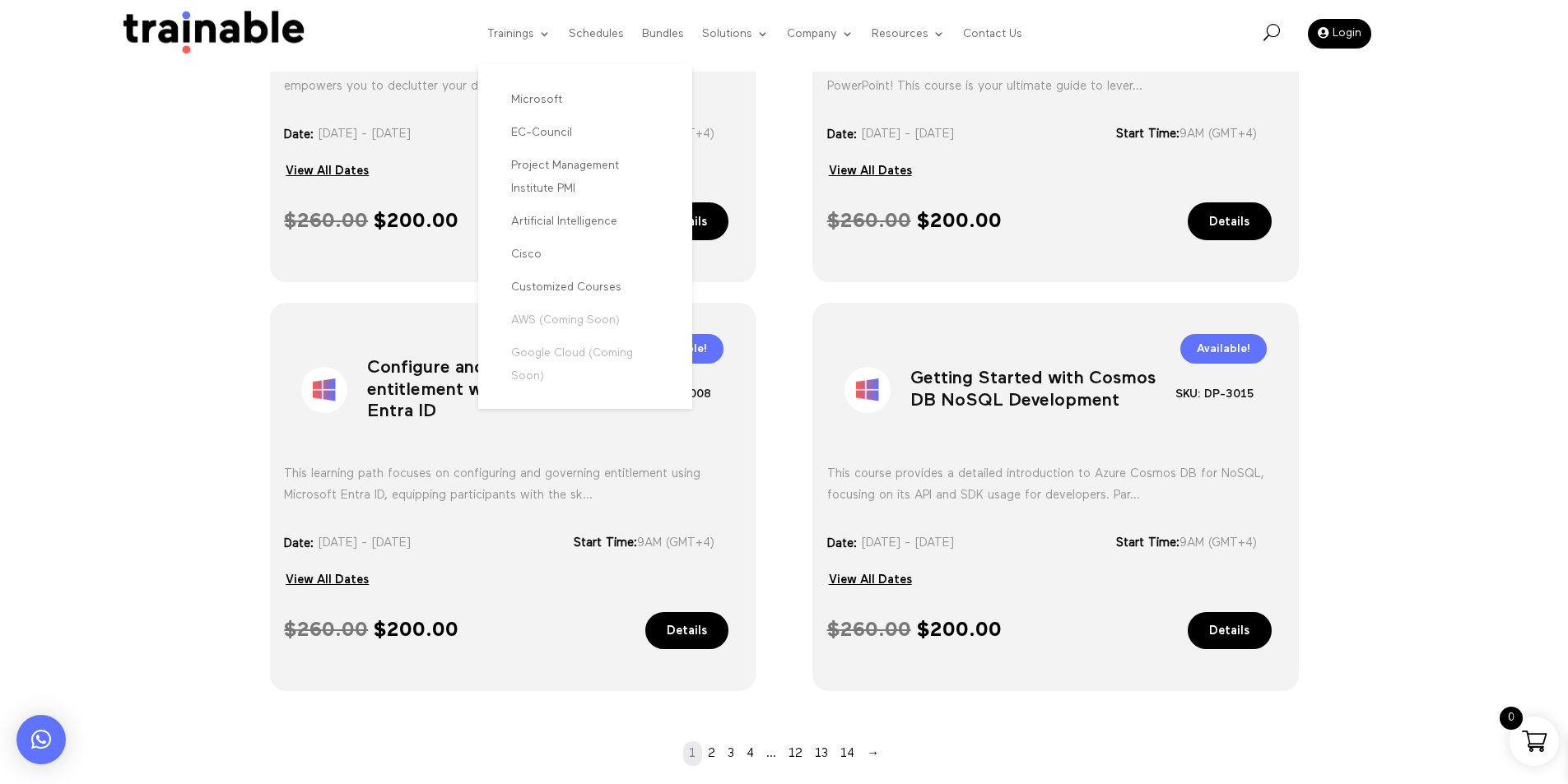
scroll to position [1399, 0]
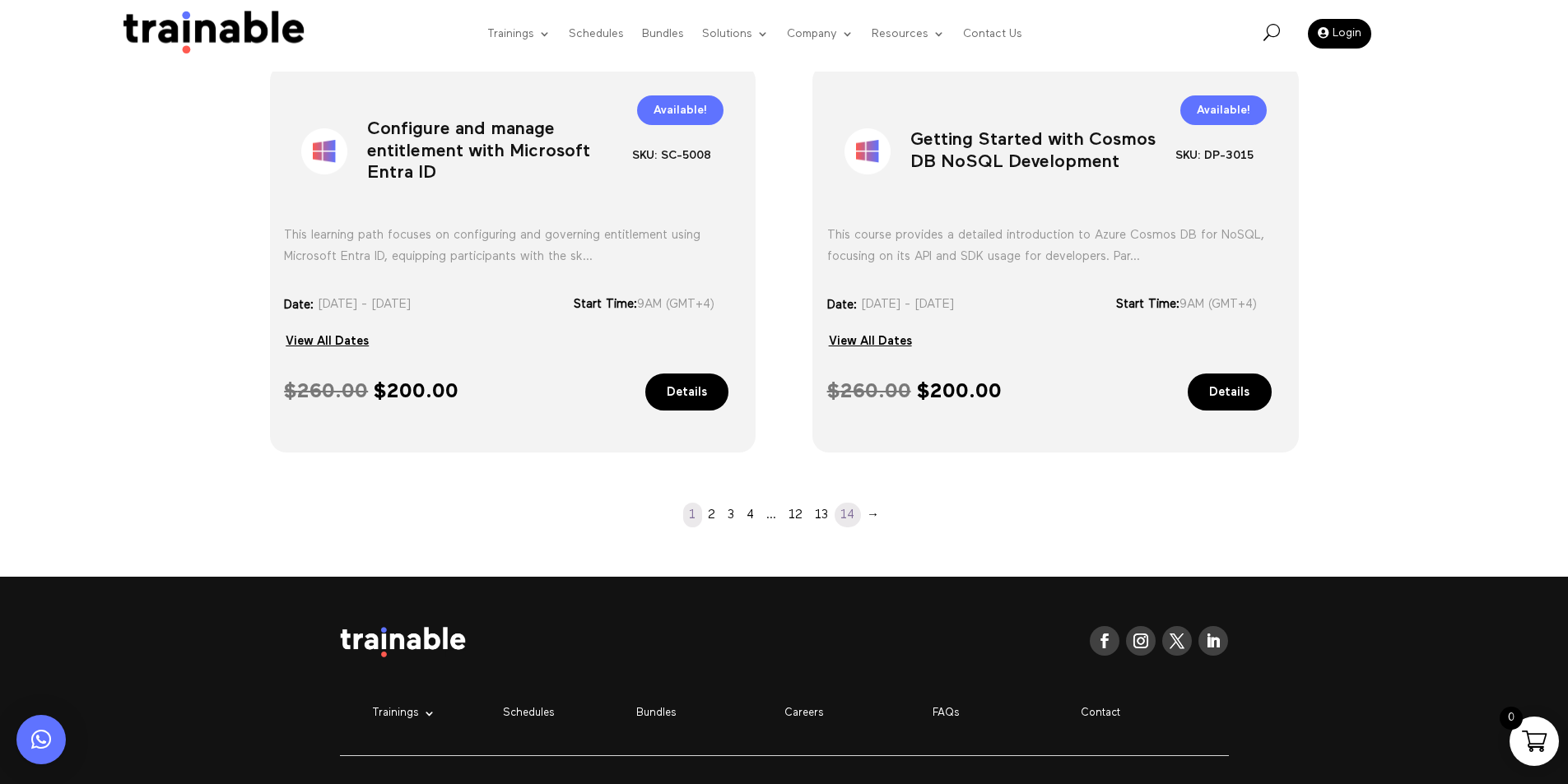
click at [847, 518] on link "14" at bounding box center [848, 516] width 26 height 25
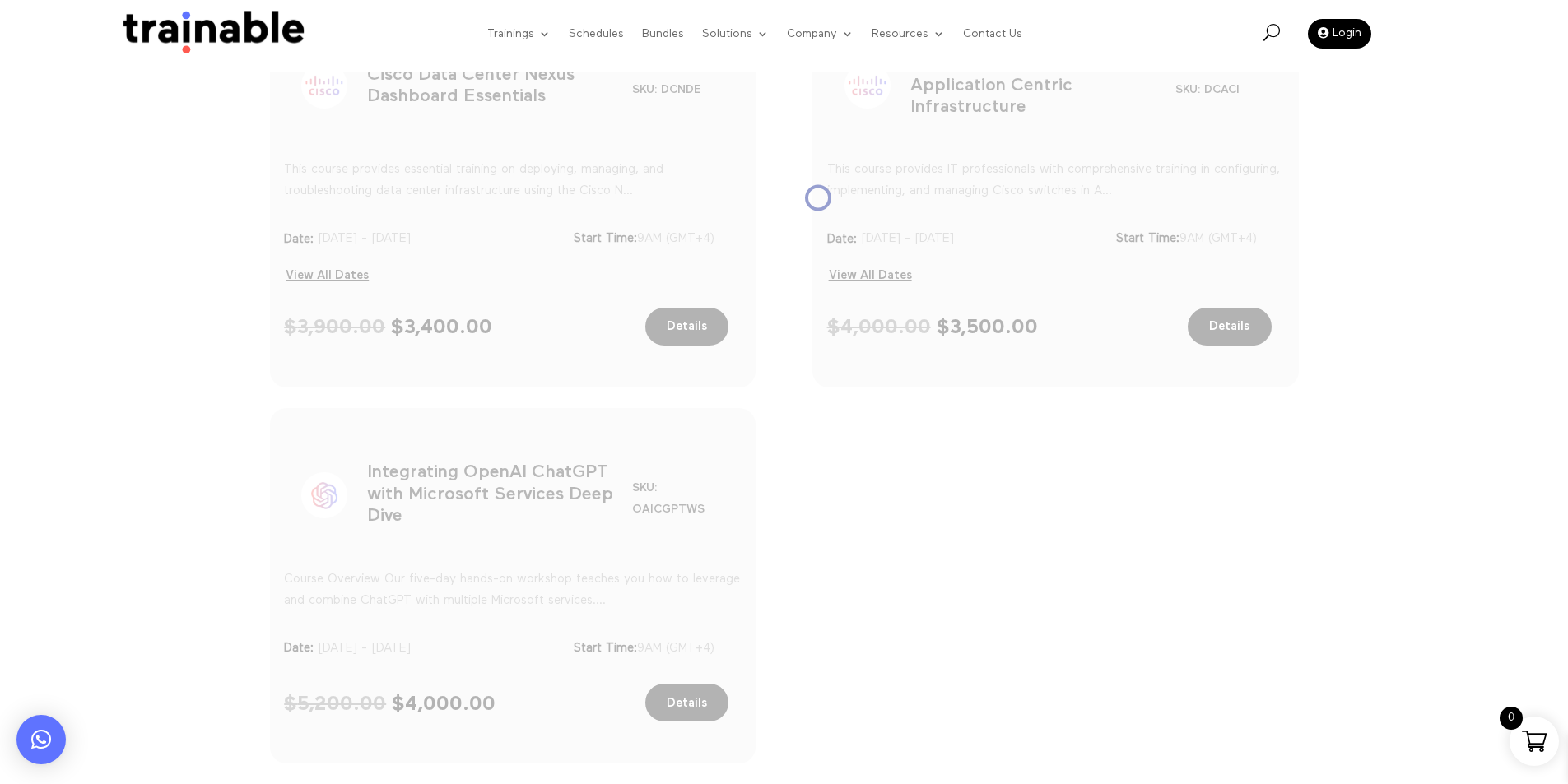
scroll to position [1349, 0]
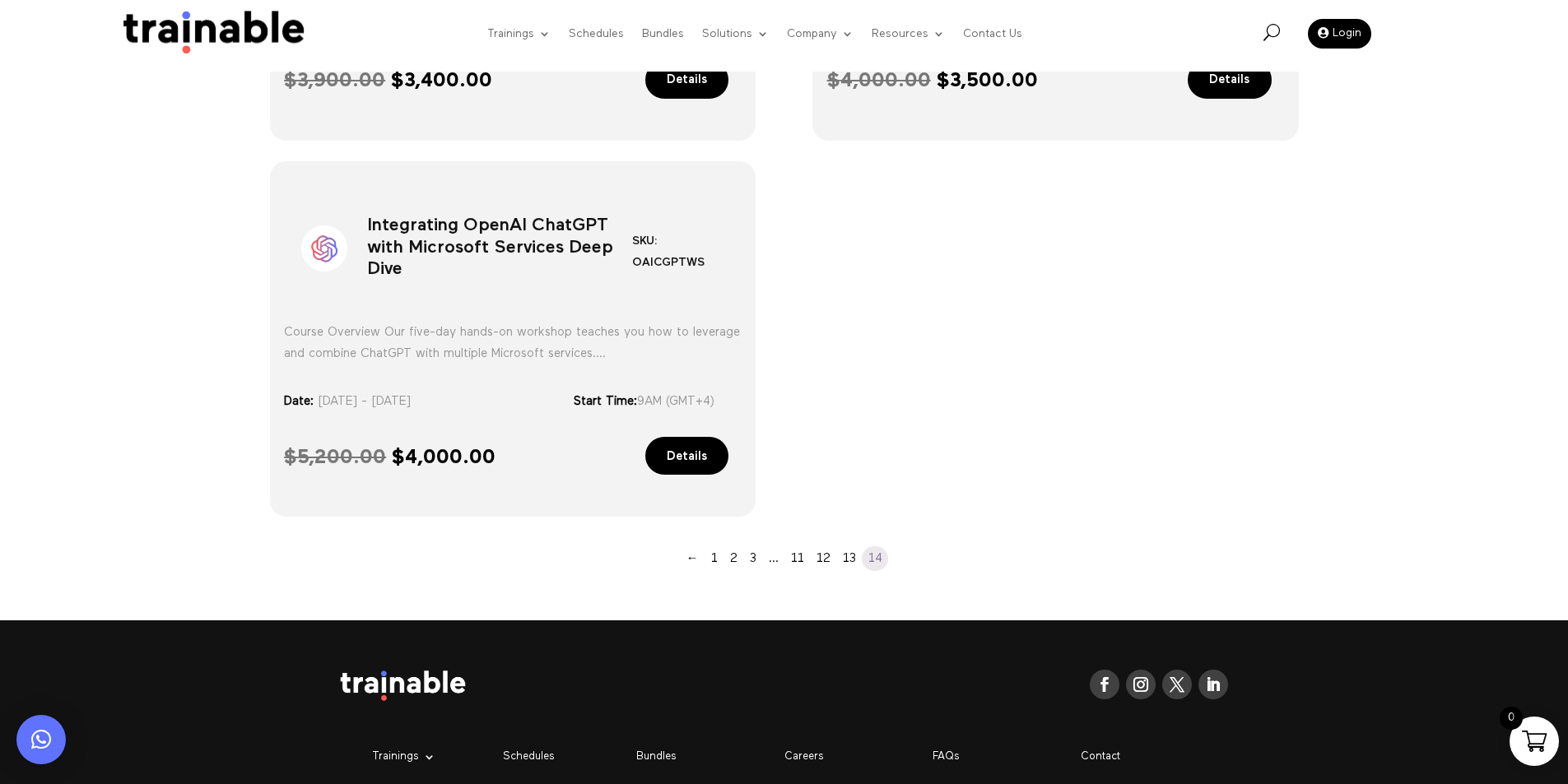
click at [1259, 28] on div "U Login" at bounding box center [1372, 34] width 392 height 63
click at [1262, 28] on div "U Login" at bounding box center [1372, 34] width 392 height 63
click at [1263, 28] on span "U" at bounding box center [1271, 32] width 17 height 17
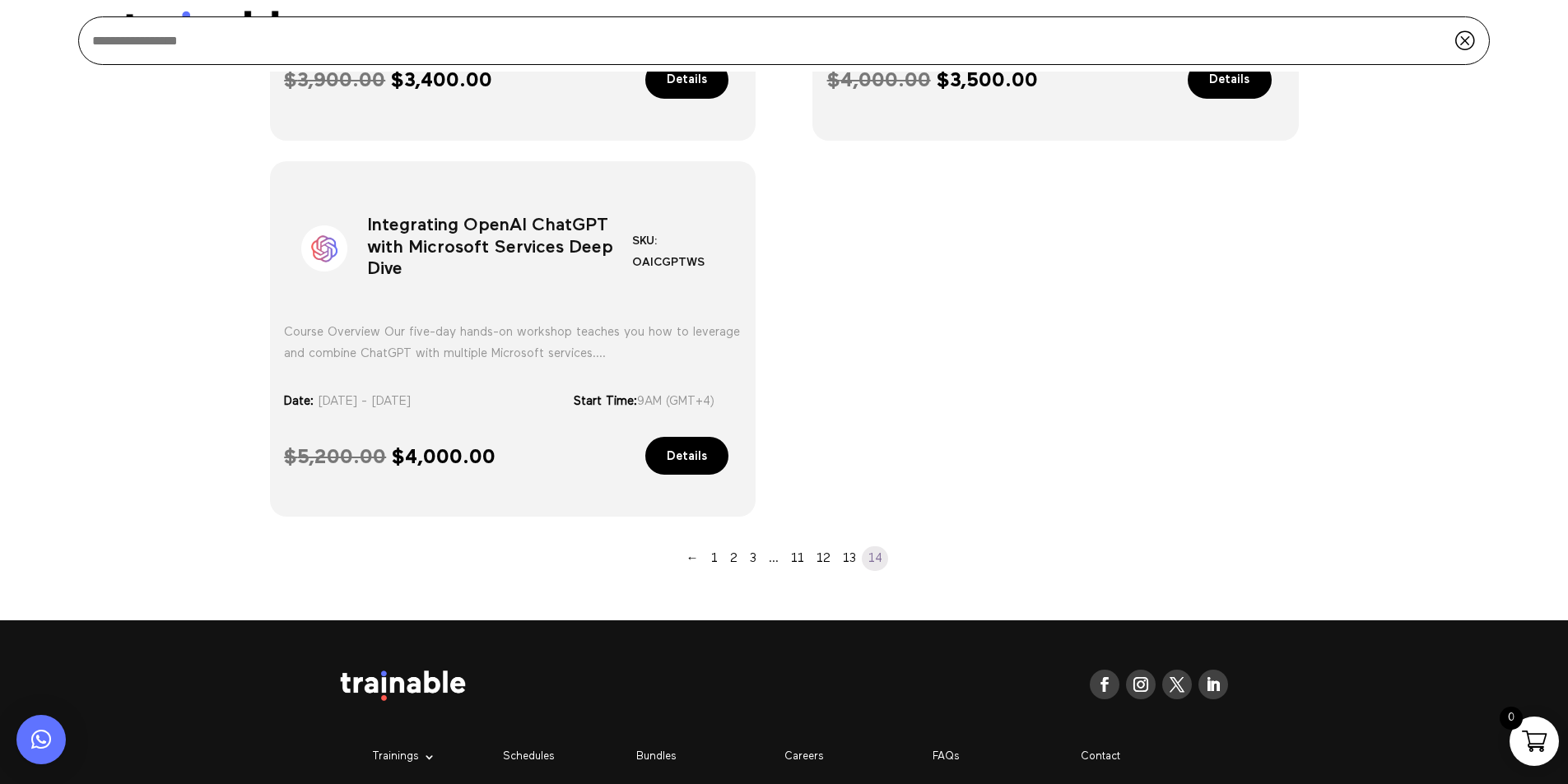
click at [1263, 28] on input "search" at bounding box center [784, 40] width 1411 height 49
click at [1468, 36] on span "Q" at bounding box center [1464, 40] width 21 height 21
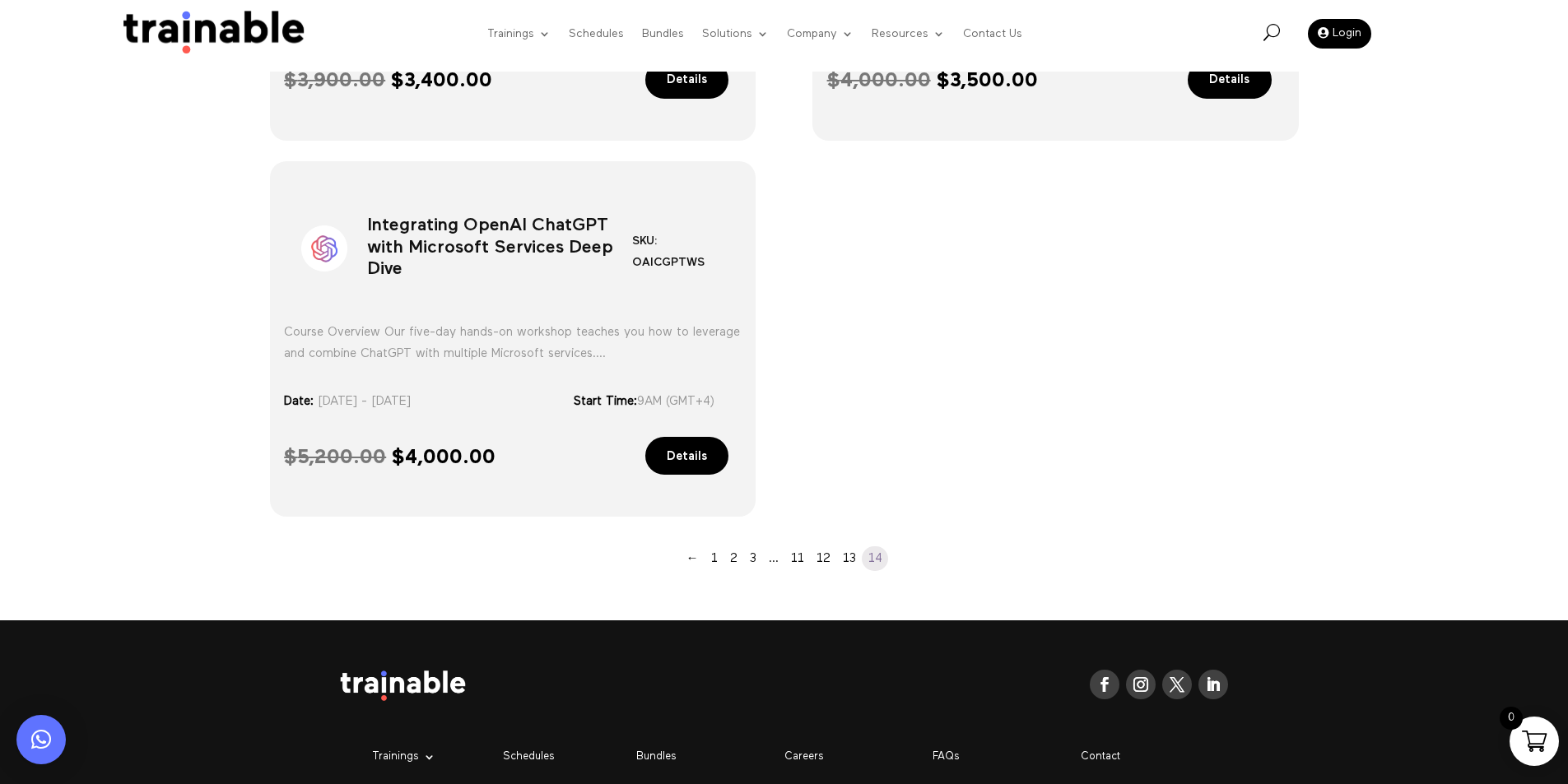
click at [1268, 39] on span "U" at bounding box center [1271, 32] width 17 height 17
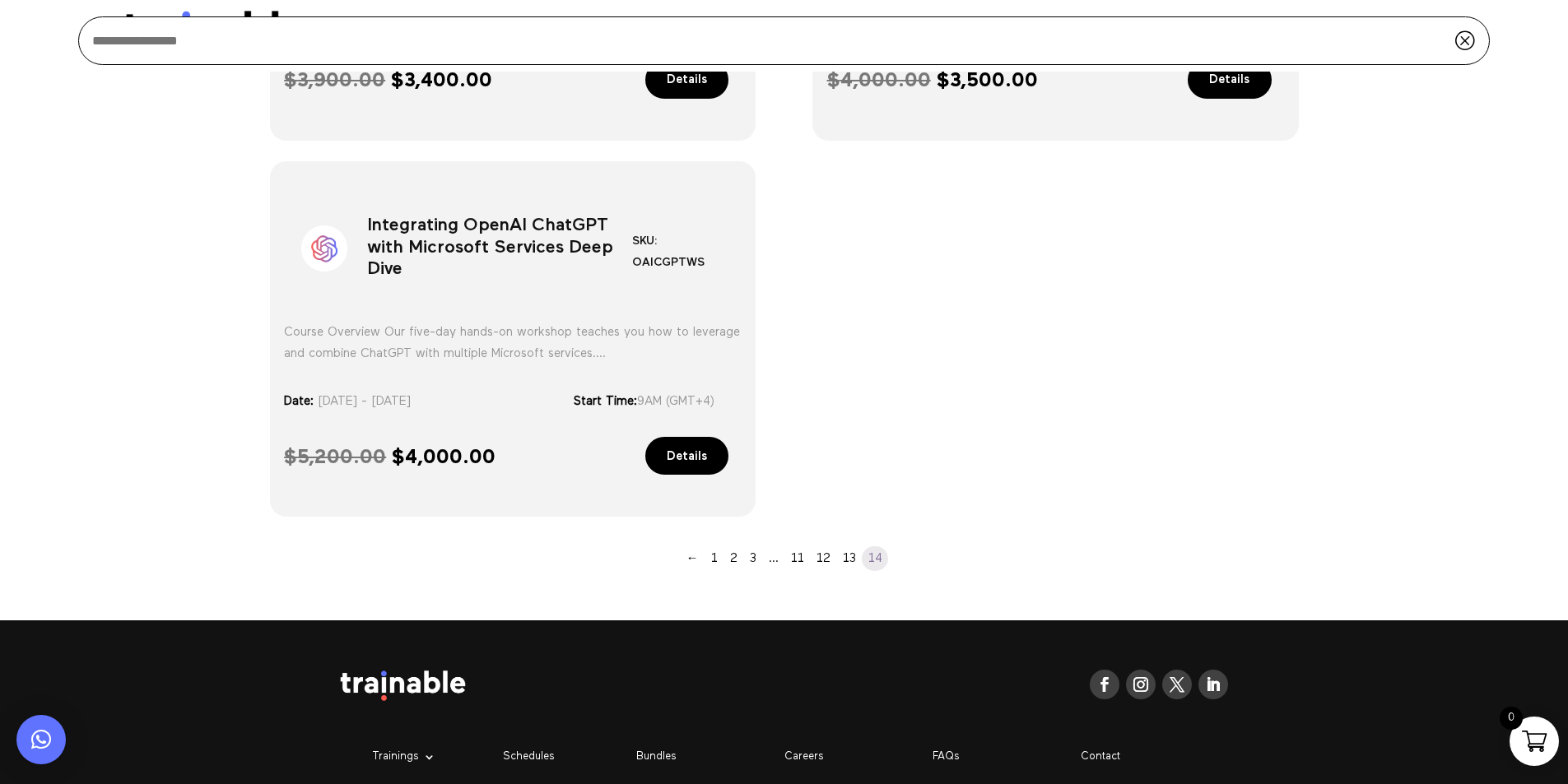
click at [1461, 41] on span "Q" at bounding box center [1464, 40] width 21 height 21
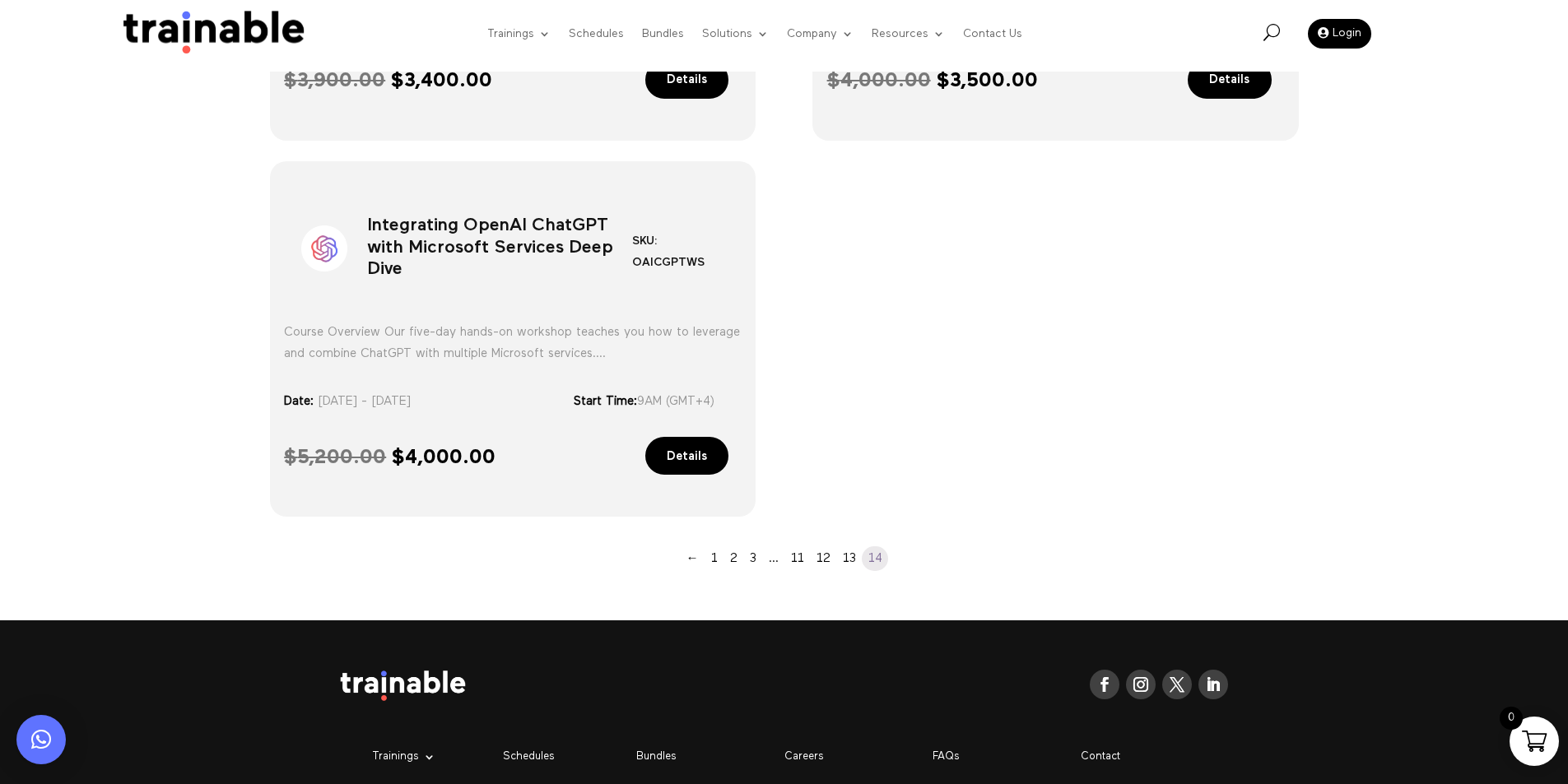
click at [1277, 42] on div "U" at bounding box center [1271, 34] width 17 height 20
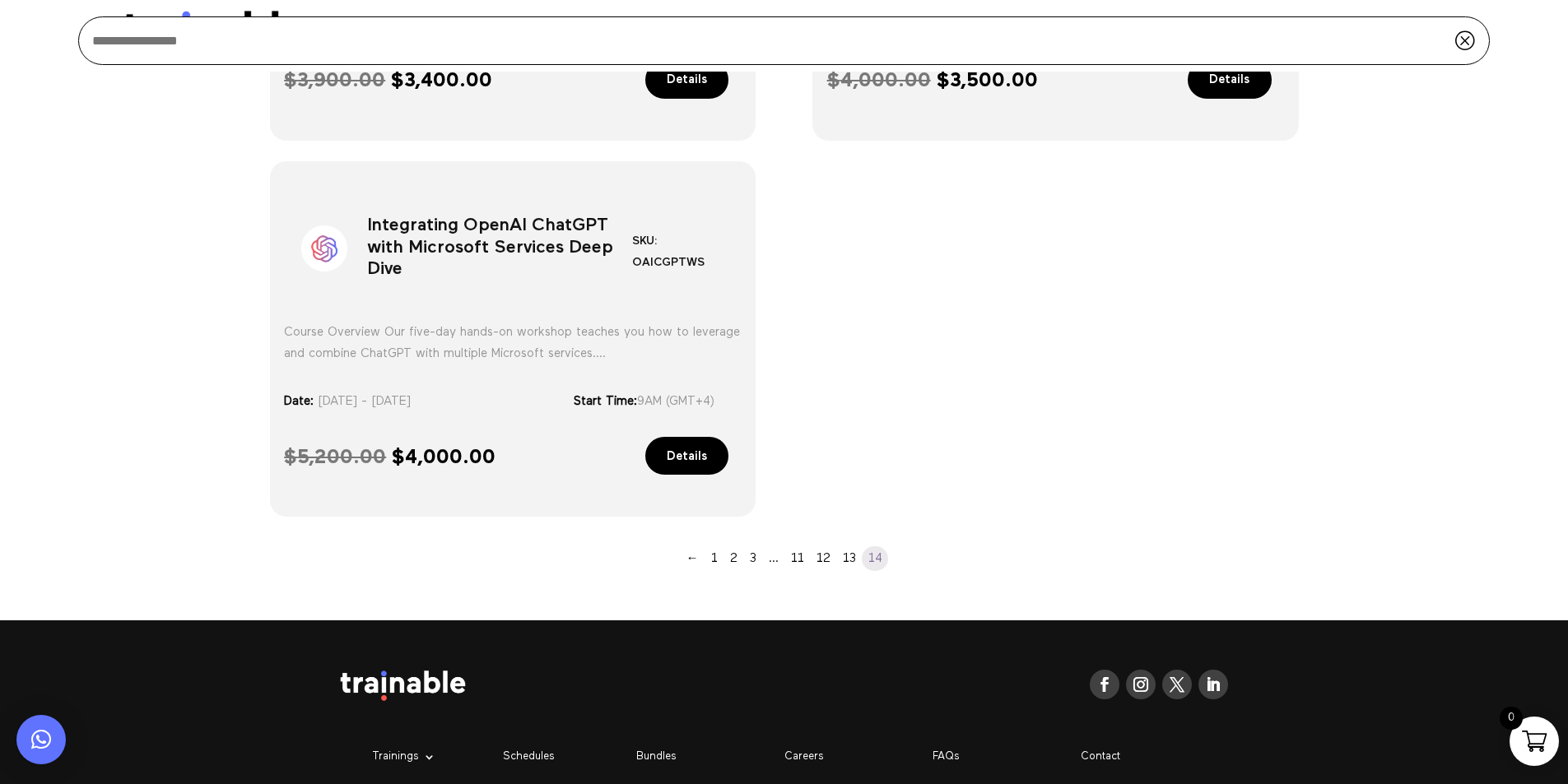
click at [1459, 44] on span "Q" at bounding box center [1464, 40] width 21 height 21
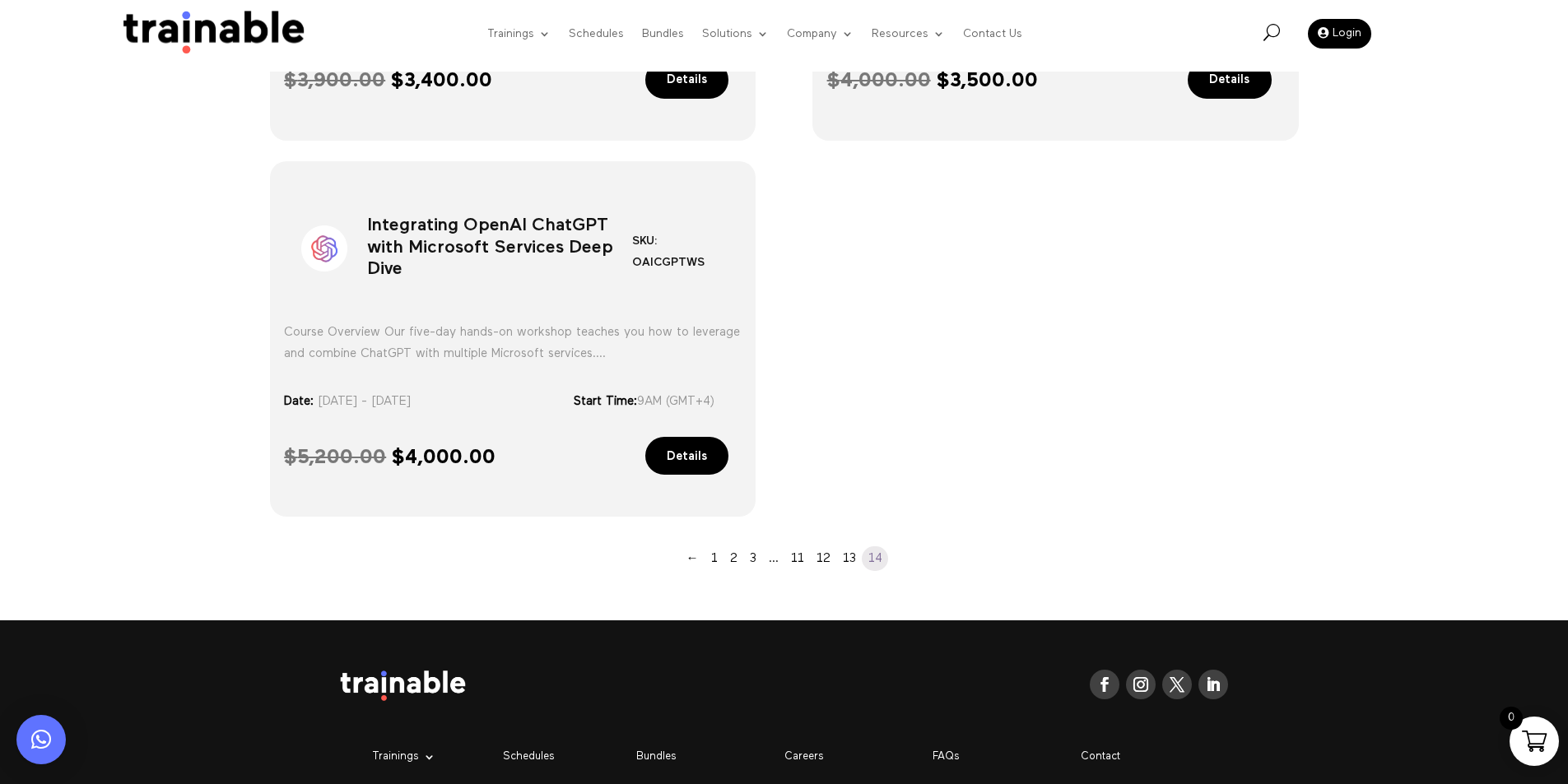
click at [1406, 703] on div "Follow Follow Follow Follow Trainings Microsoft EC-Council Project Management I…" at bounding box center [784, 777] width 1568 height 313
drag, startPoint x: 919, startPoint y: 237, endPoint x: 899, endPoint y: 261, distance: 31.2
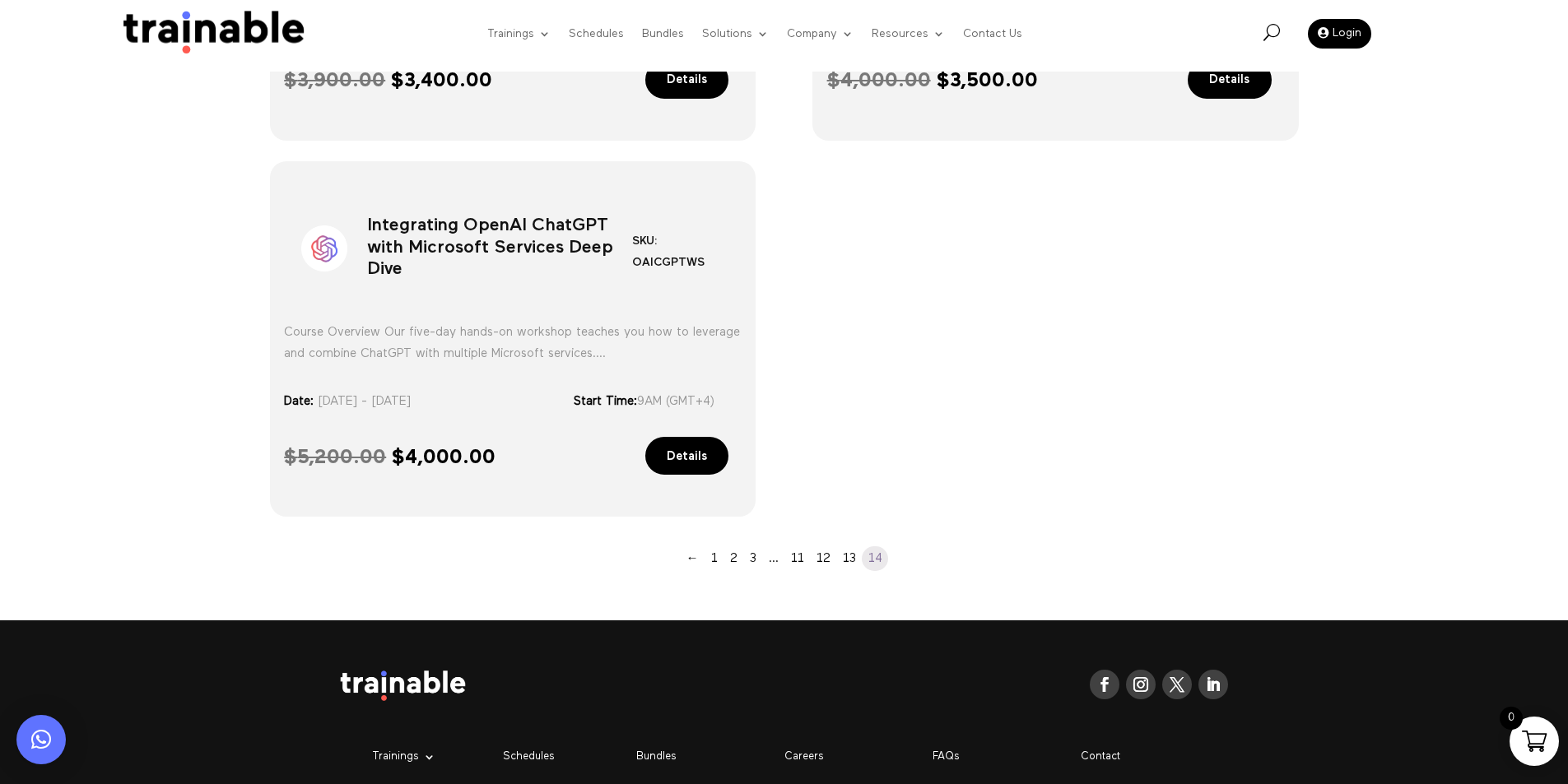
drag, startPoint x: 934, startPoint y: 258, endPoint x: 1000, endPoint y: 259, distance: 66.0
drag, startPoint x: 1015, startPoint y: 254, endPoint x: 903, endPoint y: 258, distance: 112.1
